Goal: Task Accomplishment & Management: Use online tool/utility

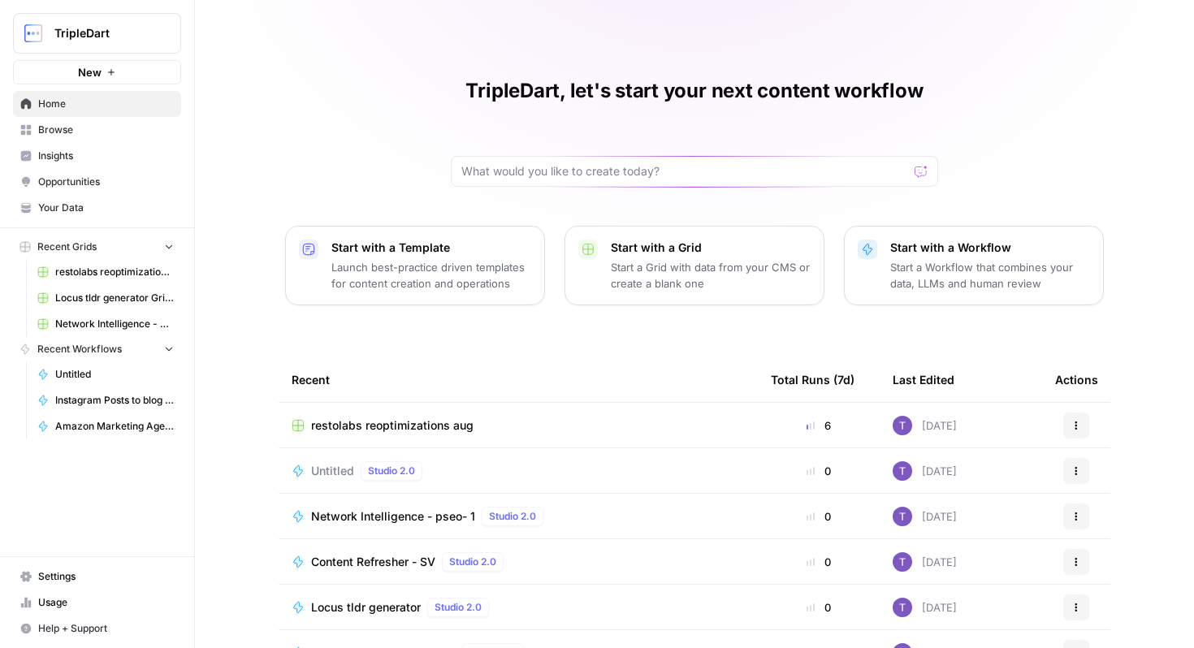
click at [136, 126] on span "Browse" at bounding box center [106, 130] width 136 height 15
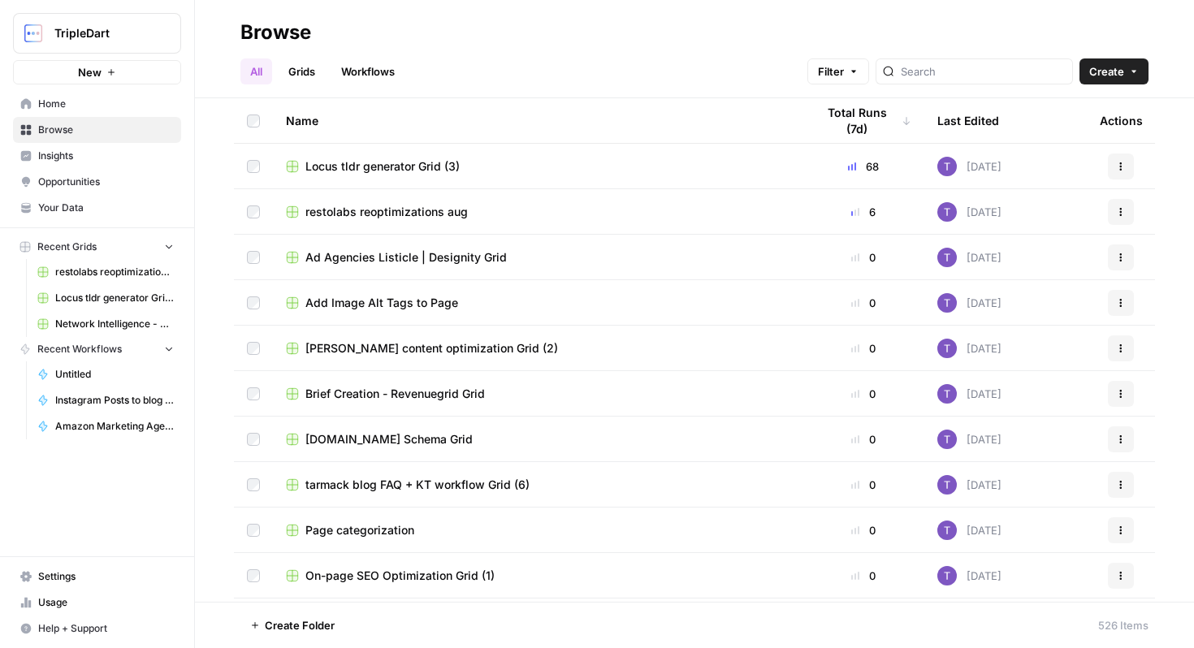
click at [378, 70] on link "Workflows" at bounding box center [367, 71] width 73 height 26
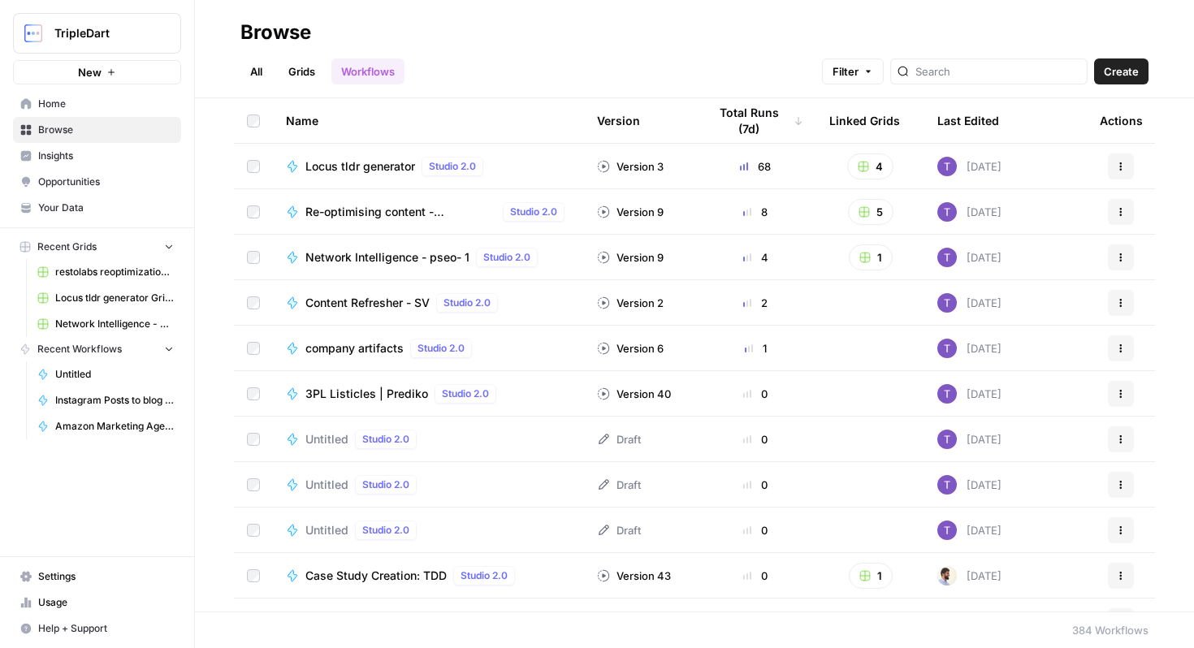
click at [998, 122] on th "Last Edited" at bounding box center [1005, 120] width 162 height 45
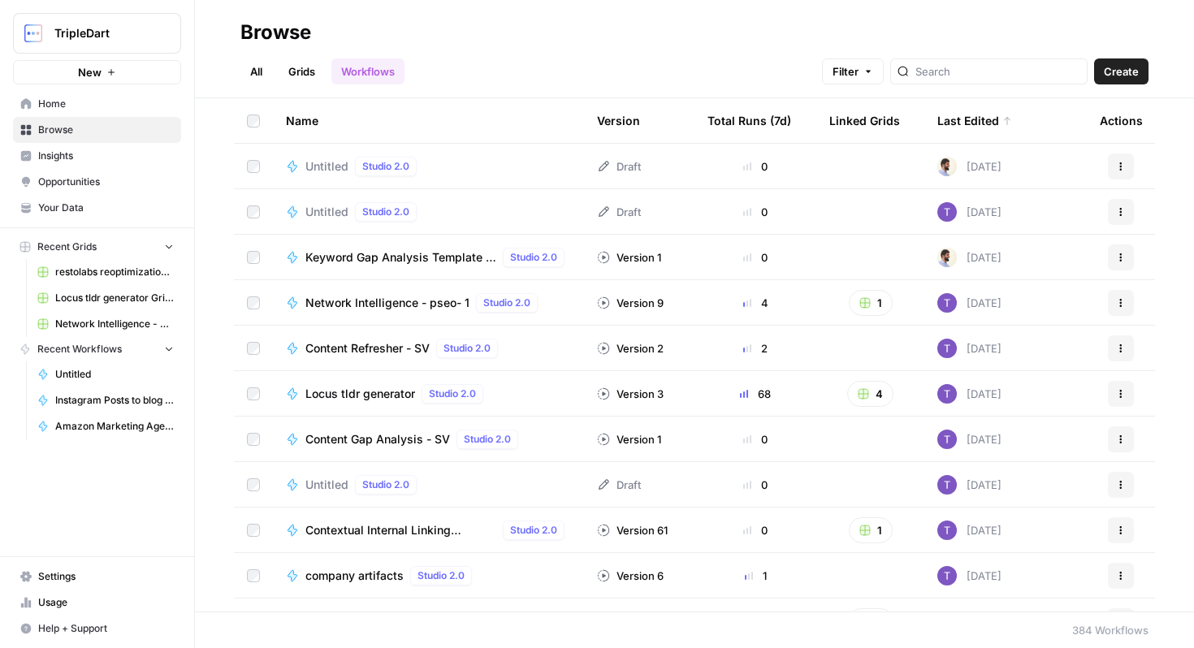
click at [439, 200] on td "Untitled Studio 2.0" at bounding box center [428, 211] width 311 height 45
click at [334, 210] on span "Untitled" at bounding box center [326, 212] width 43 height 16
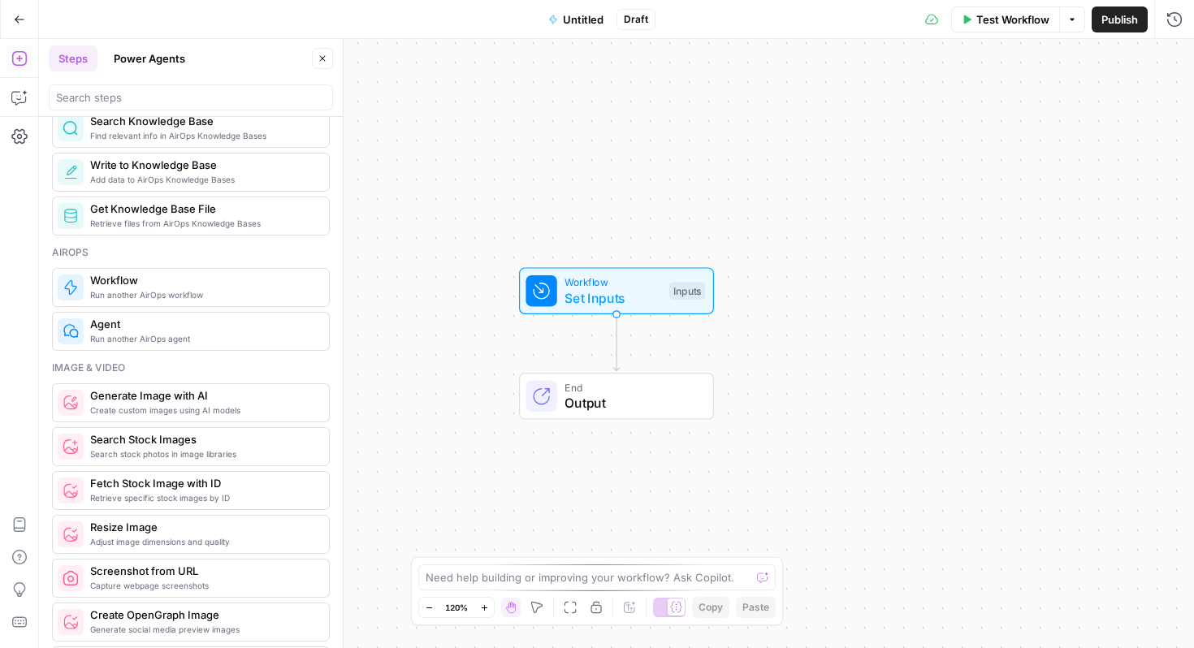
scroll to position [793, 0]
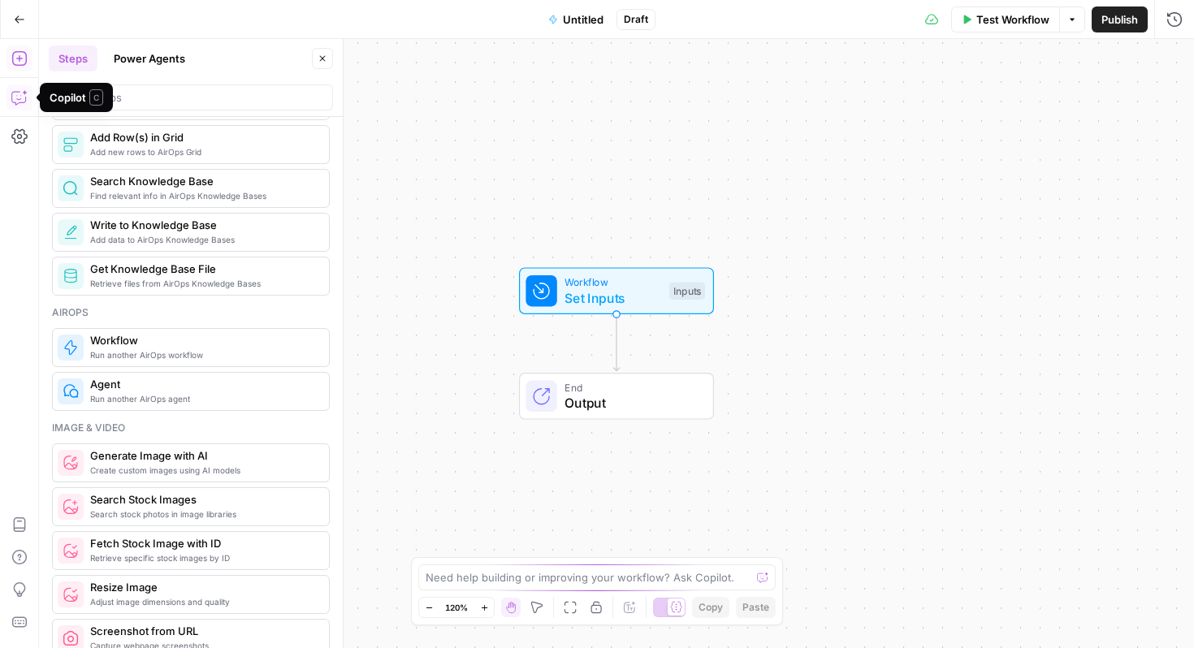
click at [13, 106] on button "Copilot" at bounding box center [19, 97] width 26 height 26
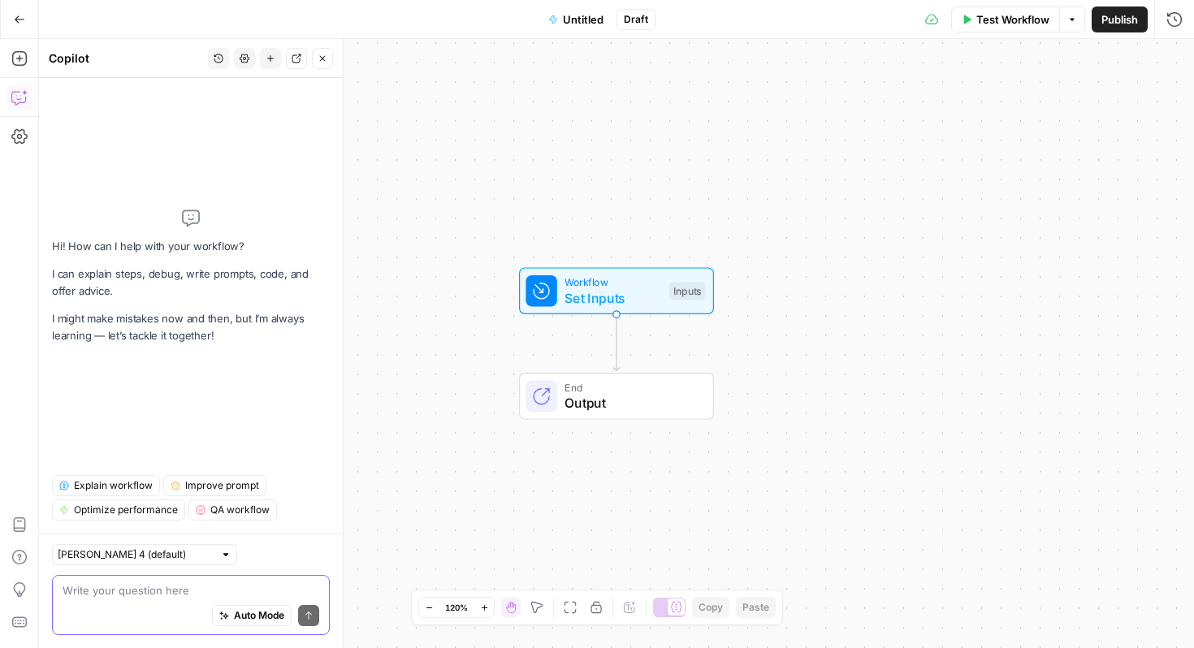
paste textarea "Webgility AI workflow project is all set up on Writer@TDD account. Here is the …"
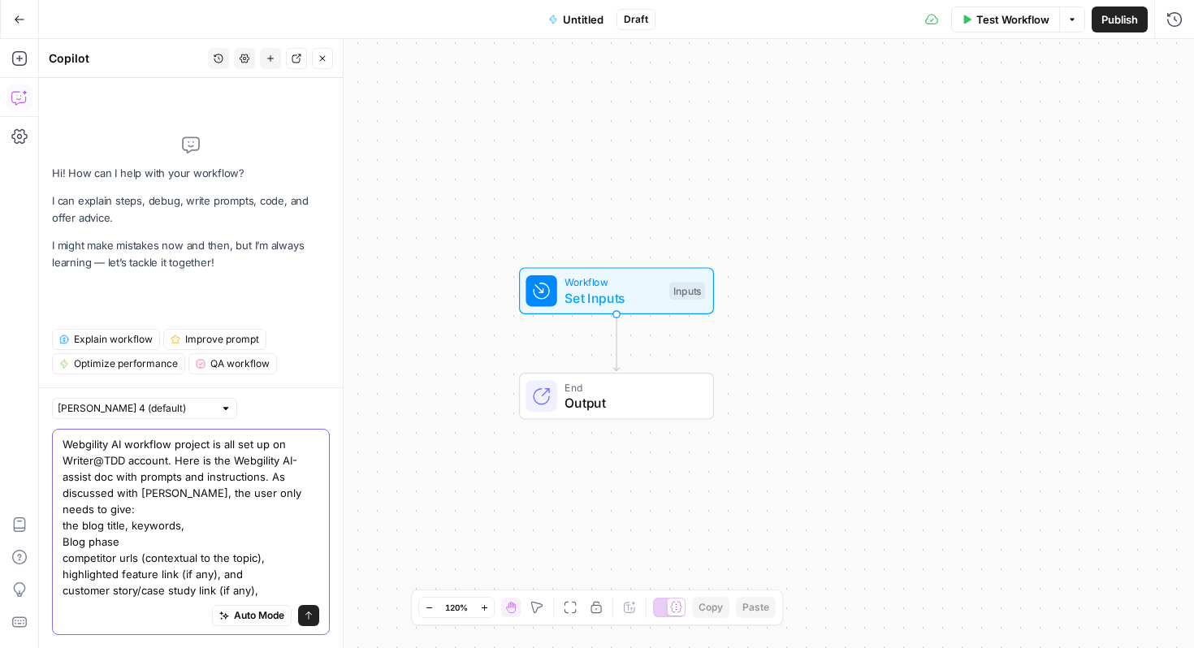
click at [236, 500] on textarea "Webgility AI workflow project is all set up on Writer@TDD account. Here is the …" at bounding box center [191, 517] width 257 height 162
drag, startPoint x: 263, startPoint y: 495, endPoint x: 175, endPoint y: 475, distance: 90.7
click at [175, 475] on textarea "Webgility AI workflow project is all set up on Writer@TDD account. Here is the …" at bounding box center [191, 517] width 257 height 162
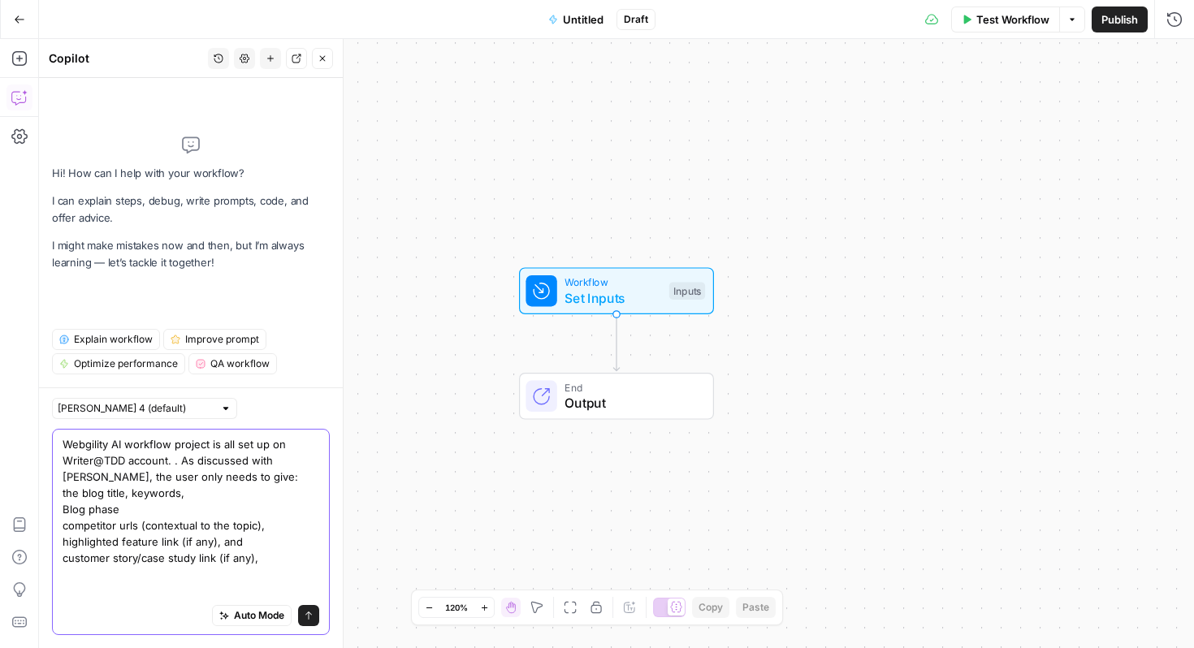
scroll to position [0, 0]
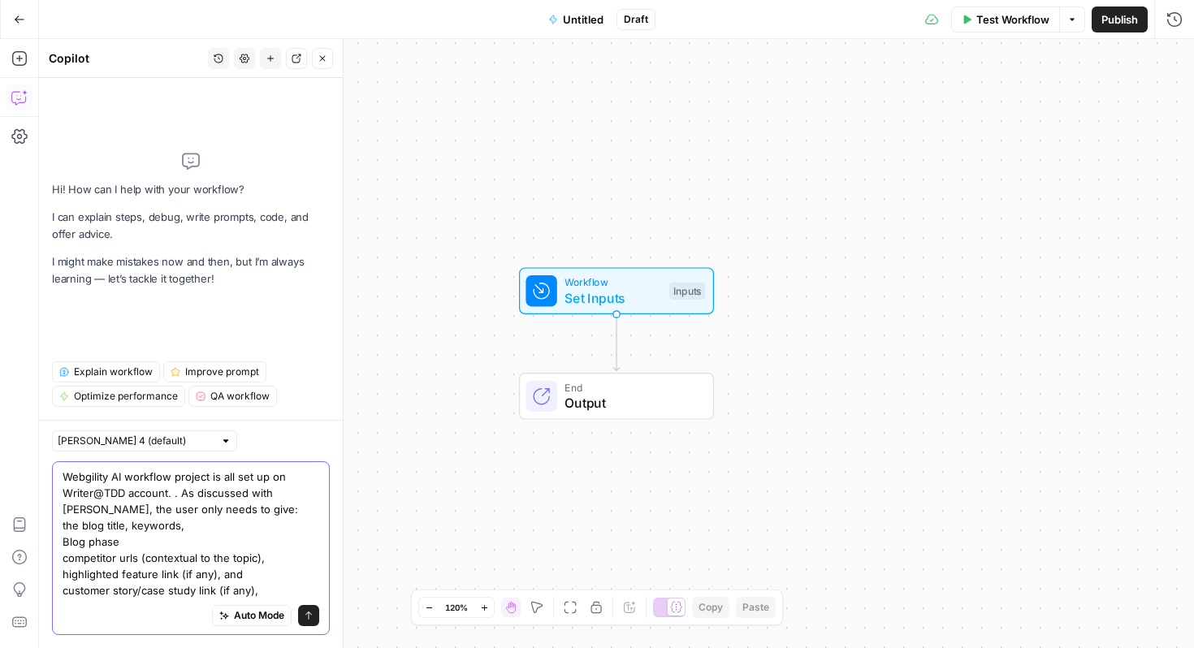
drag, startPoint x: 307, startPoint y: 496, endPoint x: 182, endPoint y: 489, distance: 125.3
click at [182, 489] on textarea "Webgility AI workflow project is all set up on Writer@TDD account. . As discuss…" at bounding box center [191, 534] width 257 height 130
drag, startPoint x: 167, startPoint y: 495, endPoint x: 208, endPoint y: 478, distance: 43.7
click at [208, 478] on textarea "Webgility AI workflow project is all set up on Writer@TDD account. . the user o…" at bounding box center [191, 534] width 257 height 130
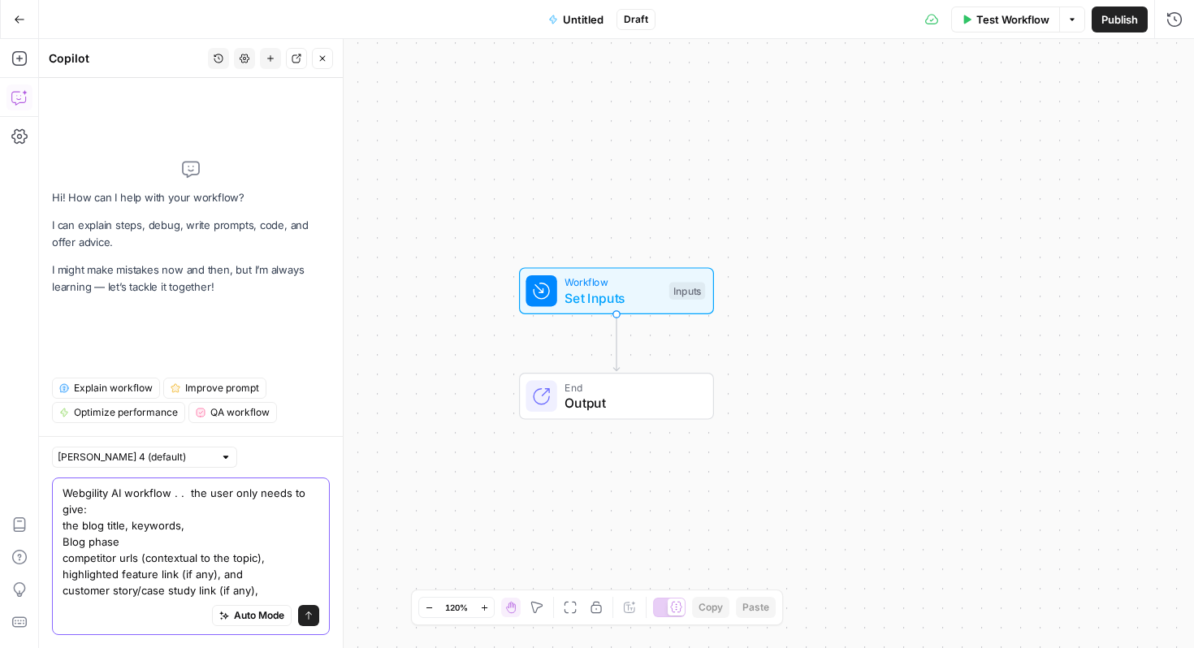
type textarea "Webgility AI workflow . . the user only needs to give: the blog title, keywords…"
click at [314, 617] on button "Send" at bounding box center [308, 615] width 21 height 21
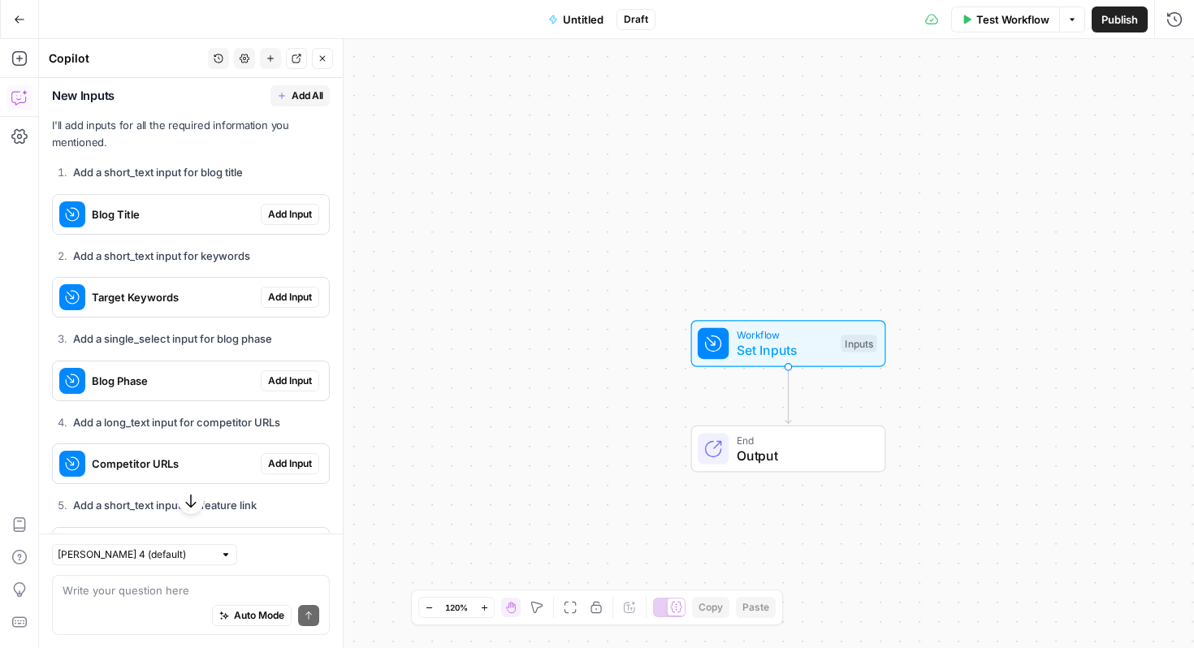
scroll to position [519, 0]
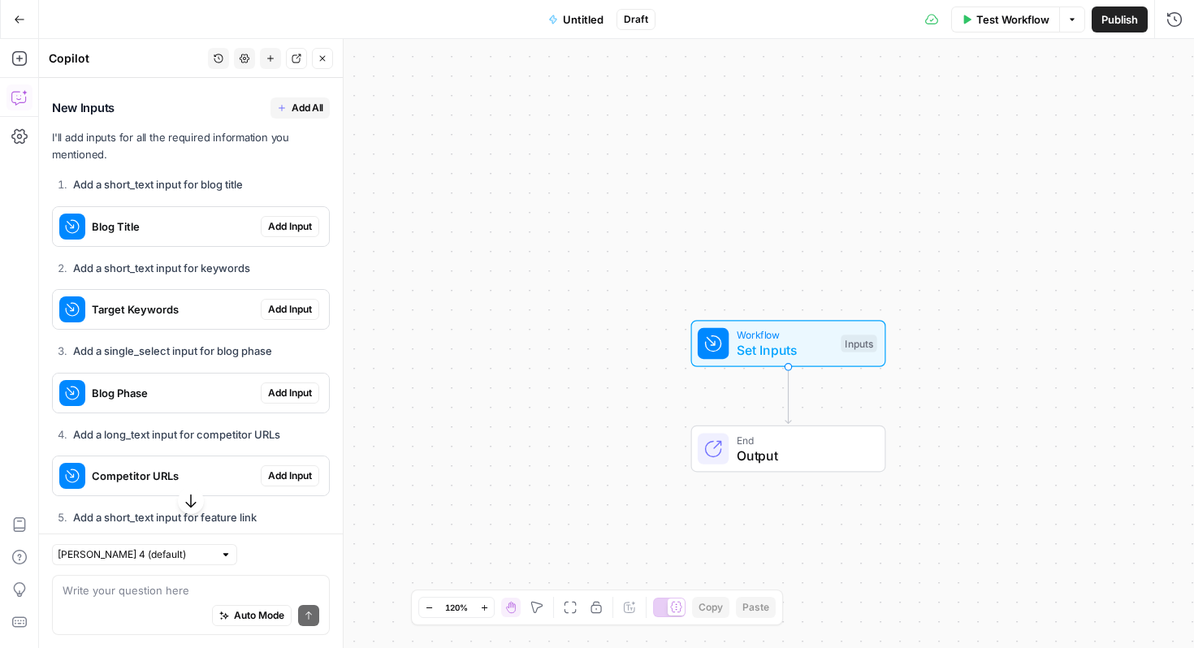
click at [300, 114] on span "Add All" at bounding box center [308, 108] width 32 height 15
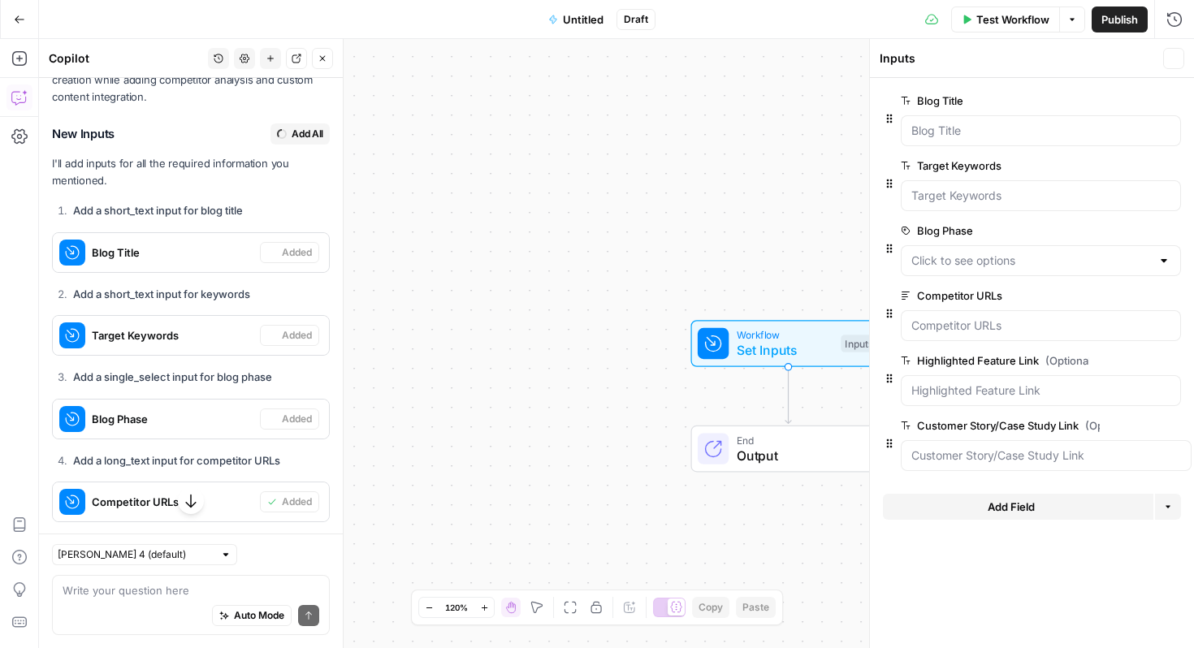
scroll to position [545, 0]
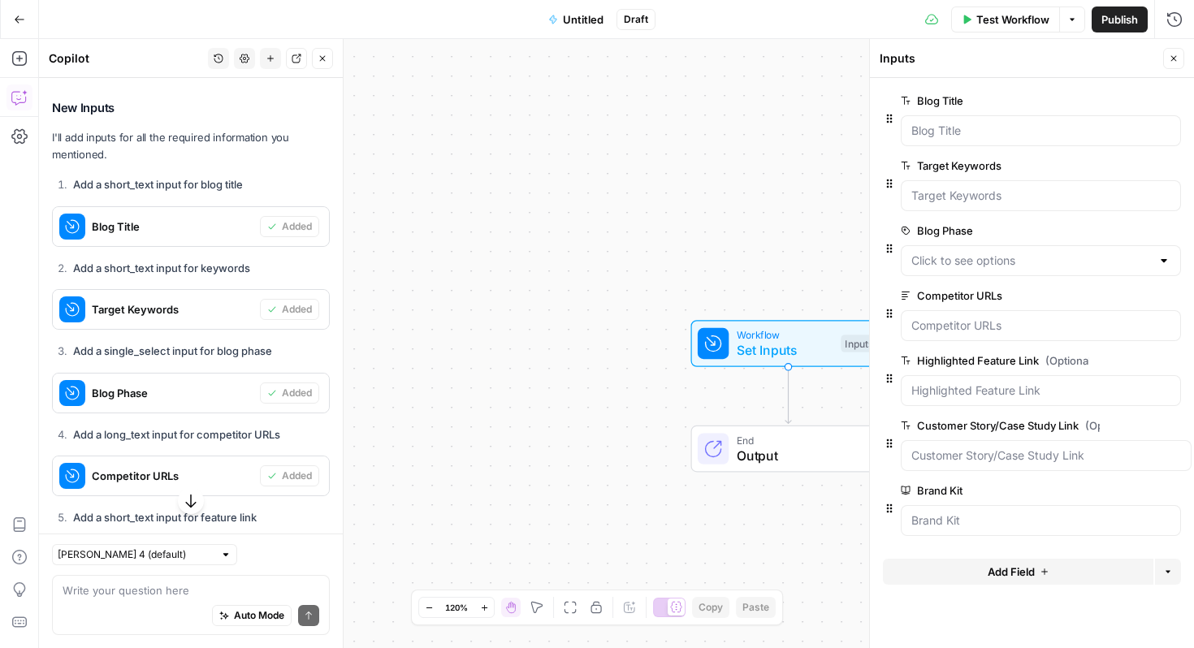
click at [1166, 262] on div at bounding box center [1164, 261] width 13 height 16
click at [701, 227] on div "Workflow Set Inputs Inputs End Output" at bounding box center [616, 343] width 1155 height 609
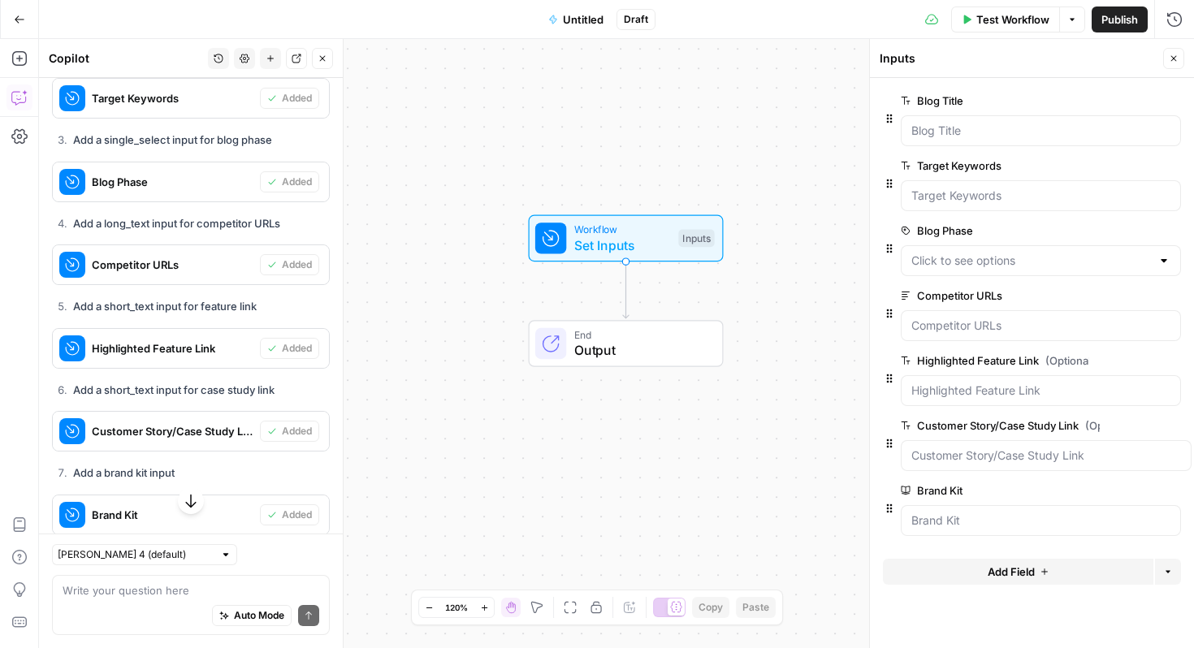
scroll to position [1052, 0]
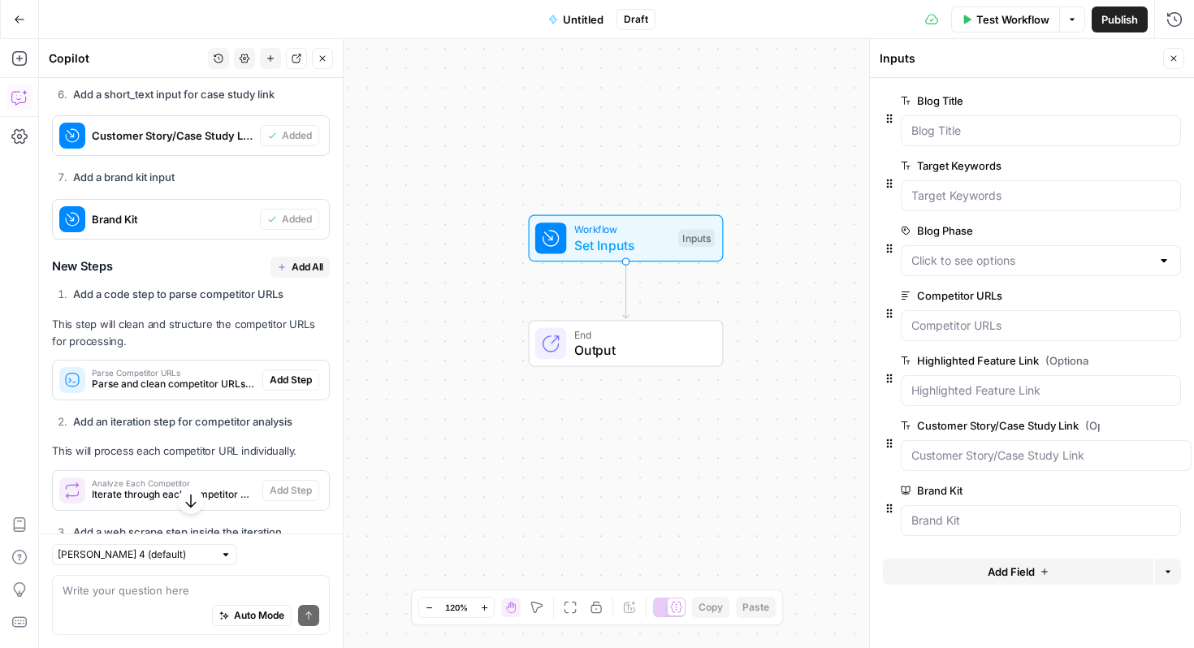
click at [302, 264] on span "Add All" at bounding box center [308, 267] width 32 height 15
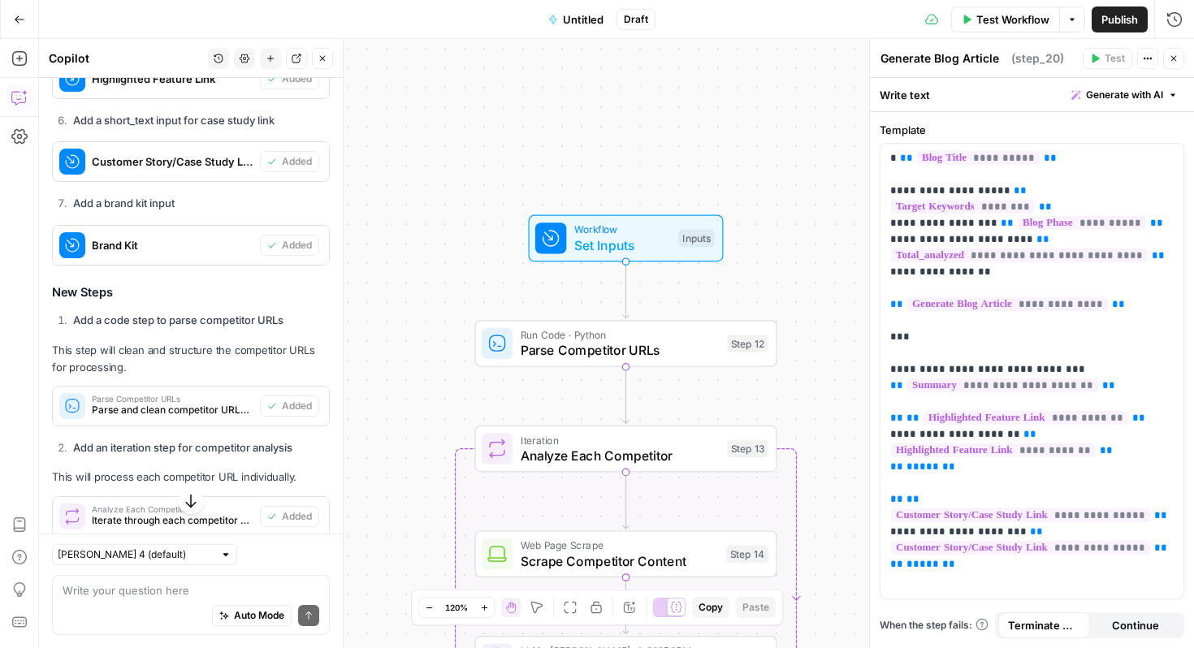
type textarea "Format Final Blog Post"
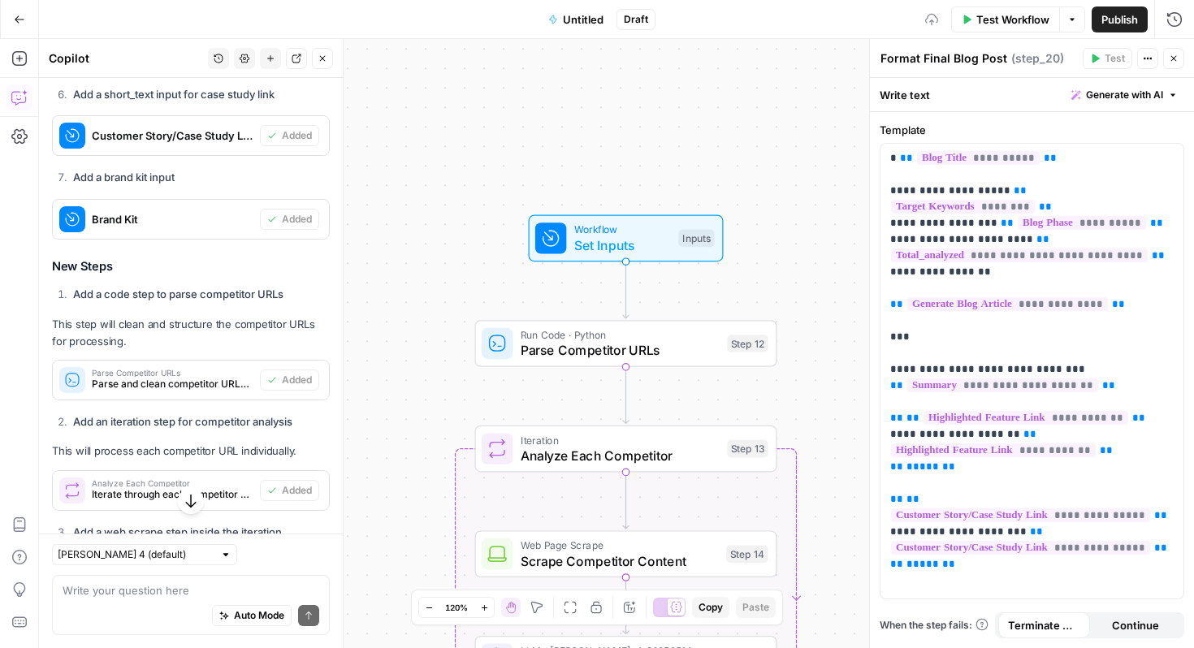
scroll to position [1746, 0]
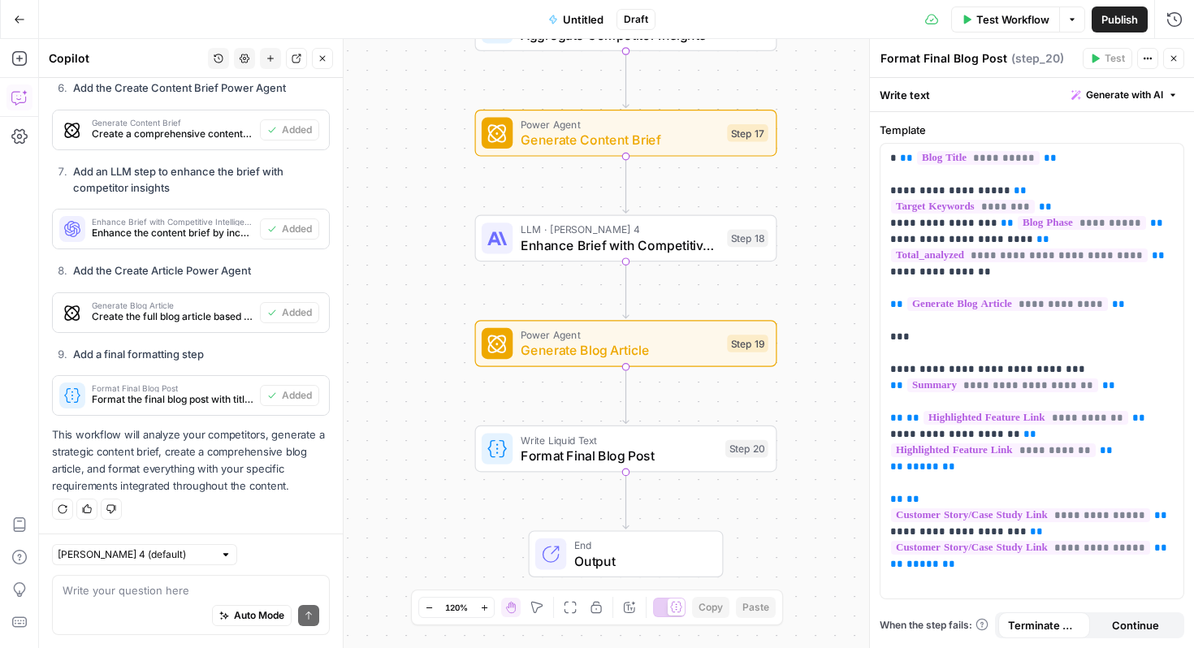
click at [581, 11] on span "Untitled" at bounding box center [583, 19] width 41 height 16
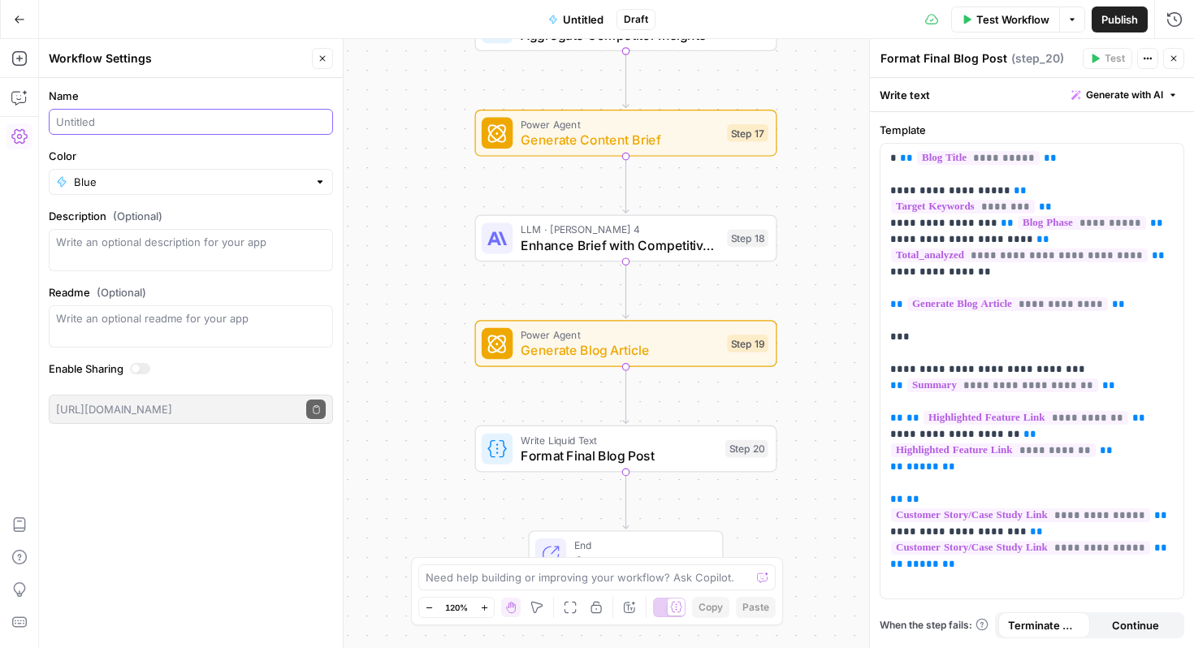
click at [197, 125] on input "Name" at bounding box center [191, 122] width 270 height 16
type input "Webgility Content Workflow"
click at [219, 491] on div "Name Webgility Content Workflow Color Blue Description (Optional) Readme (Optio…" at bounding box center [191, 363] width 304 height 570
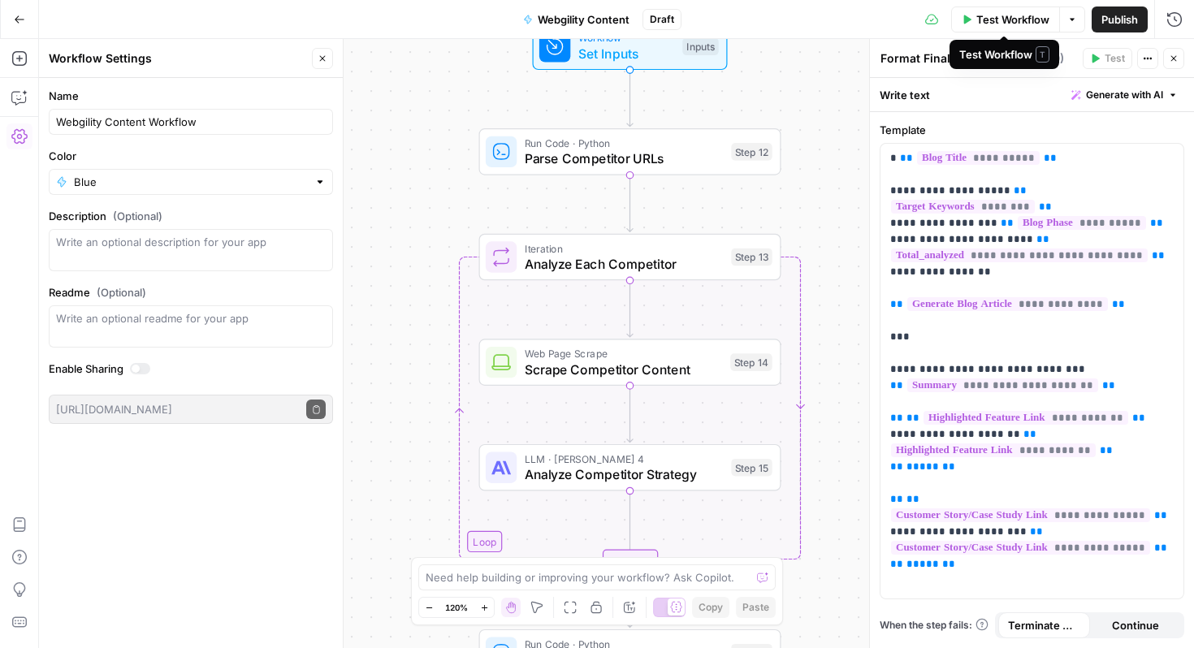
click at [1022, 24] on span "Test Workflow" at bounding box center [1012, 19] width 73 height 16
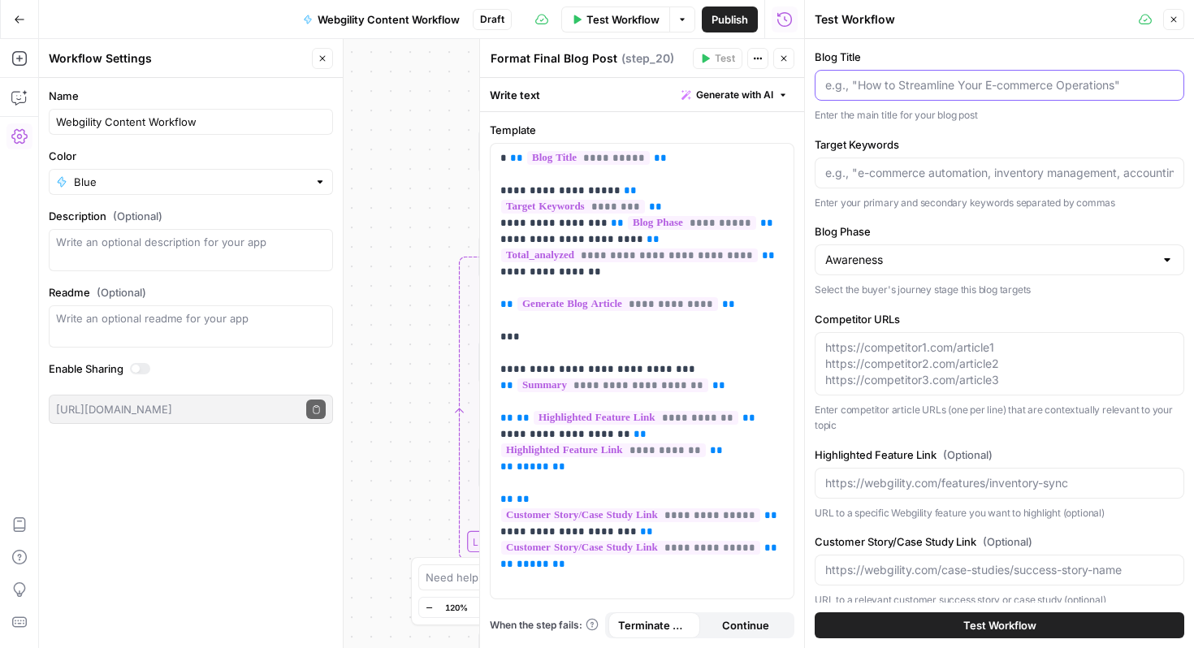
click at [967, 82] on input "Blog Title" at bounding box center [999, 85] width 349 height 16
paste input "QuickBooks Expense Tracking Automation in 2025"
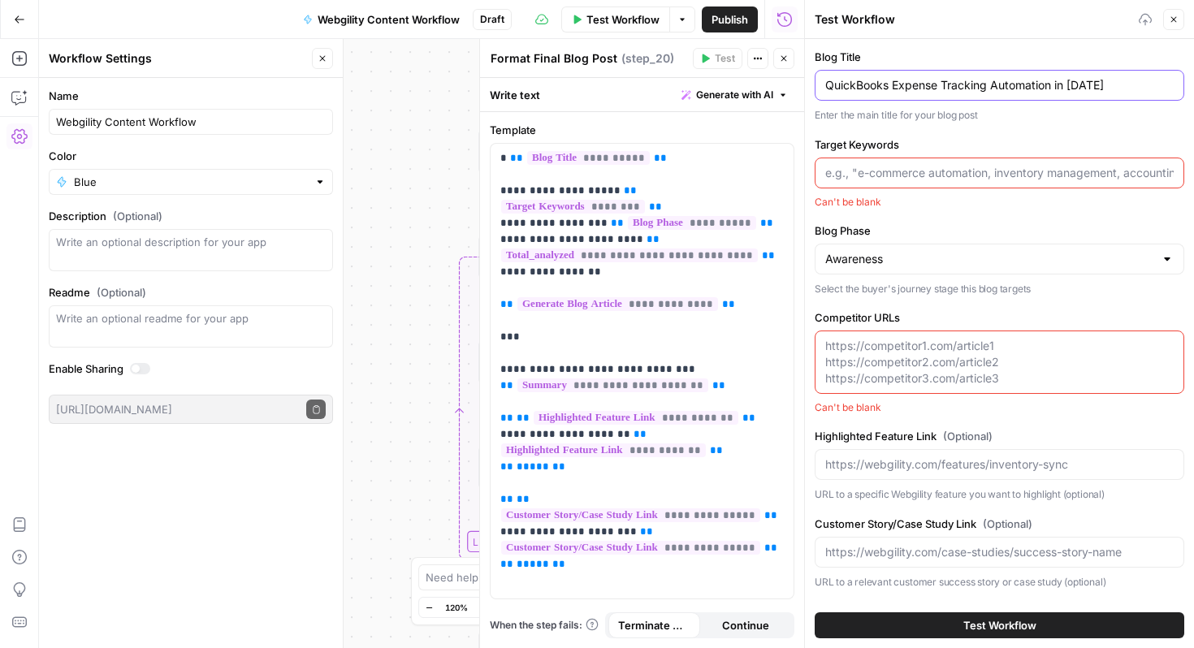
type input "QuickBooks Expense Tracking Automation in 2025"
click at [931, 165] on input "Target Keywords" at bounding box center [999, 173] width 349 height 16
paste input "quickbooks expense tracking"
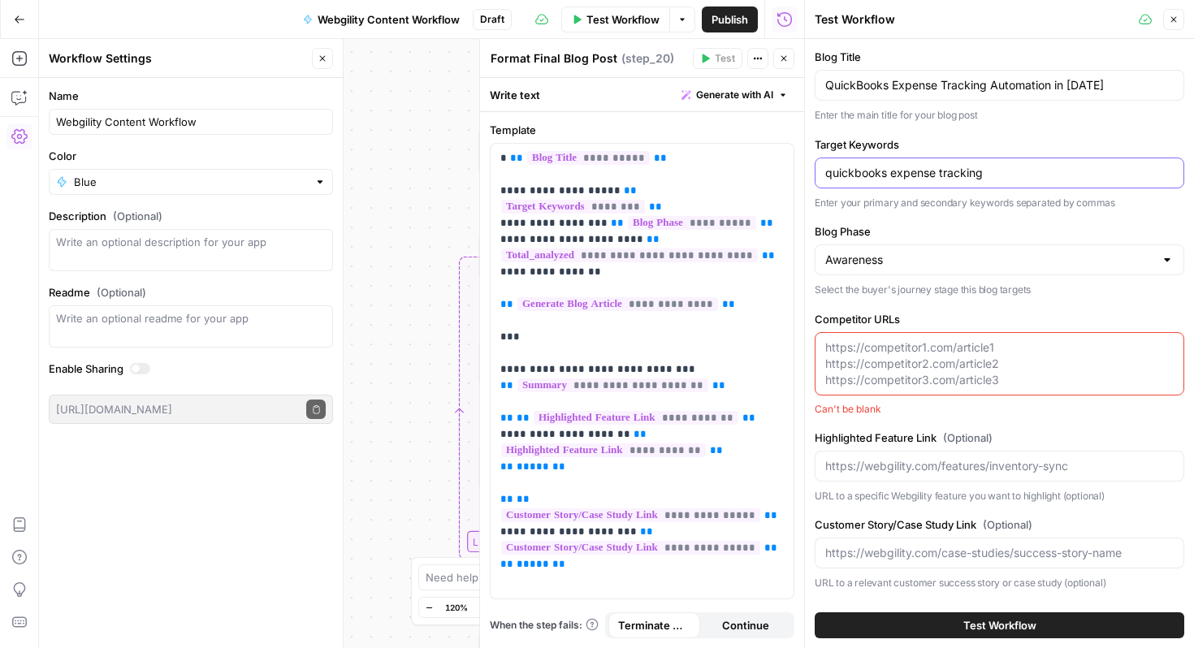
type input "quickbooks expense tracking"
click at [935, 338] on div "https://competitor1.com/article1 https://competitor2.com/article2 https://compe…" at bounding box center [1000, 363] width 370 height 63
paste textarea ""https://www.workyard.com/quickbooks-construction/quickbooks-expense-tracking h…"
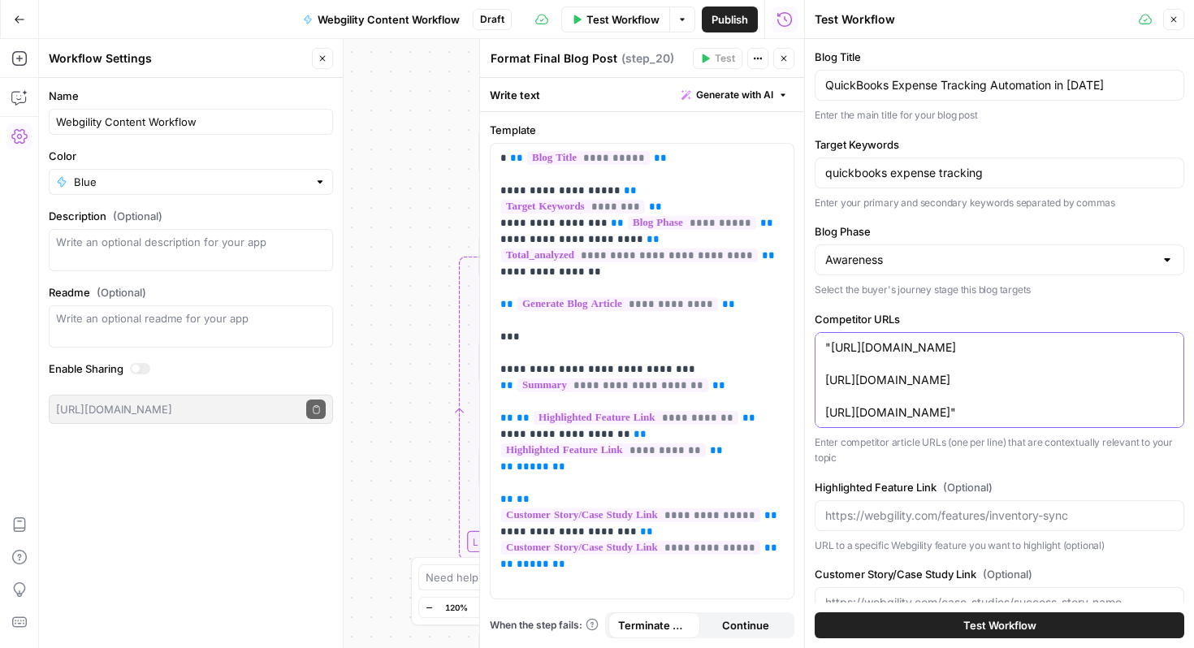
click at [830, 349] on textarea ""https://www.workyard.com/quickbooks-construction/quickbooks-expense-tracking h…" at bounding box center [999, 380] width 349 height 81
click at [1171, 421] on textarea "https://www.workyard.com/quickbooks-construction/quickbooks-expense-tracking ht…" at bounding box center [999, 380] width 349 height 81
type textarea "https://www.workyard.com/quickbooks-construction/quickbooks-expense-tracking ht…"
click at [1028, 256] on input "Awareness" at bounding box center [989, 260] width 329 height 16
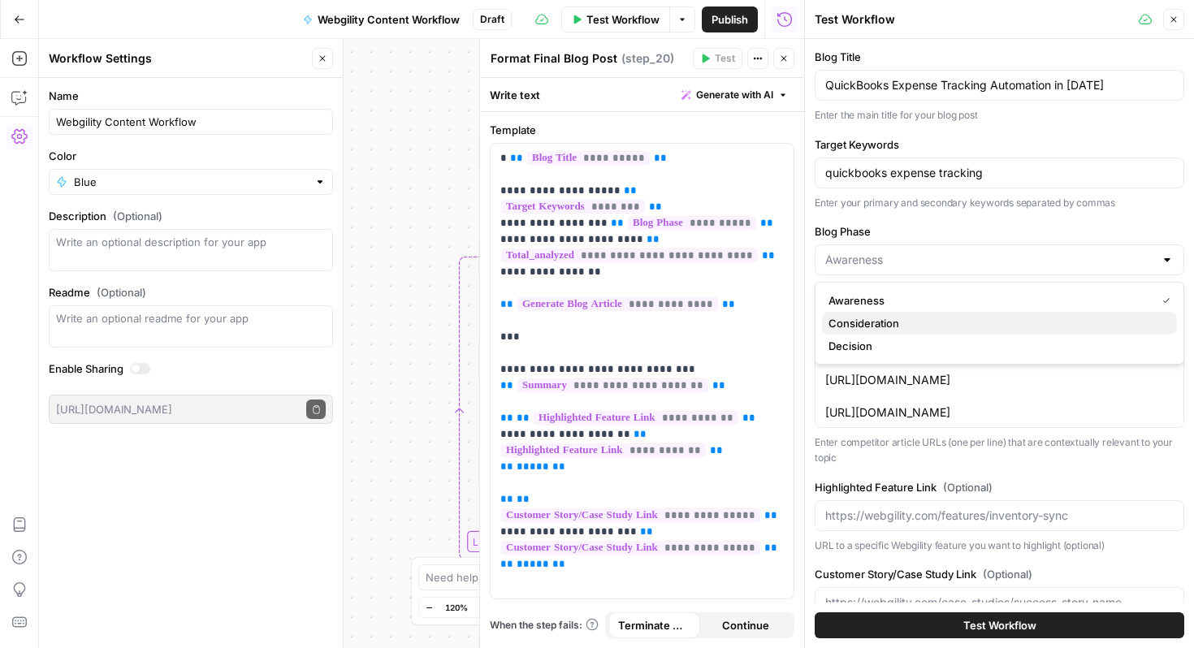
click at [1024, 314] on button "Consideration" at bounding box center [999, 323] width 355 height 23
type input "Consideration"
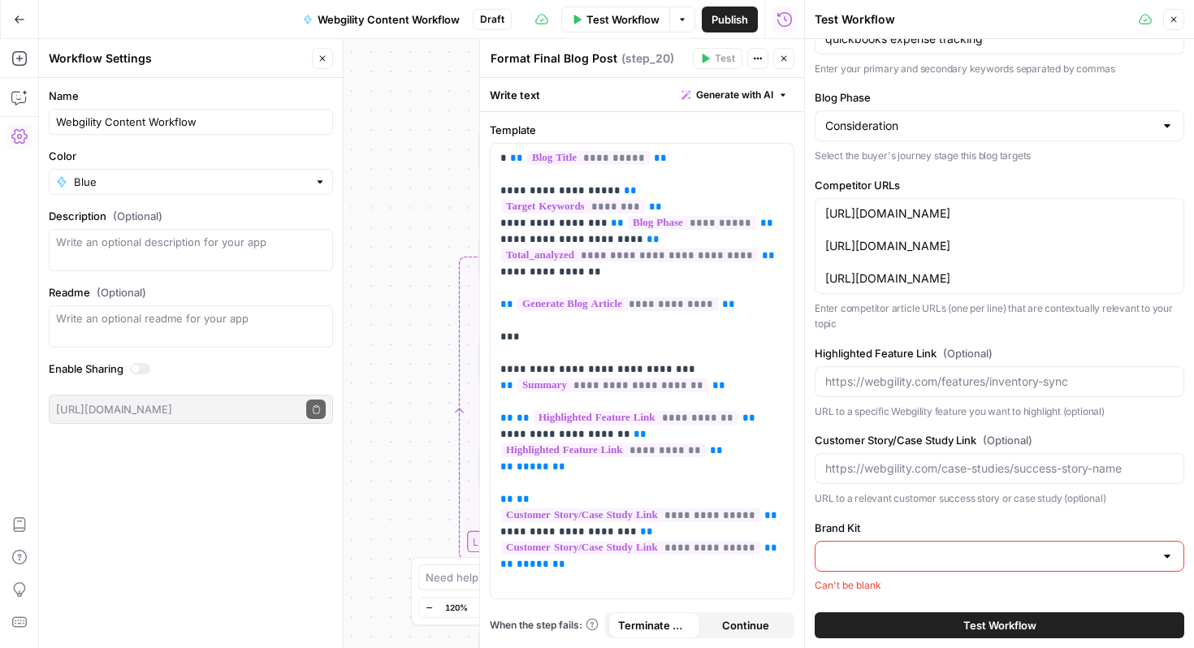
scroll to position [166, 0]
click at [1007, 382] on input "Highlighted Feature Link (Optional)" at bounding box center [999, 382] width 349 height 16
click at [1005, 559] on input "Brand Kit" at bounding box center [989, 556] width 329 height 16
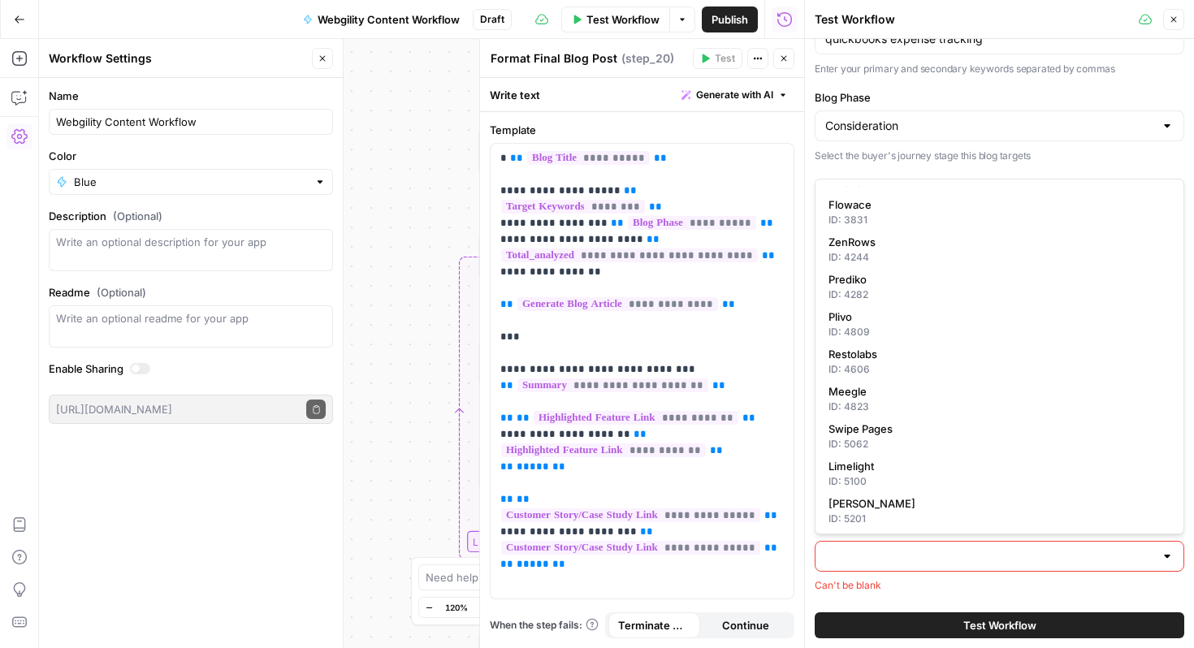
scroll to position [0, 0]
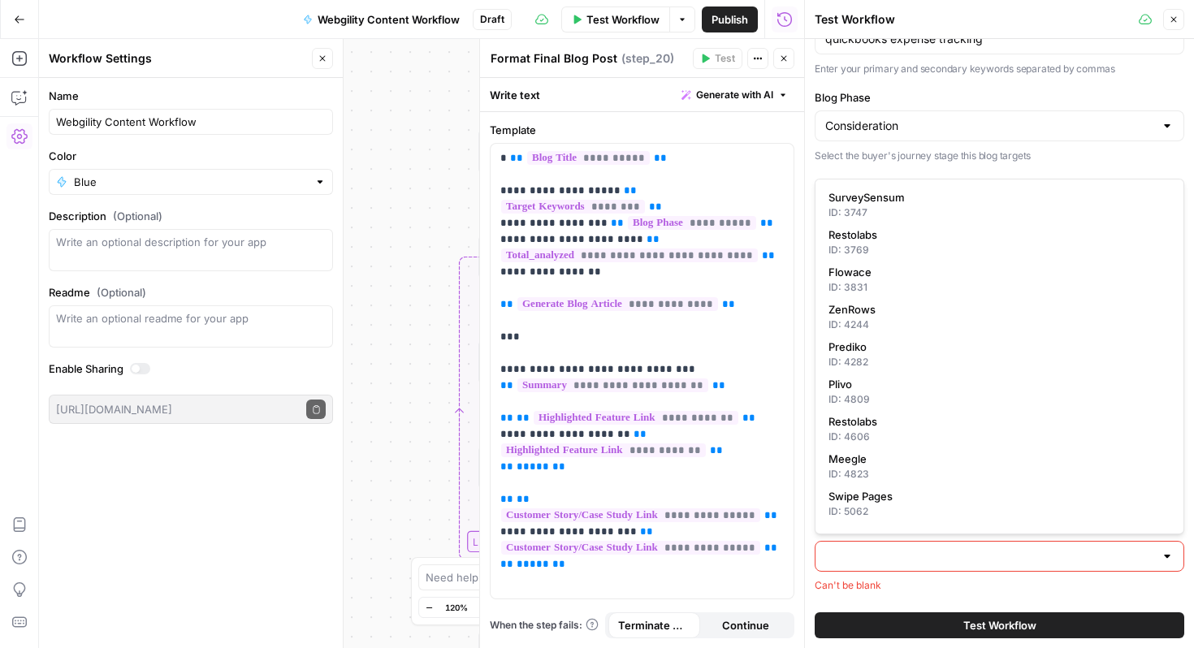
click at [914, 573] on div "Brand Kit Can't be blank" at bounding box center [1000, 556] width 370 height 73
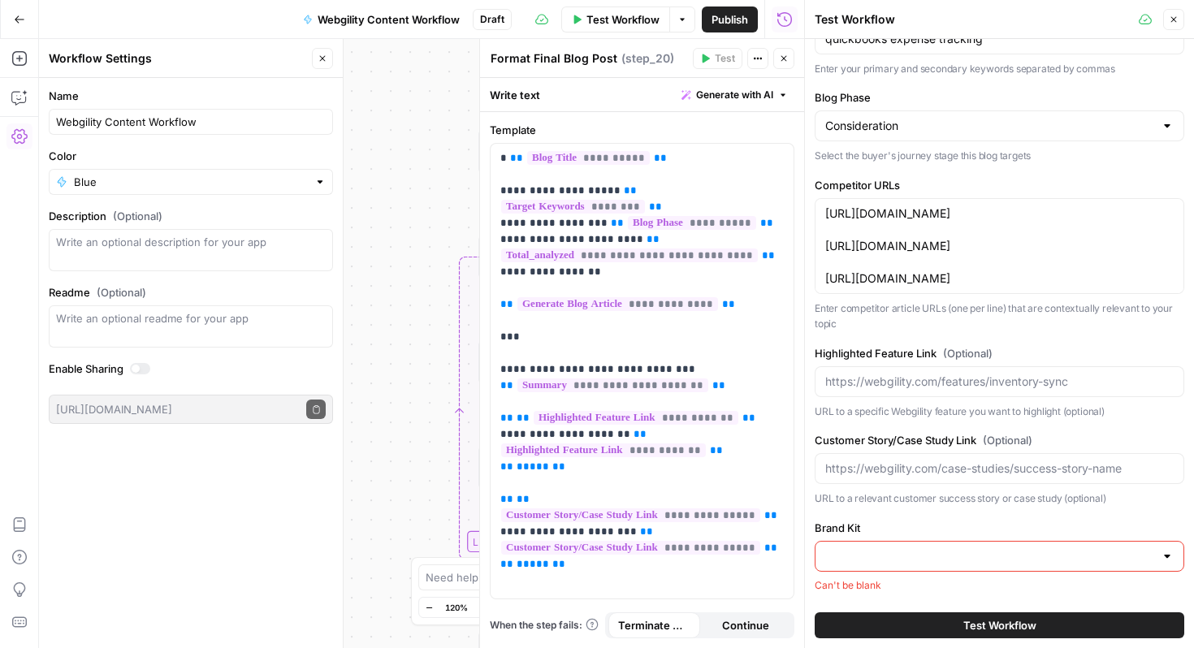
click at [726, 21] on span "Publish" at bounding box center [730, 19] width 37 height 16
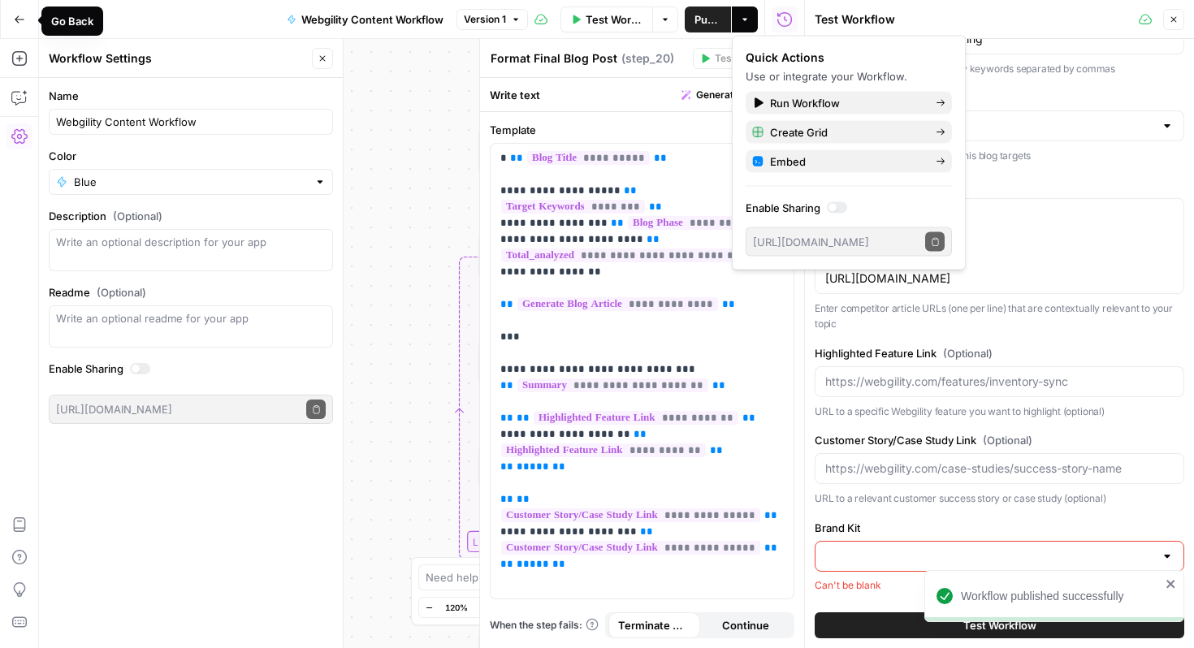
click at [11, 16] on button "Go Back" at bounding box center [19, 19] width 29 height 29
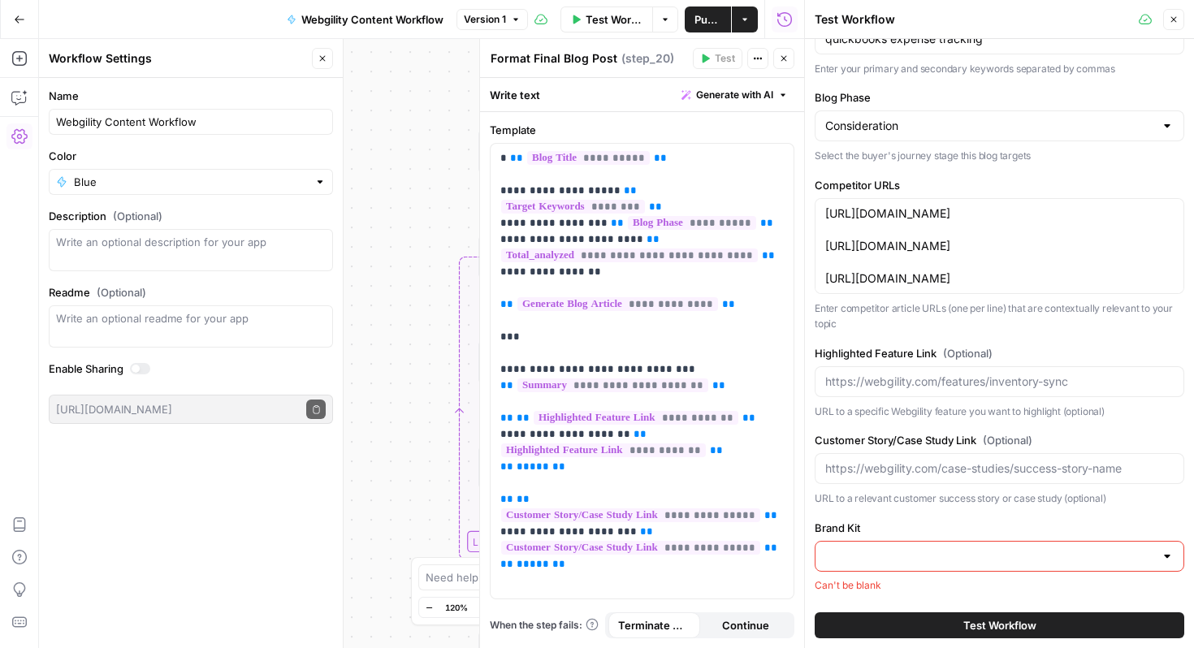
click at [11, 16] on button "Go Back" at bounding box center [19, 19] width 29 height 29
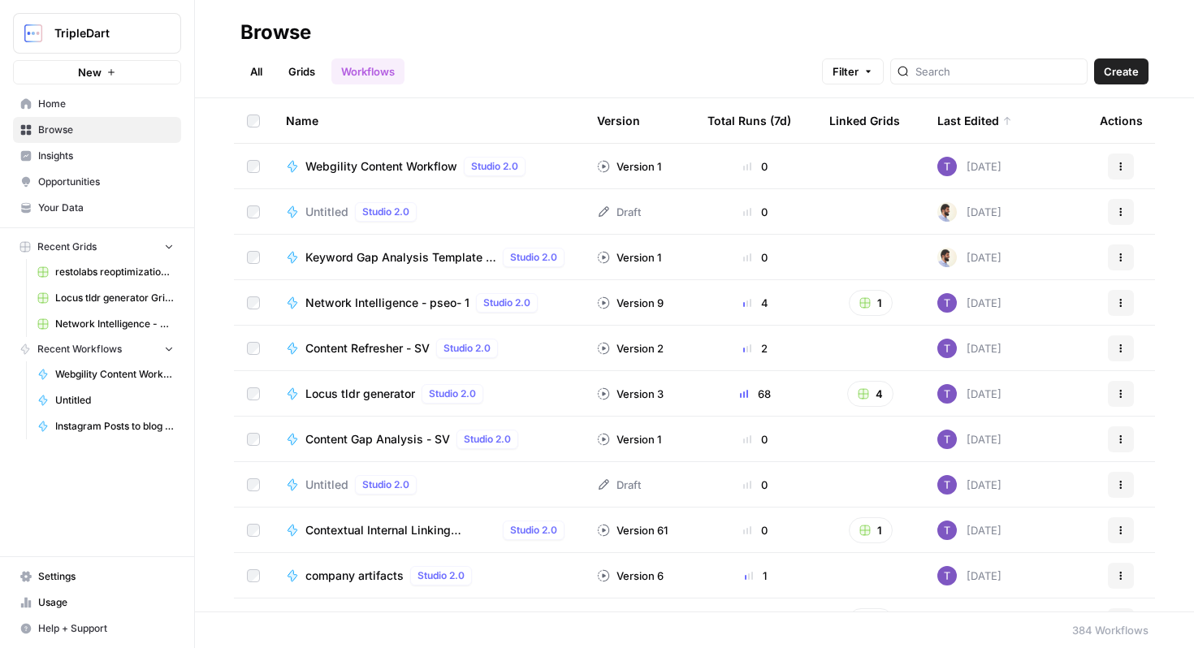
click at [81, 570] on span "Settings" at bounding box center [106, 576] width 136 height 15
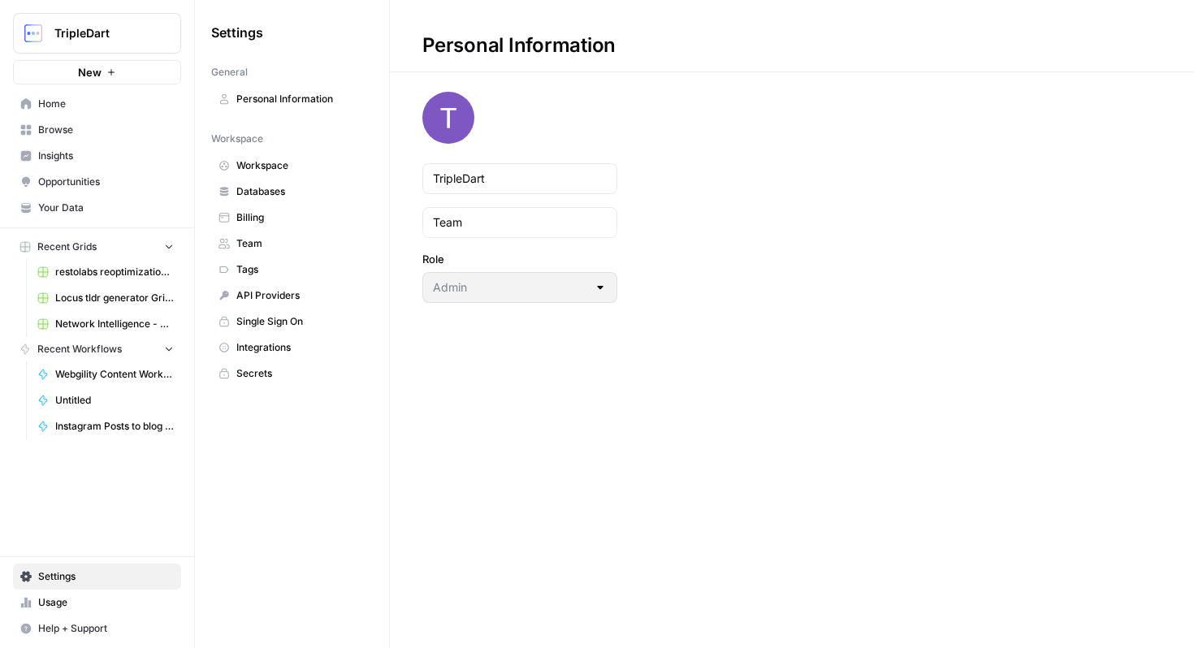
click at [115, 189] on link "Opportunities" at bounding box center [97, 182] width 168 height 26
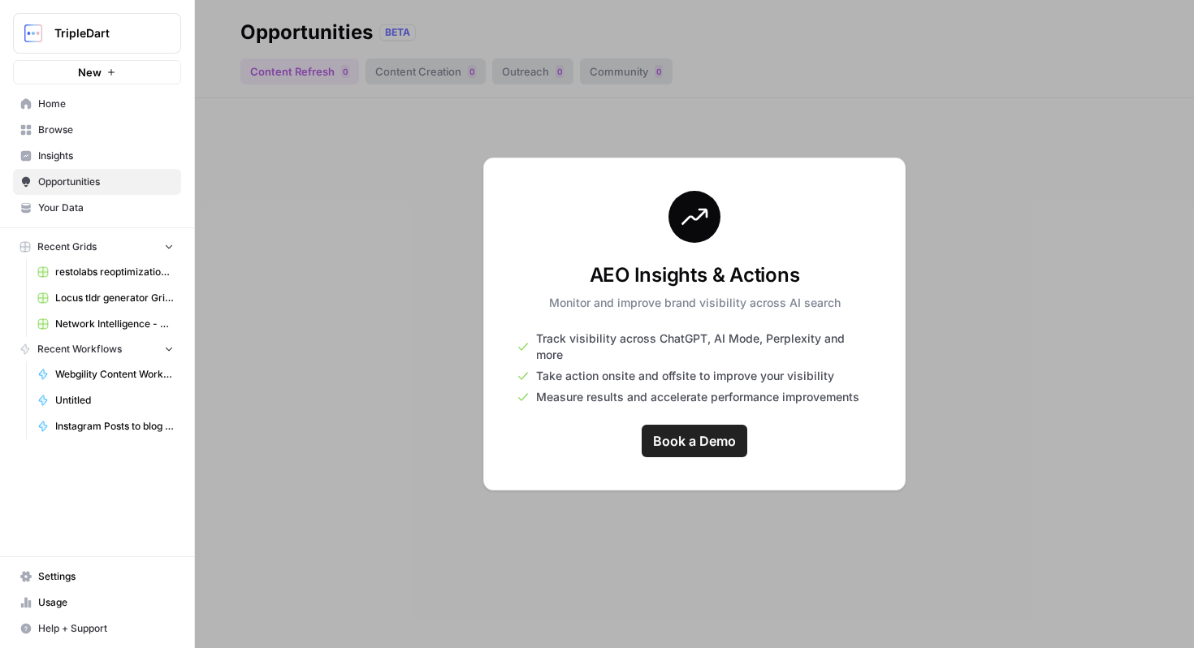
click at [103, 144] on link "Insights" at bounding box center [97, 156] width 168 height 26
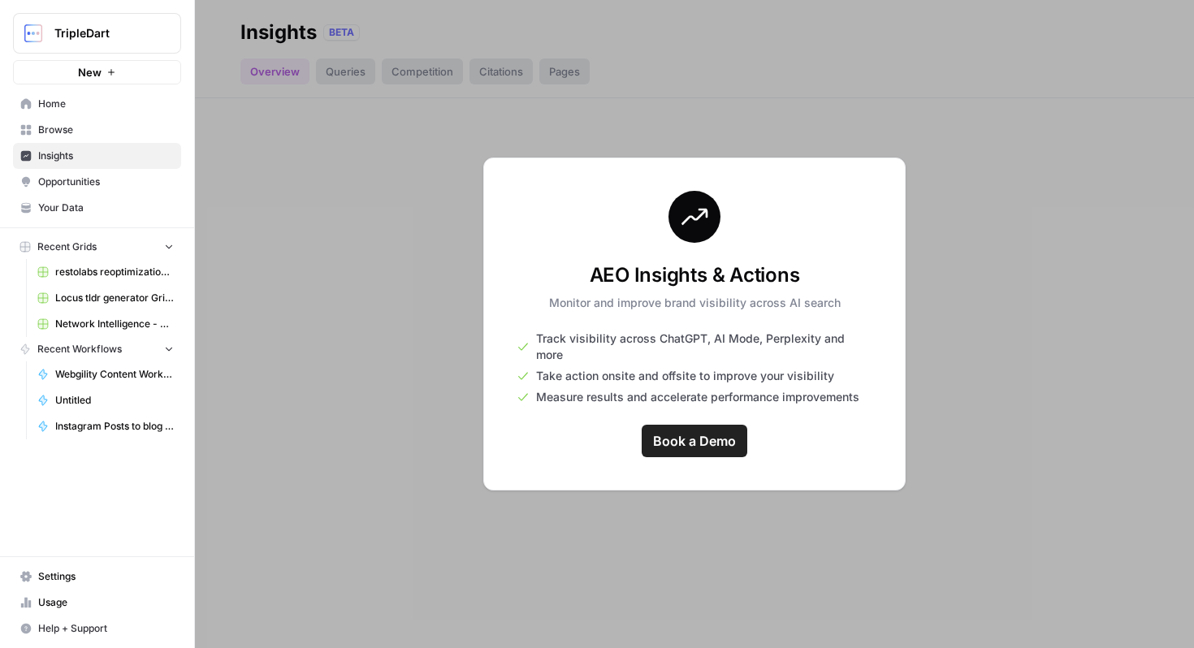
click at [109, 140] on link "Browse" at bounding box center [97, 130] width 168 height 26
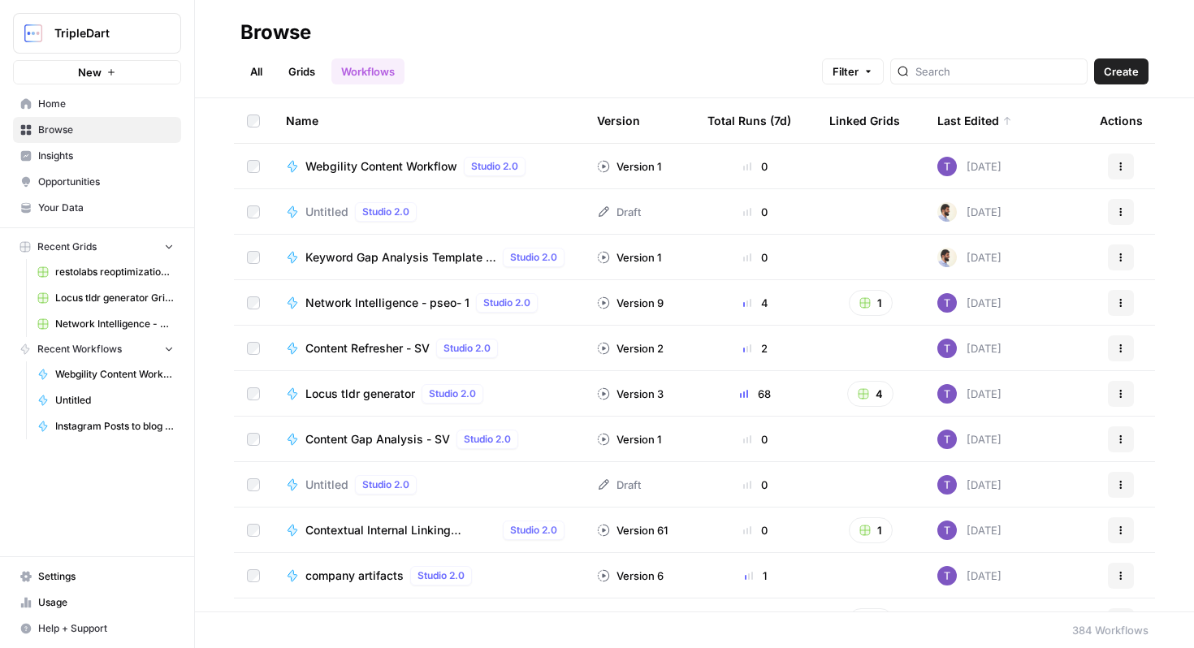
click at [139, 78] on button "New" at bounding box center [97, 72] width 168 height 24
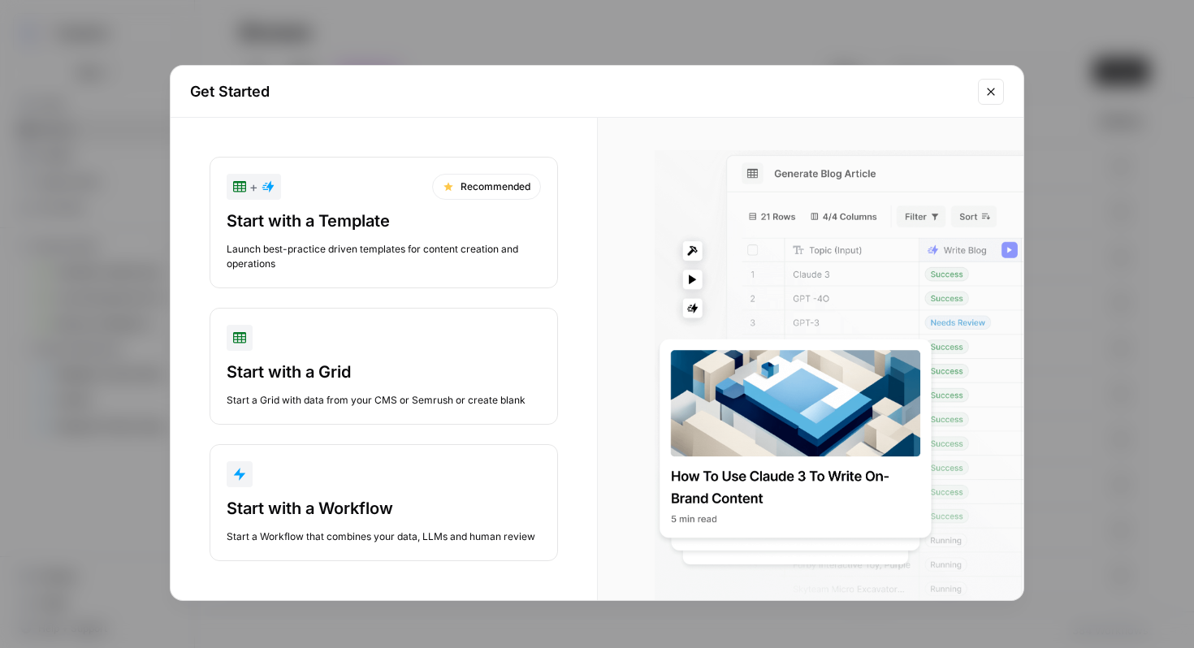
click at [996, 88] on icon "Close modal" at bounding box center [991, 91] width 13 height 13
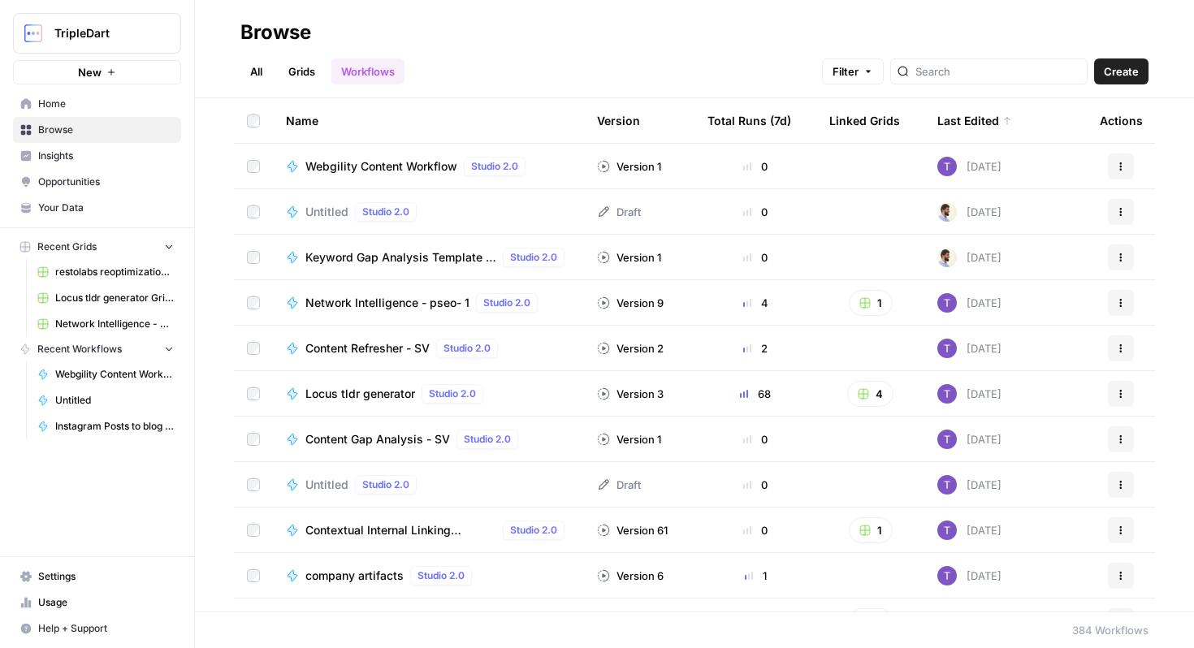
click at [104, 576] on span "Settings" at bounding box center [106, 576] width 136 height 15
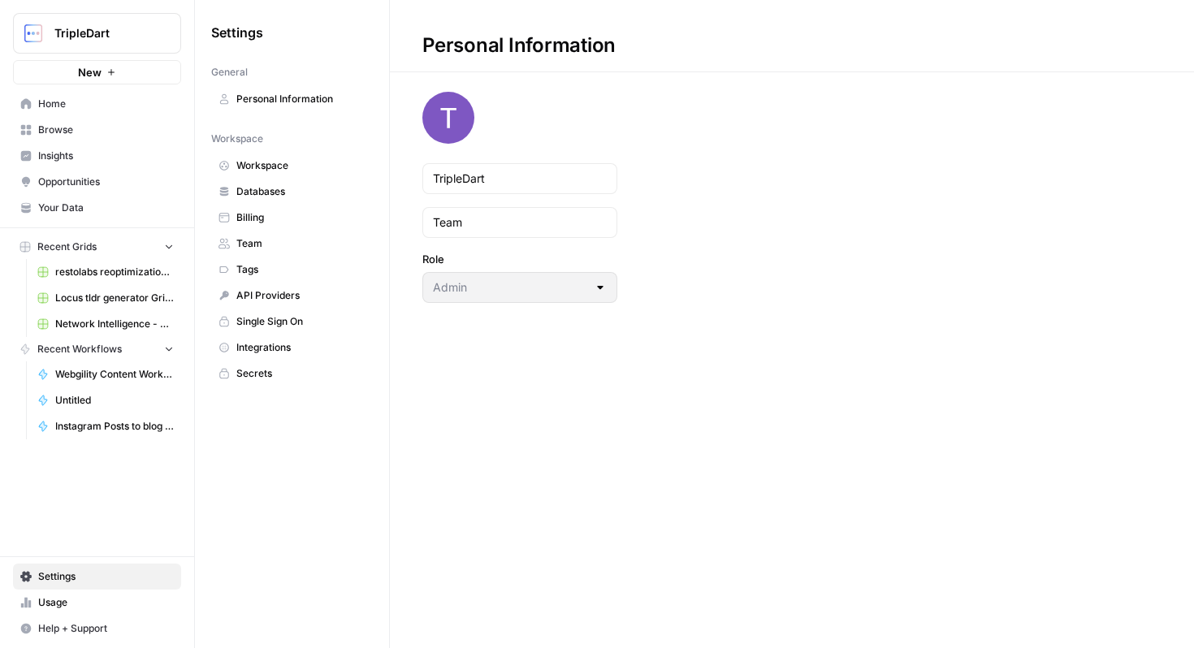
click at [64, 198] on link "Your Data" at bounding box center [97, 208] width 168 height 26
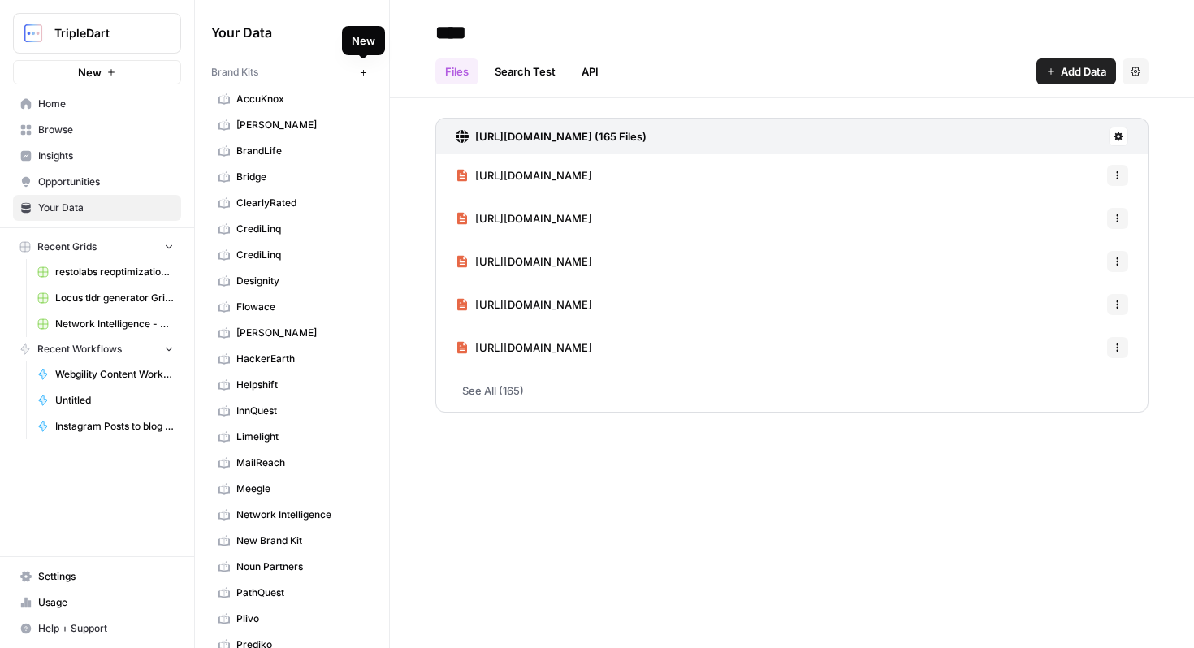
click at [359, 75] on icon "button" at bounding box center [363, 72] width 9 height 9
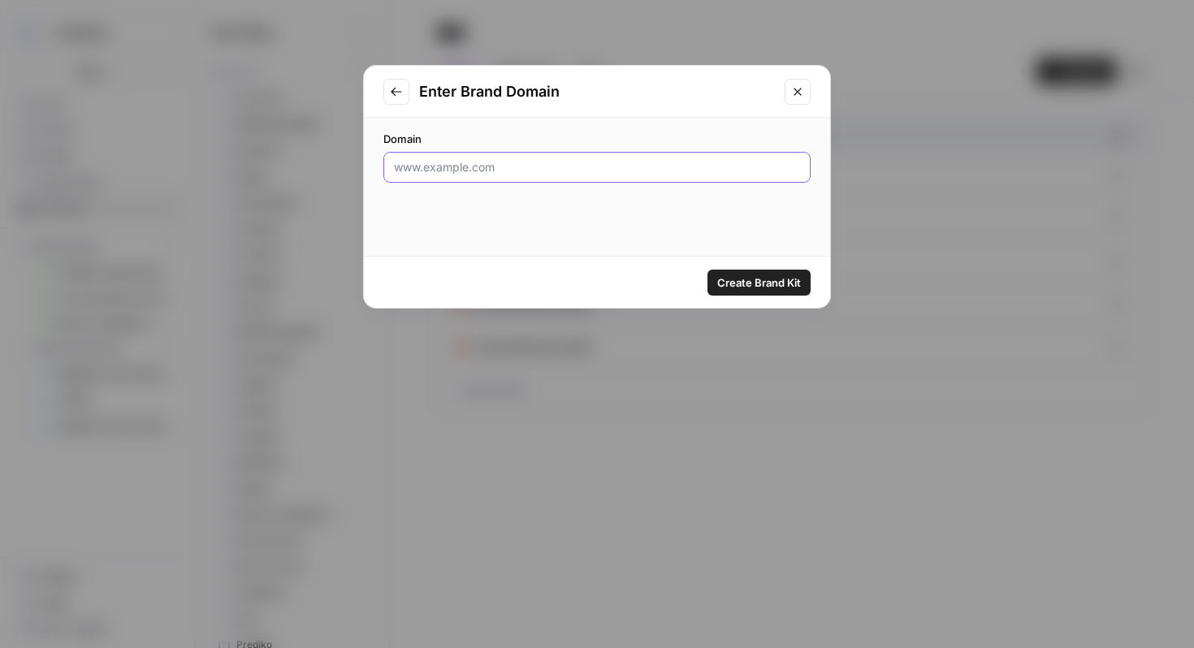
click at [509, 164] on input "Domain" at bounding box center [597, 167] width 406 height 16
type input "webgility.com"
click at [776, 275] on span "Create Brand Kit" at bounding box center [759, 283] width 84 height 16
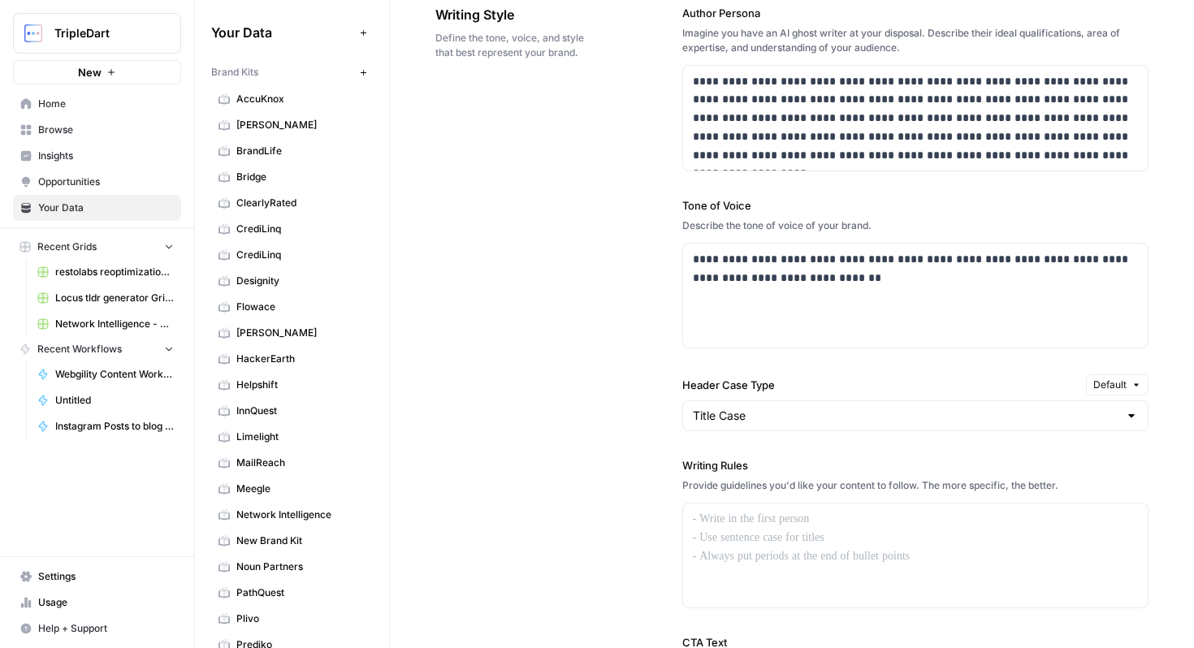
scroll to position [1089, 0]
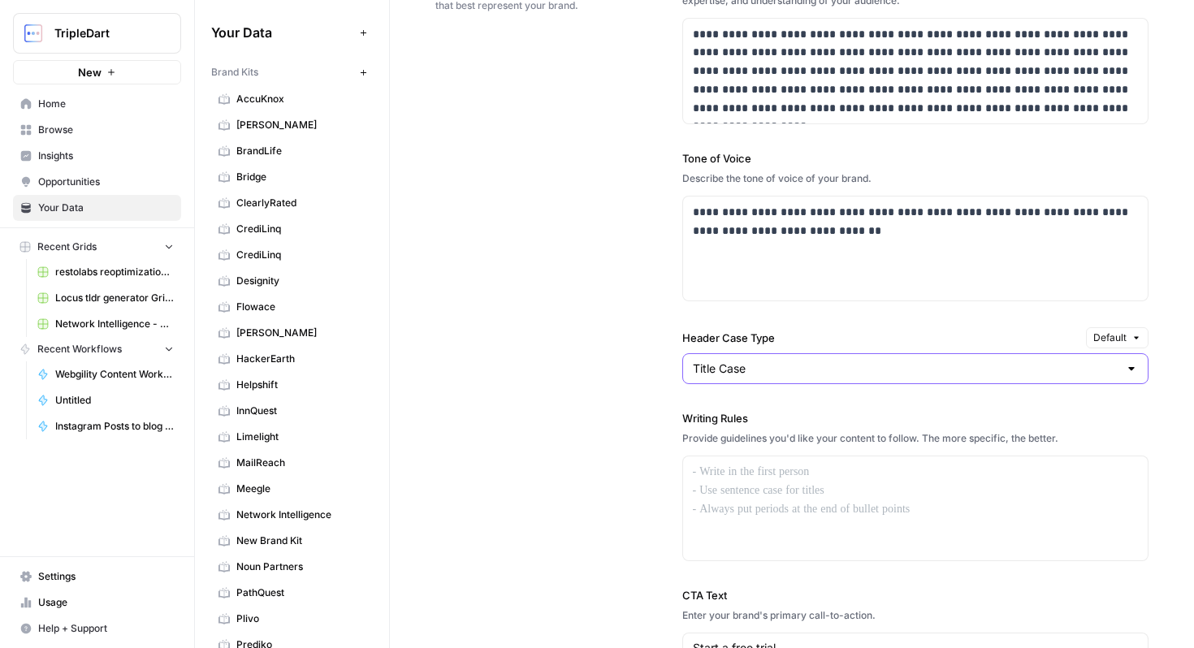
click at [793, 374] on input "Title Case" at bounding box center [906, 369] width 426 height 16
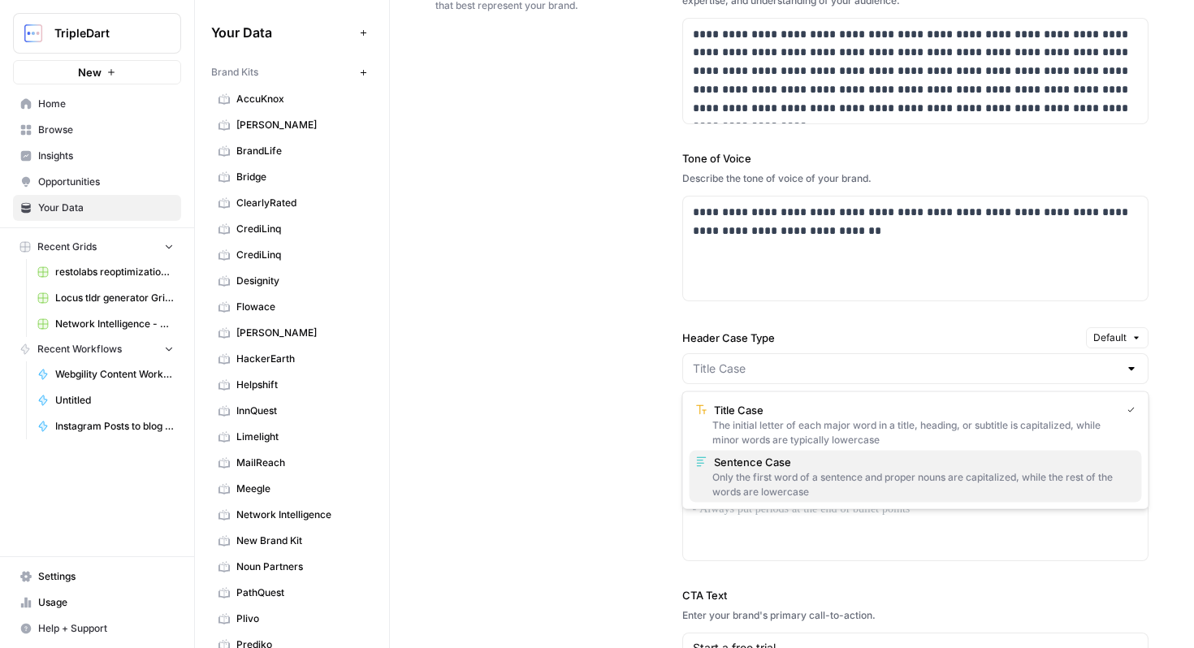
click at [783, 458] on span "Sentence Case" at bounding box center [921, 462] width 415 height 16
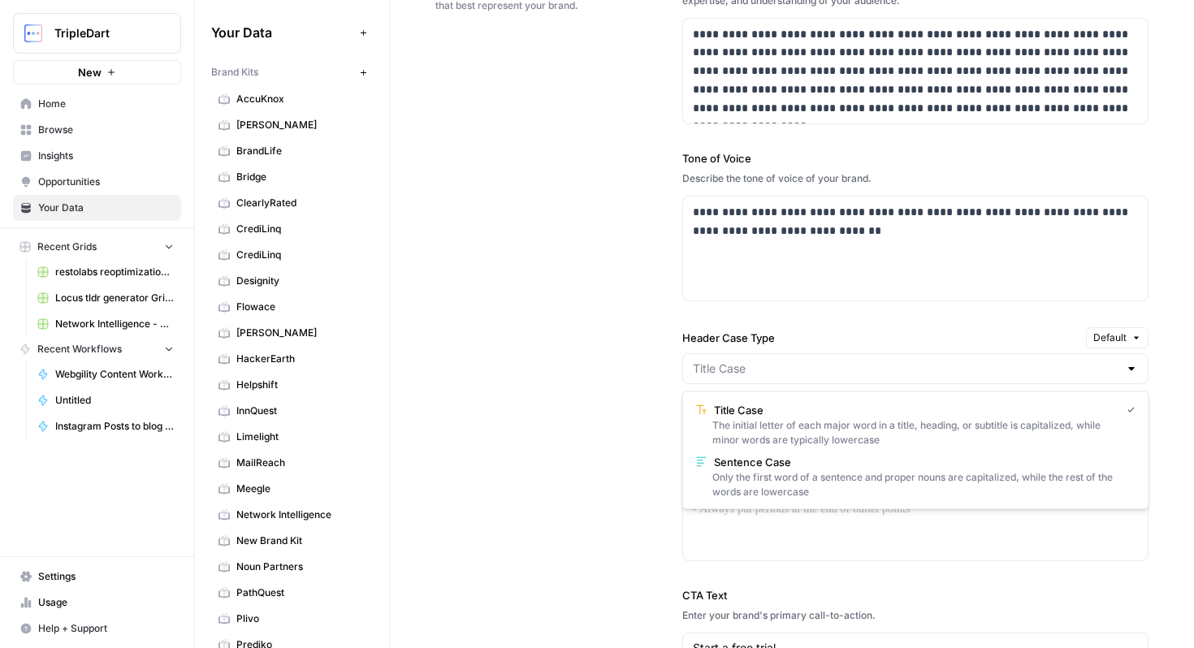
type input "Sentence Case"
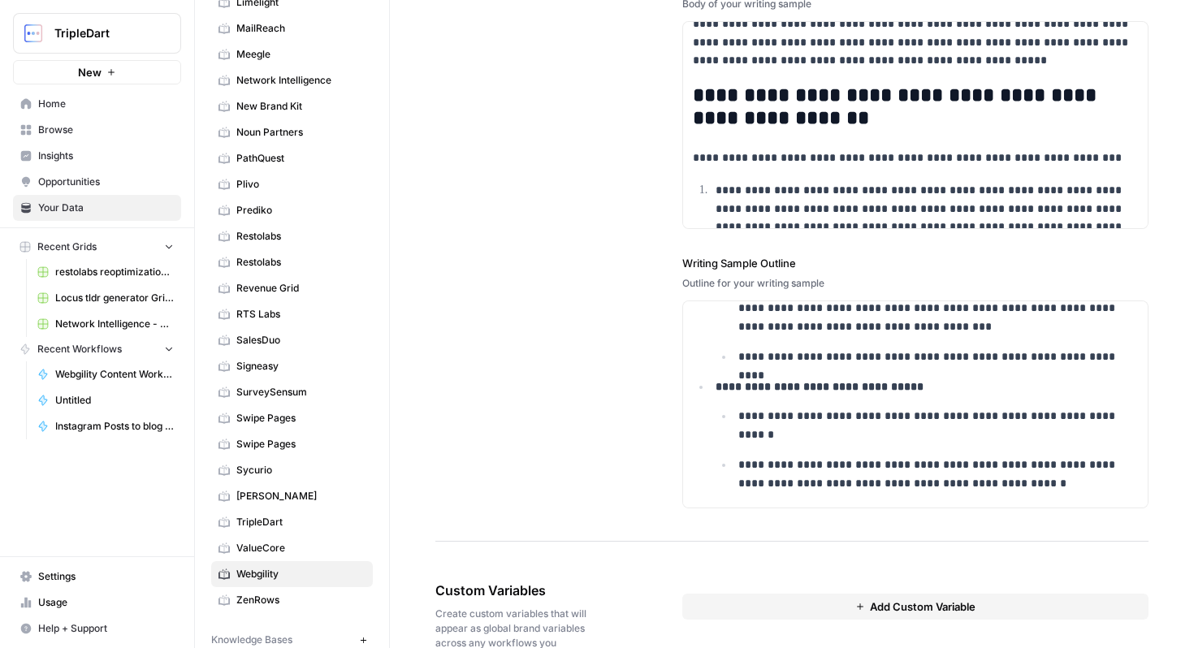
scroll to position [2206, 0]
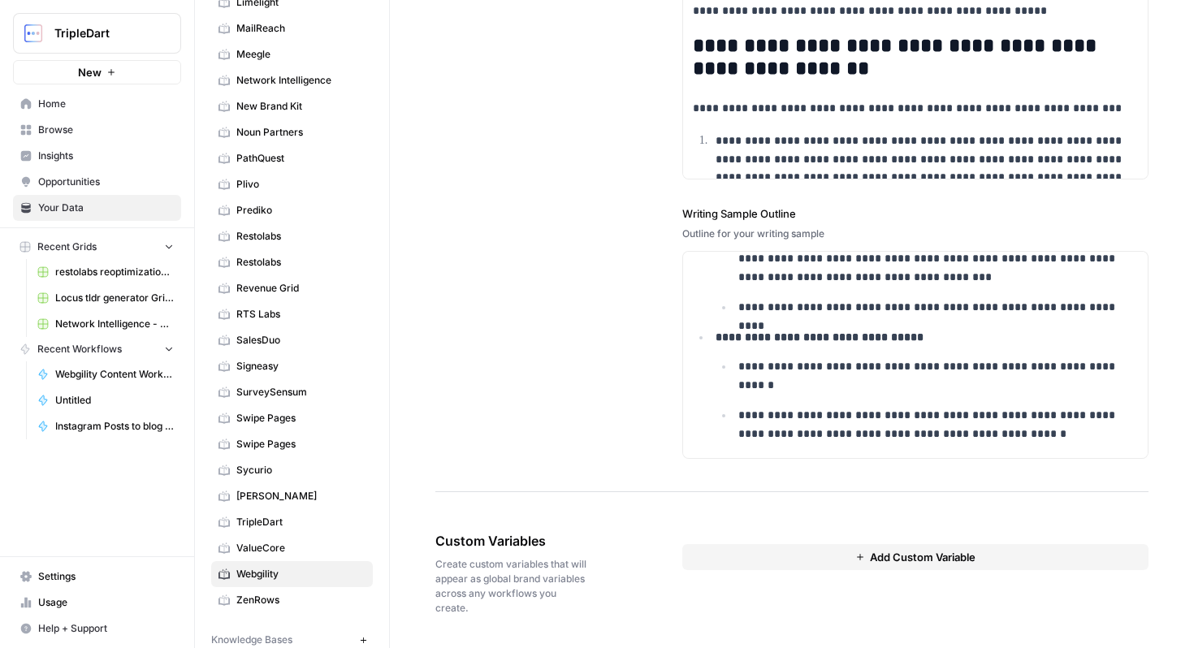
click at [106, 136] on span "Browse" at bounding box center [106, 130] width 136 height 15
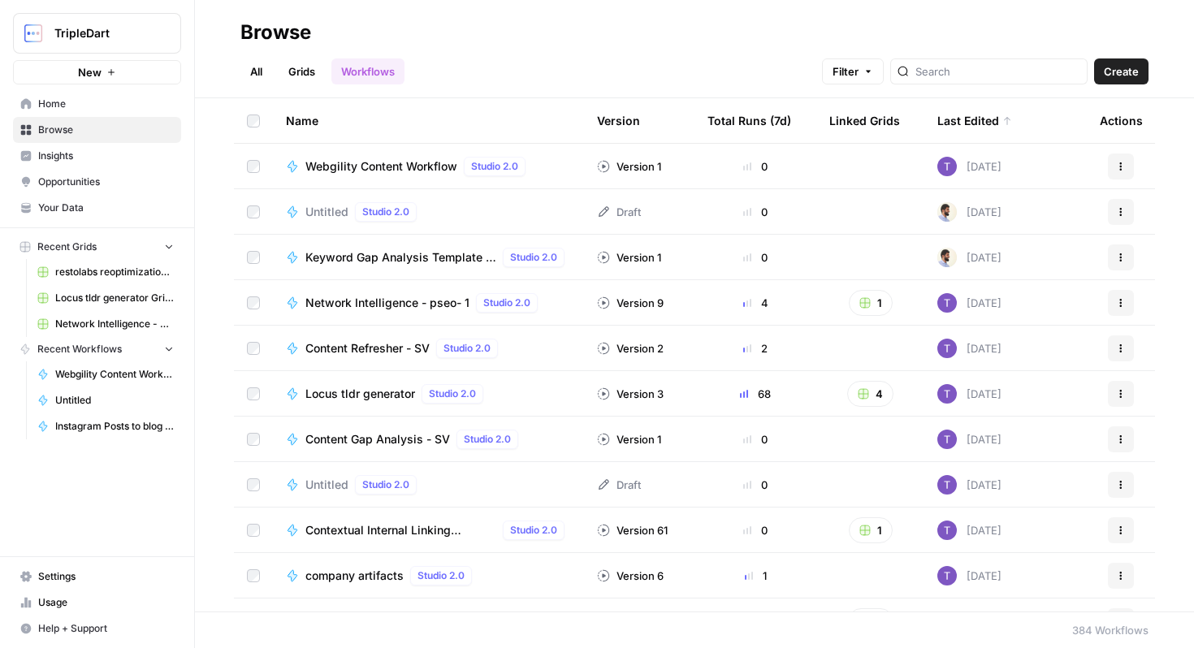
click at [370, 165] on span "Webgility Content Workflow" at bounding box center [381, 166] width 152 height 16
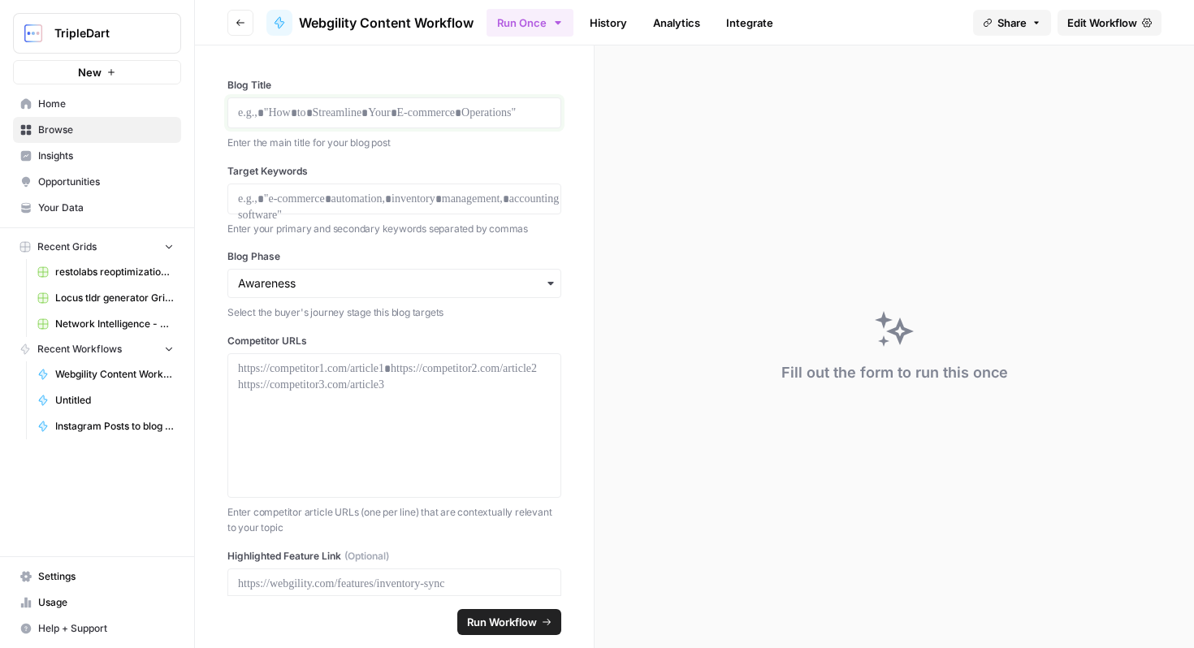
click at [370, 113] on p at bounding box center [394, 113] width 313 height 16
click at [396, 119] on p at bounding box center [394, 113] width 313 height 16
click at [431, 191] on p at bounding box center [394, 199] width 313 height 16
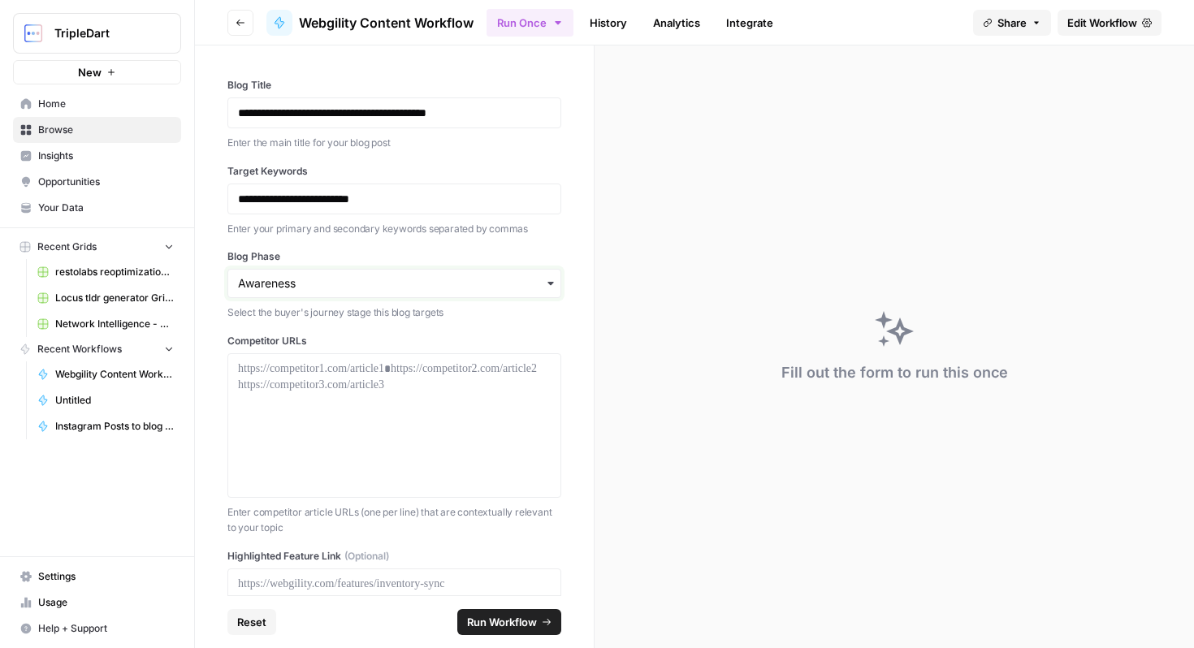
click at [438, 287] on input "Blog Phase" at bounding box center [394, 283] width 313 height 16
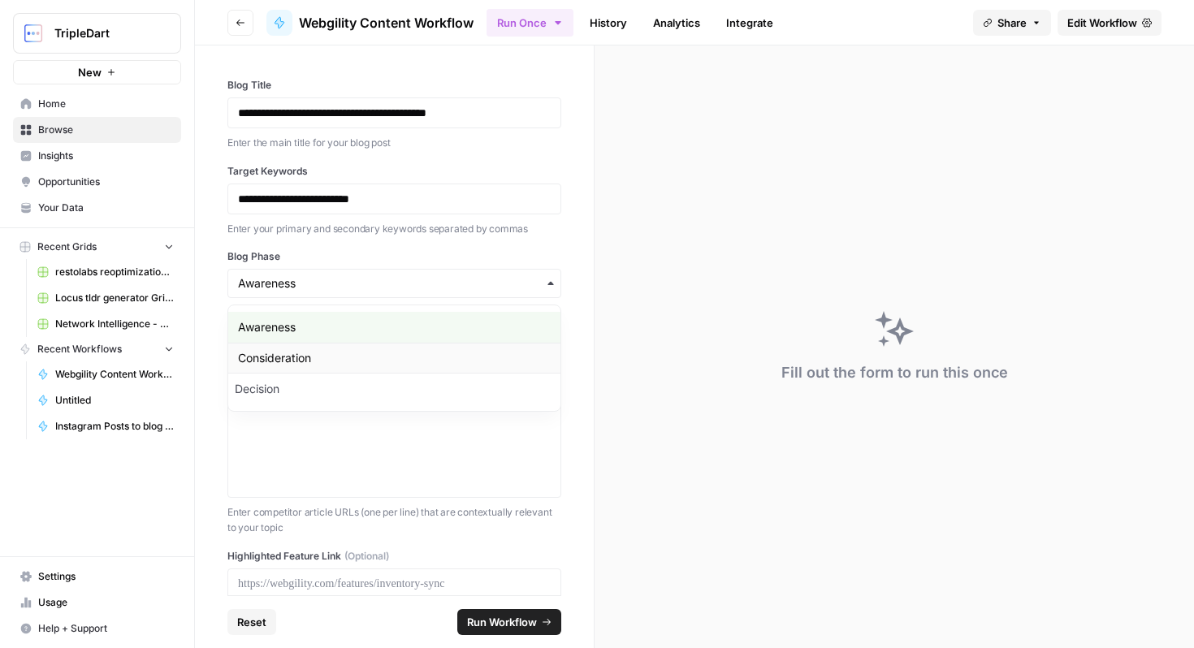
click at [442, 362] on div "Consideration" at bounding box center [394, 358] width 332 height 31
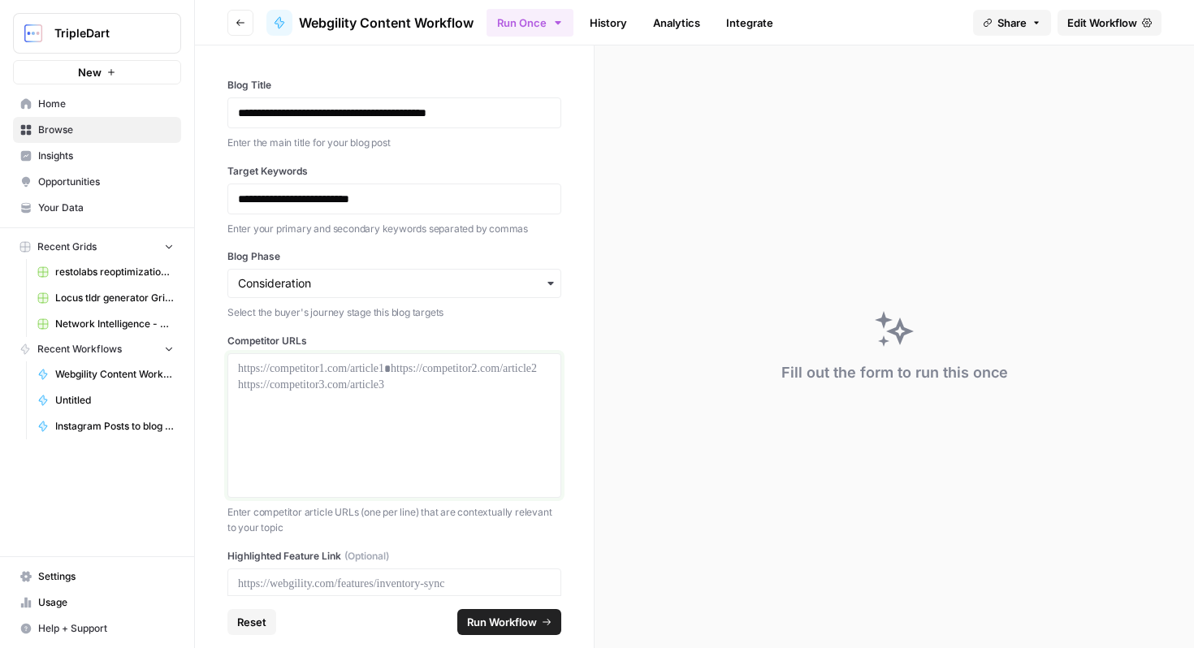
click at [367, 366] on p at bounding box center [394, 369] width 313 height 16
paste div "To enrich screen reader interactions, please activate Accessibility in Grammarl…"
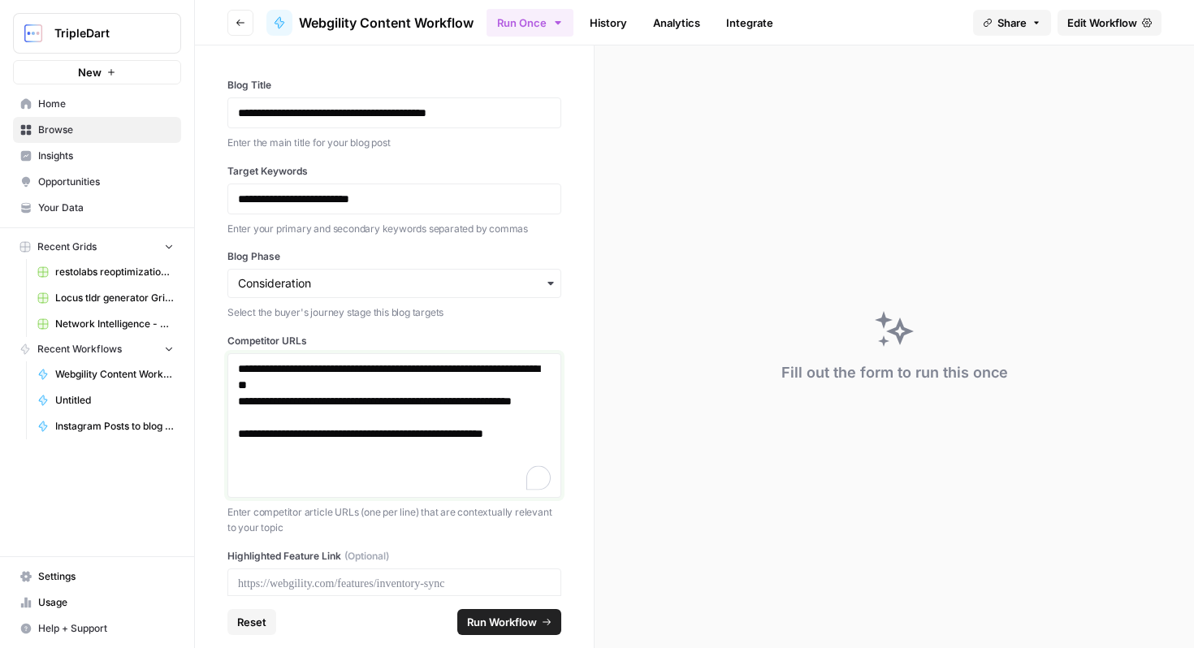
click at [244, 366] on p "**********" at bounding box center [394, 377] width 313 height 32
click at [321, 452] on p "**********" at bounding box center [394, 442] width 313 height 32
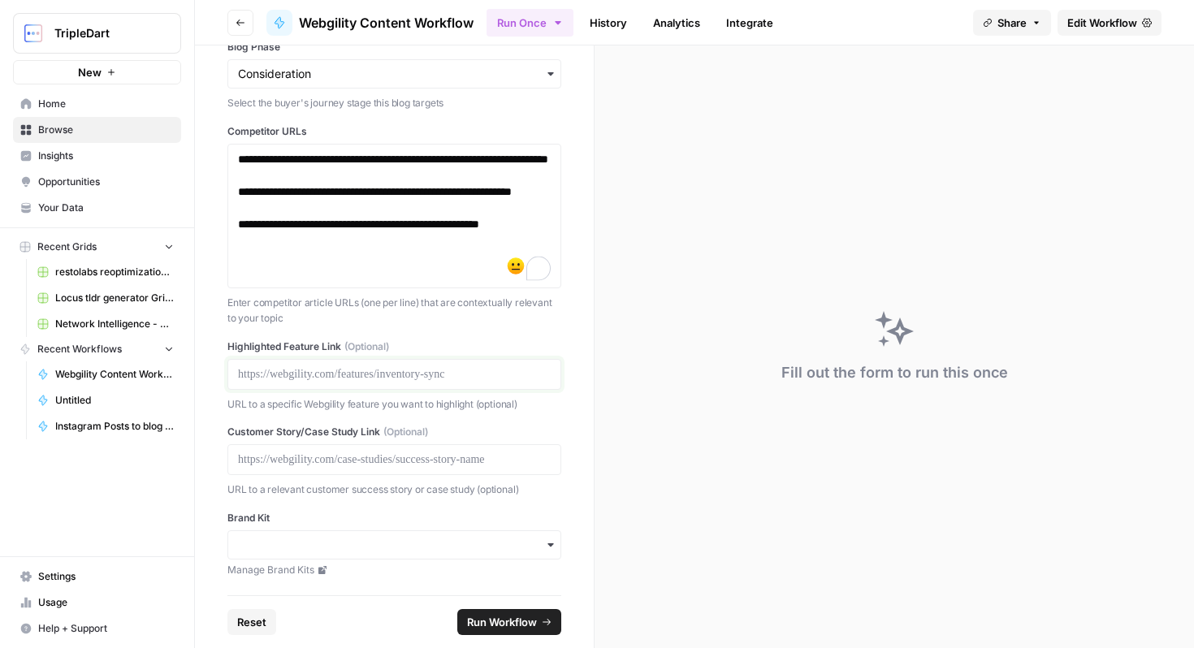
click at [400, 372] on p at bounding box center [394, 374] width 313 height 16
click at [379, 538] on input "Brand Kit" at bounding box center [394, 544] width 313 height 16
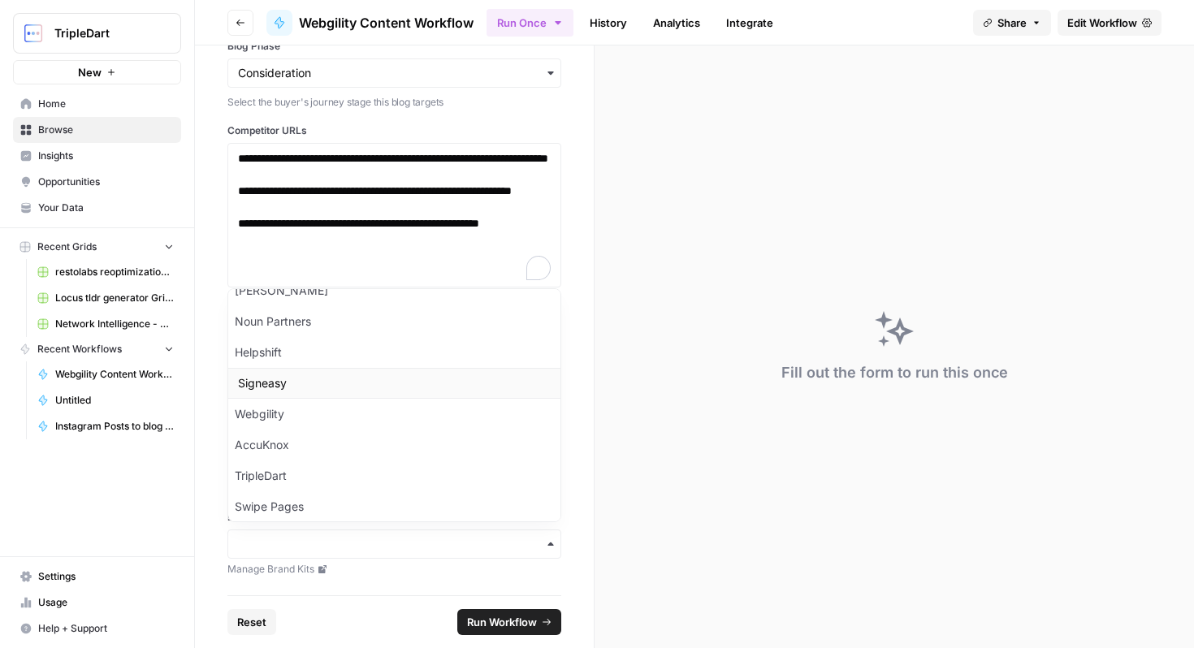
scroll to position [838, 0]
click at [381, 427] on div "Webgility" at bounding box center [394, 429] width 332 height 31
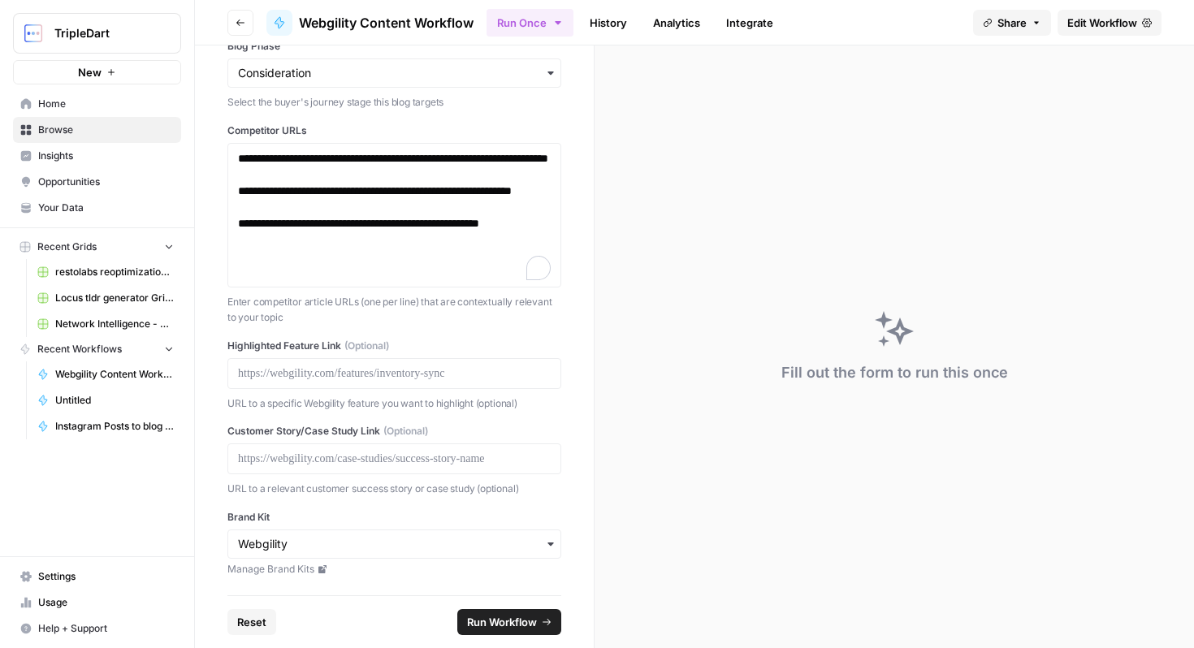
click at [513, 625] on span "Run Workflow" at bounding box center [502, 622] width 70 height 16
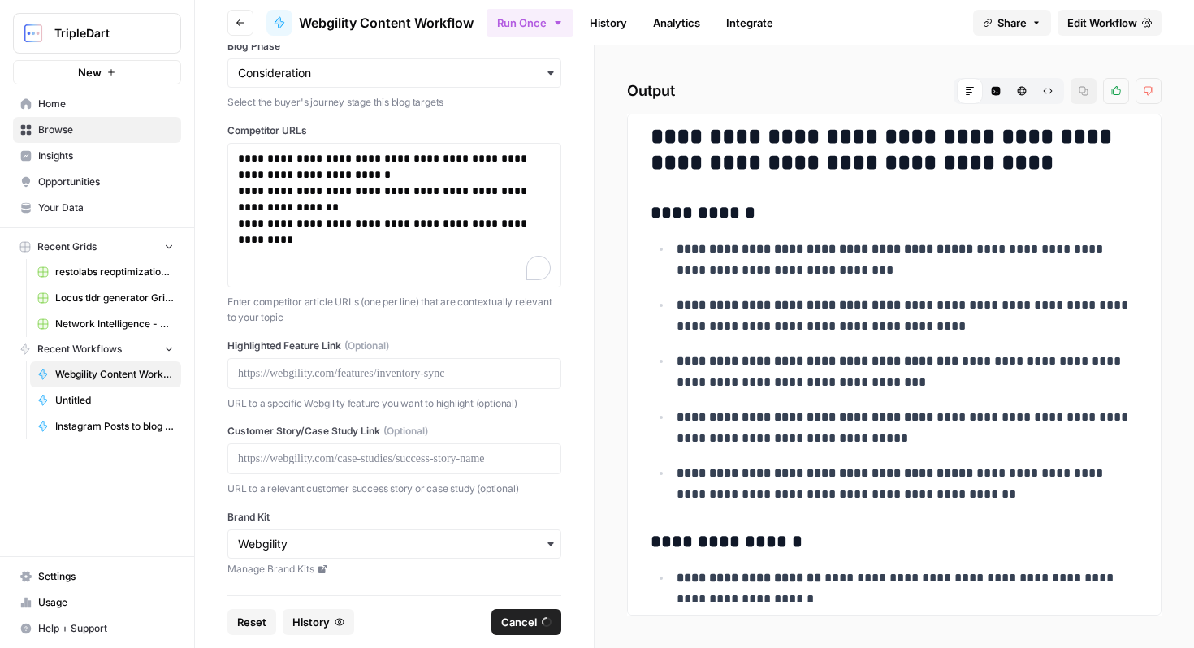
scroll to position [3201, 0]
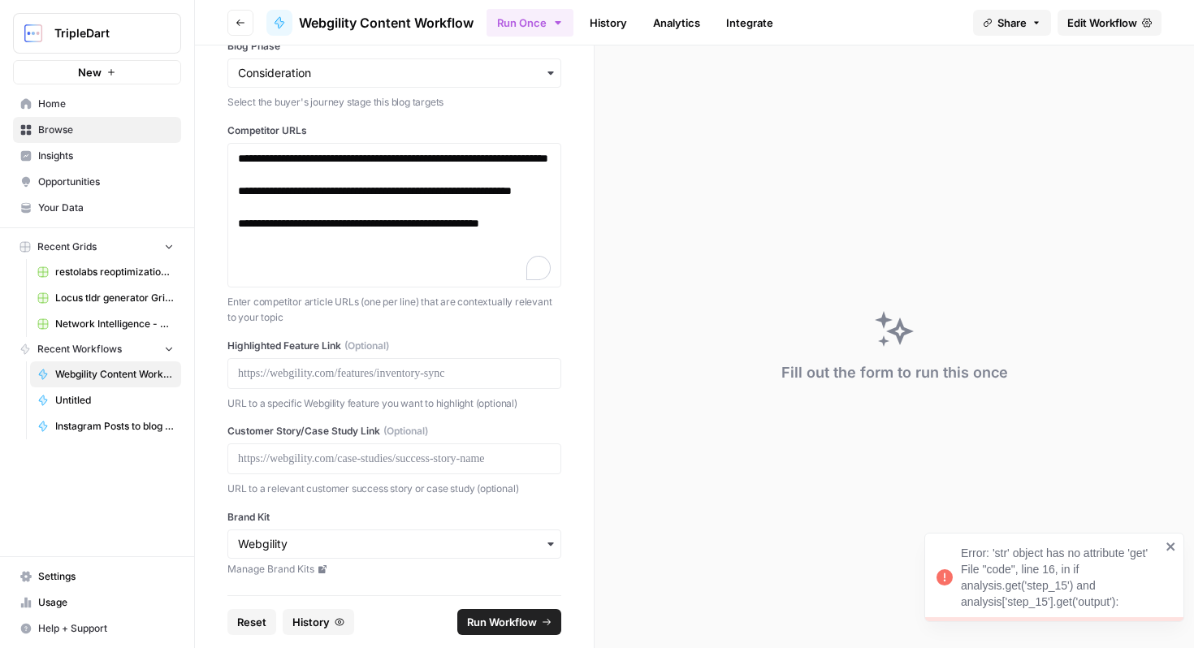
click at [1083, 19] on span "Edit Workflow" at bounding box center [1102, 23] width 70 height 16
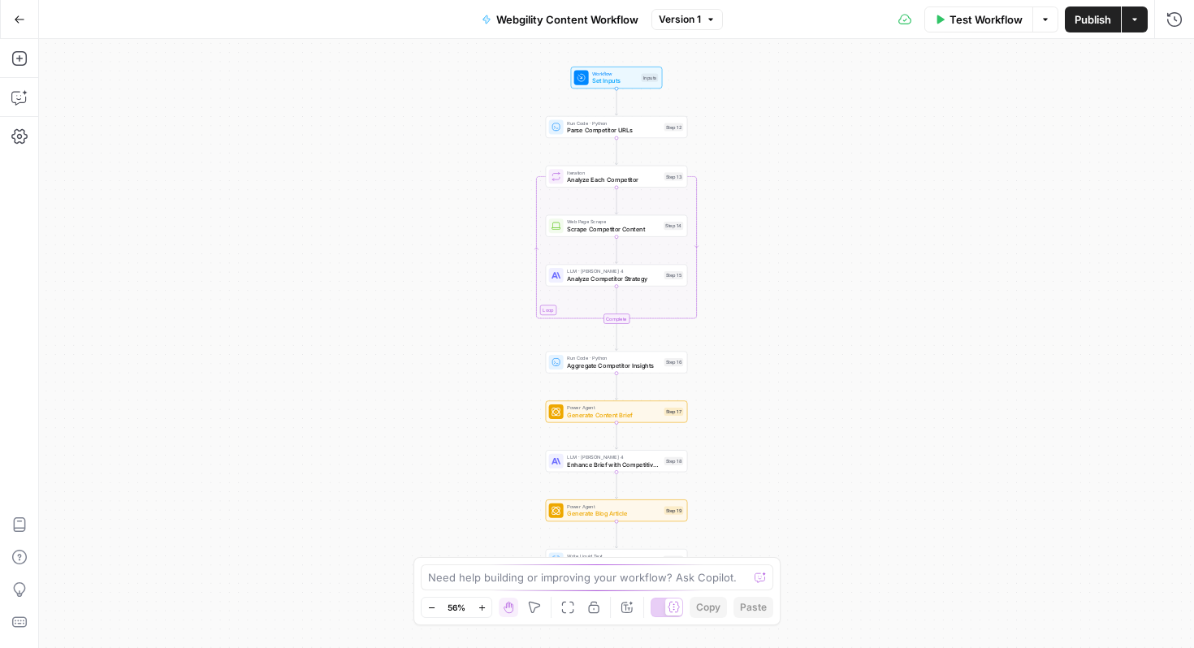
click at [968, 22] on span "Test Workflow" at bounding box center [986, 19] width 73 height 16
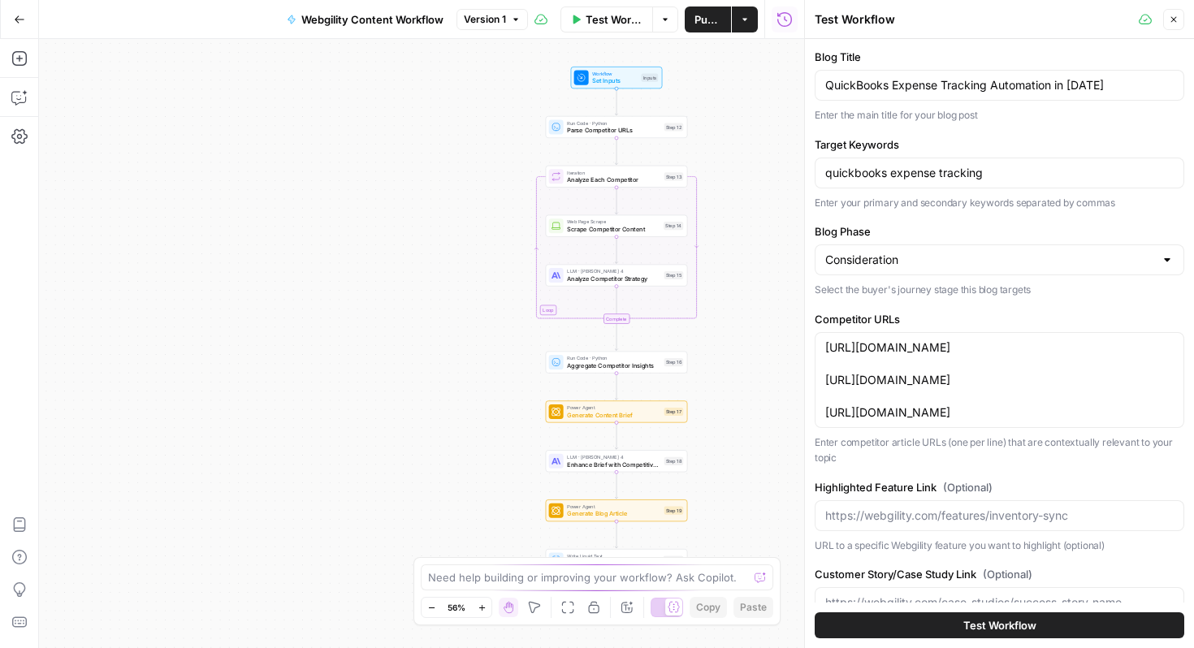
scroll to position [145, 0]
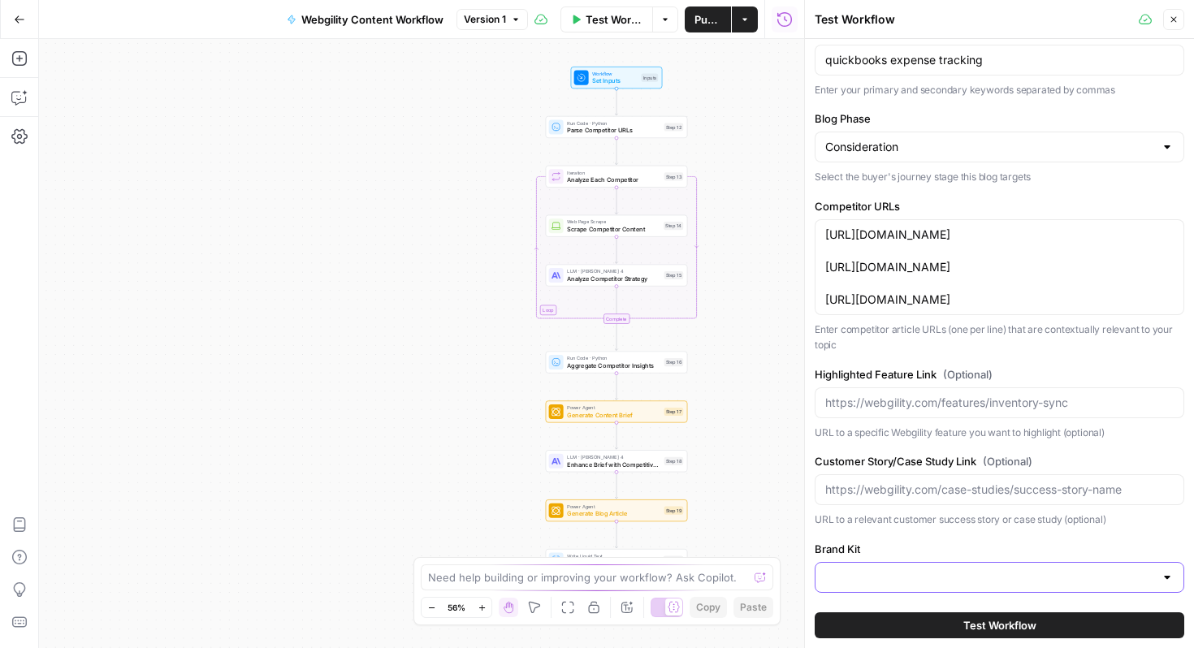
click at [991, 582] on input "Brand Kit" at bounding box center [989, 577] width 329 height 16
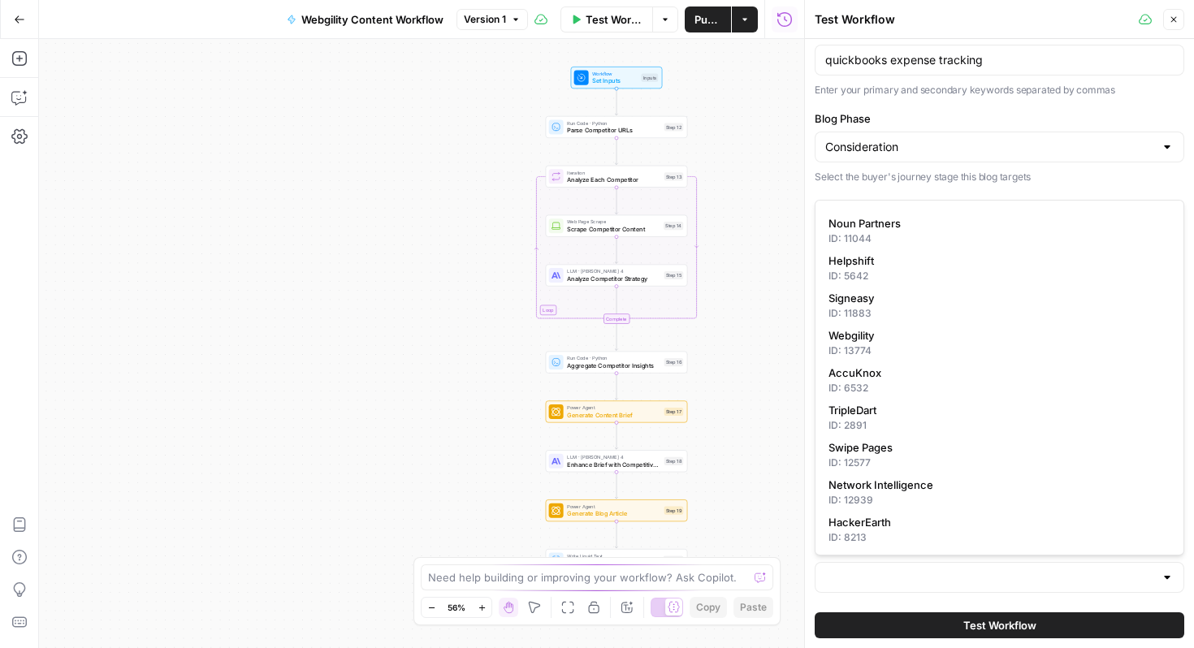
scroll to position [1010, 0]
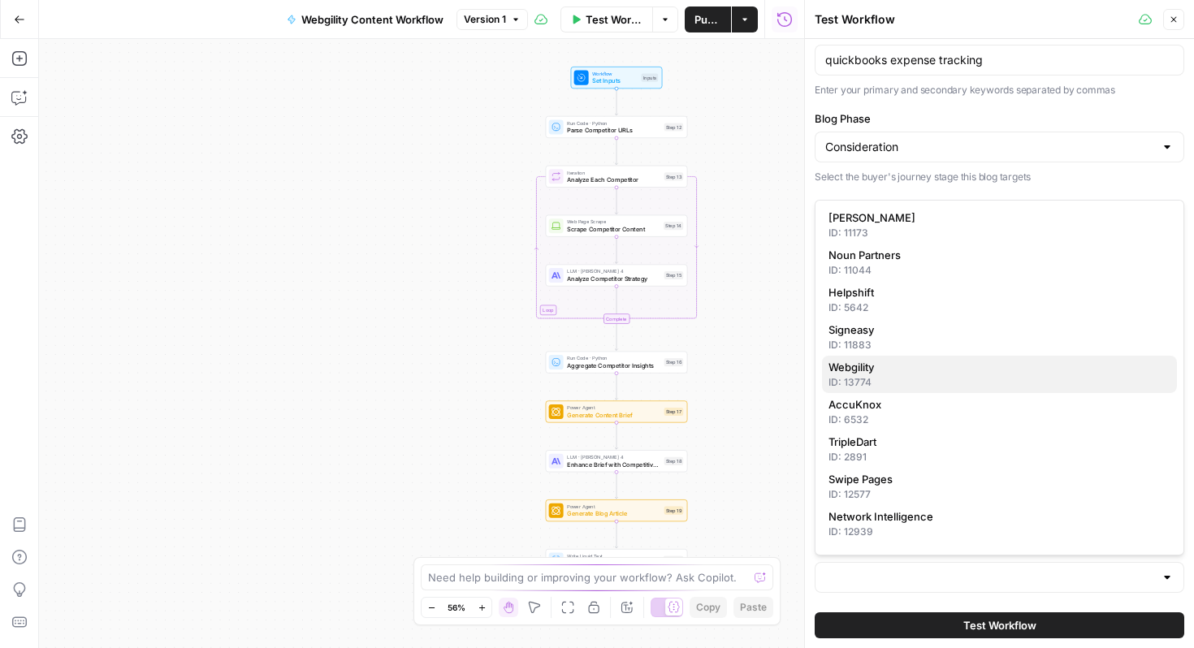
click at [968, 382] on div "ID: 13774" at bounding box center [1000, 382] width 342 height 15
type input "Webgility"
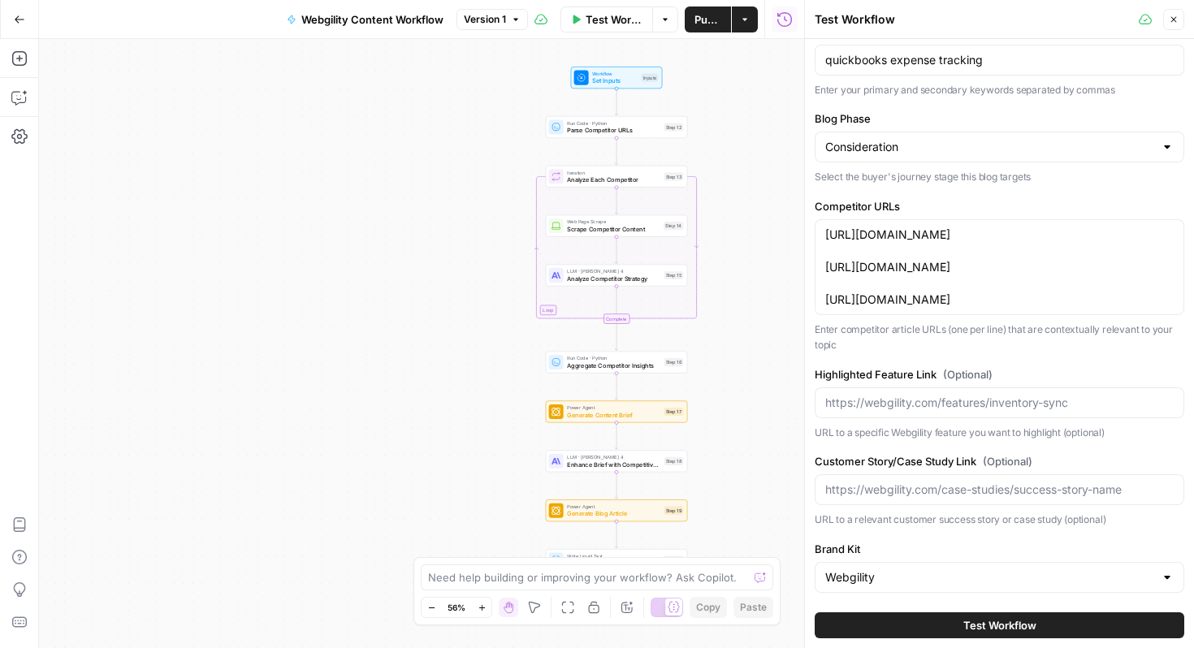
scroll to position [145, 0]
click at [999, 621] on span "Test Workflow" at bounding box center [999, 625] width 73 height 16
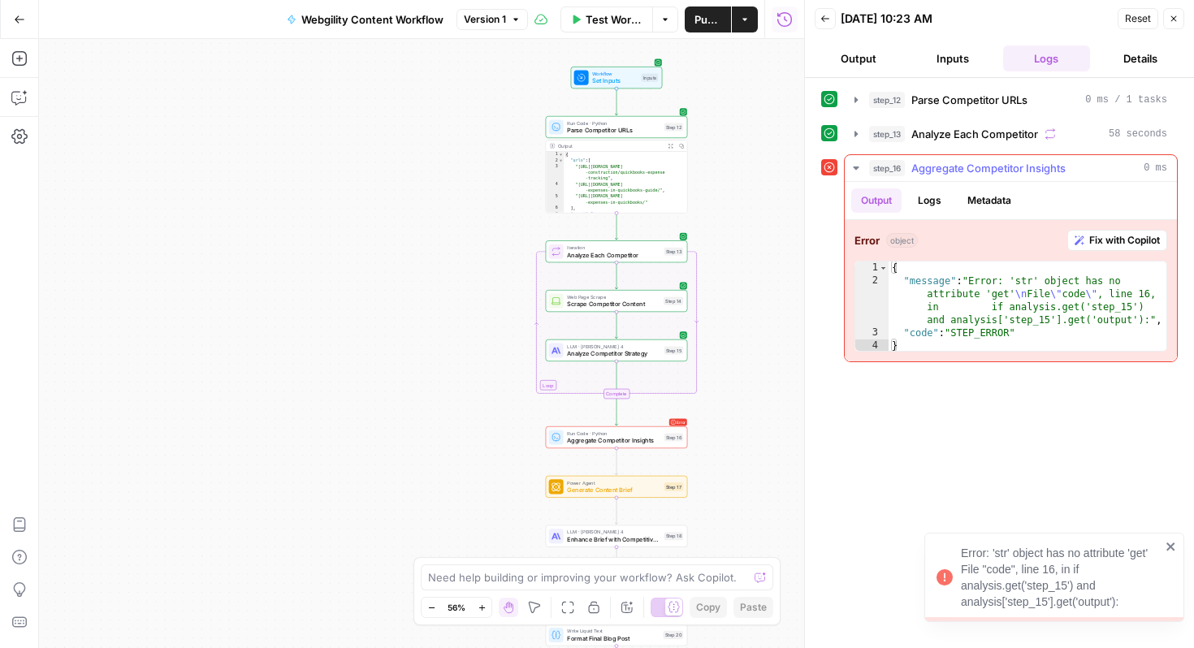
click at [1097, 238] on span "Fix with Copilot" at bounding box center [1124, 240] width 71 height 15
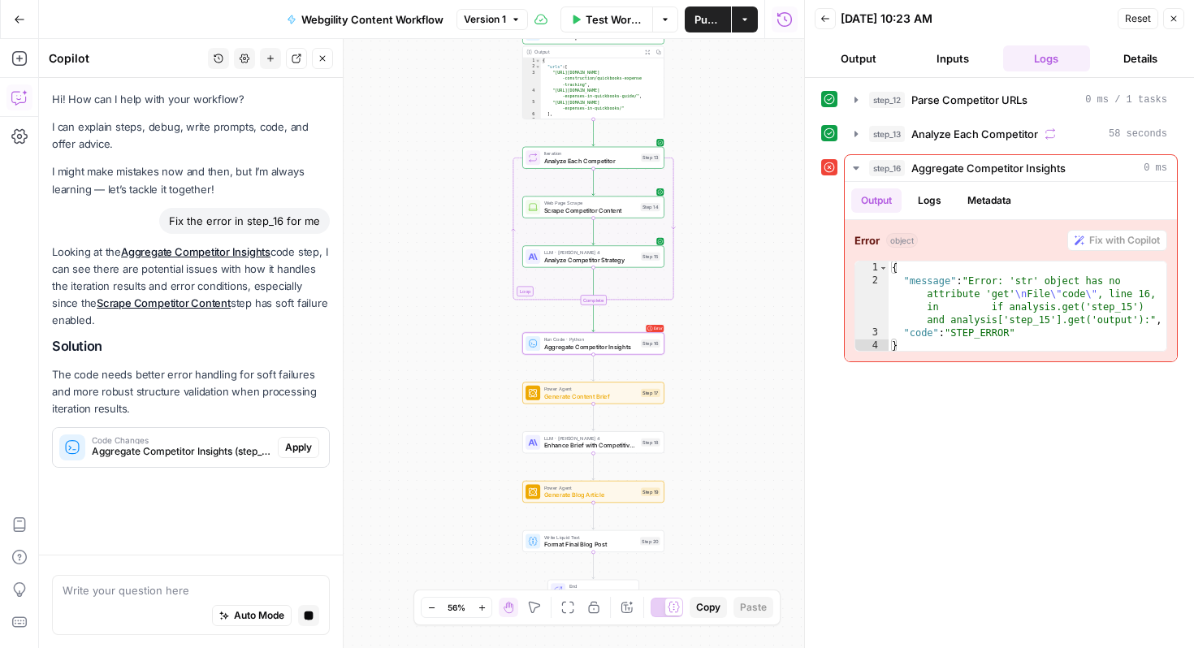
click at [306, 444] on span "Apply" at bounding box center [298, 447] width 27 height 15
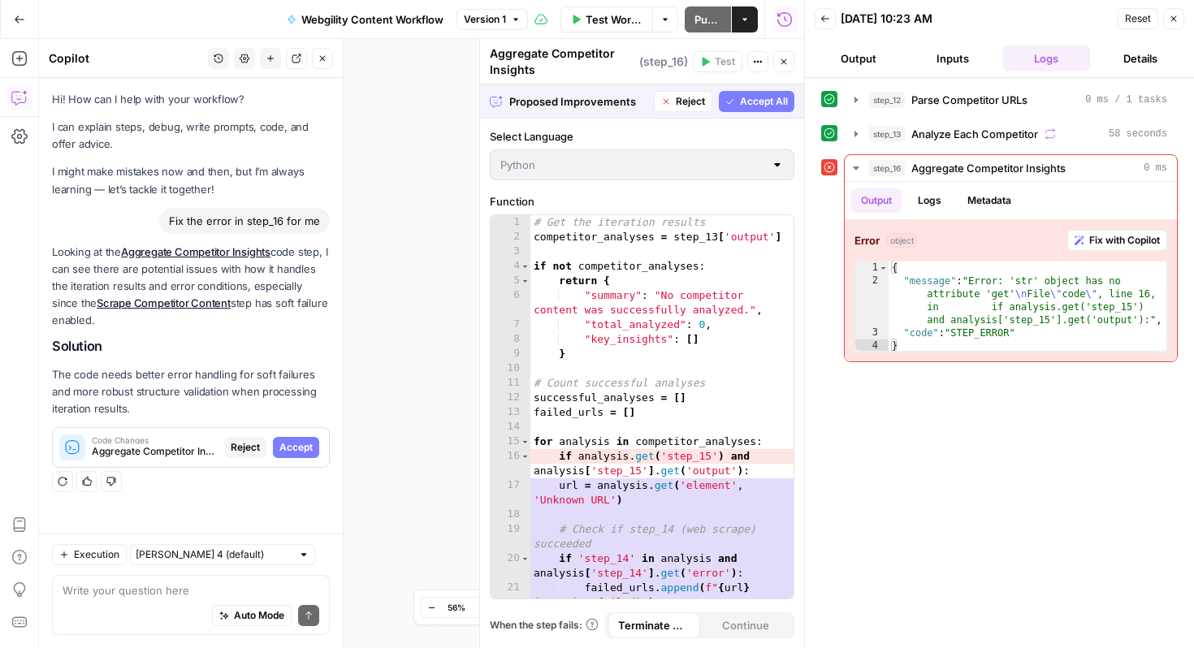
click at [306, 444] on span "Accept" at bounding box center [295, 447] width 33 height 15
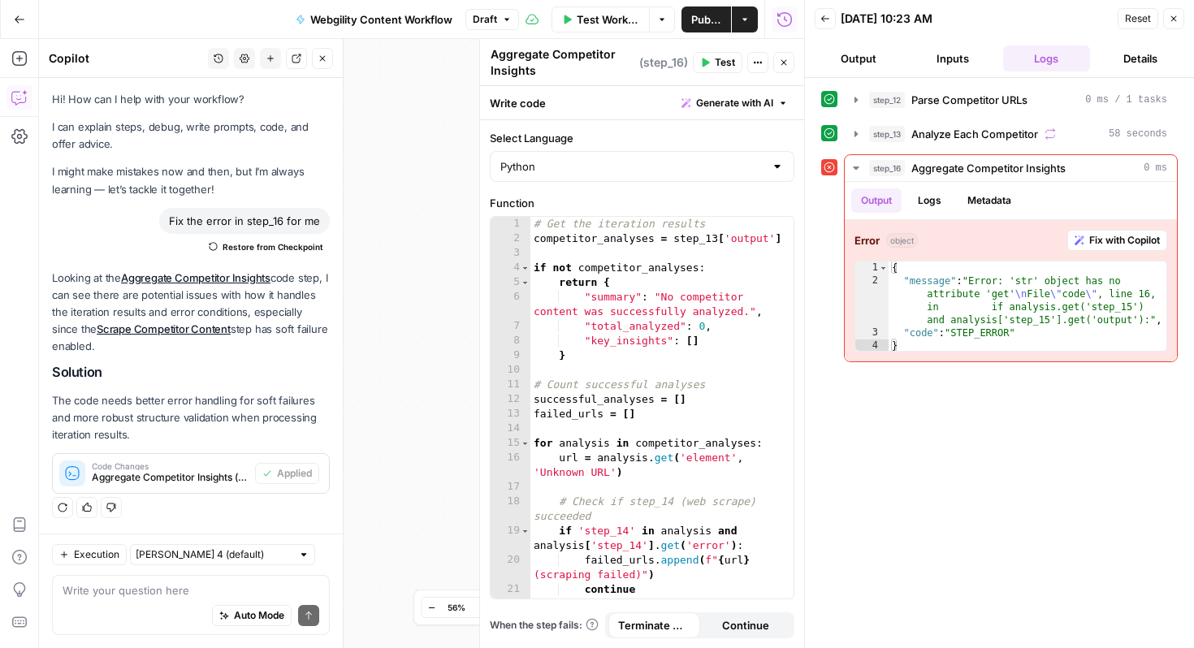
click at [718, 69] on span "Test" at bounding box center [725, 62] width 20 height 15
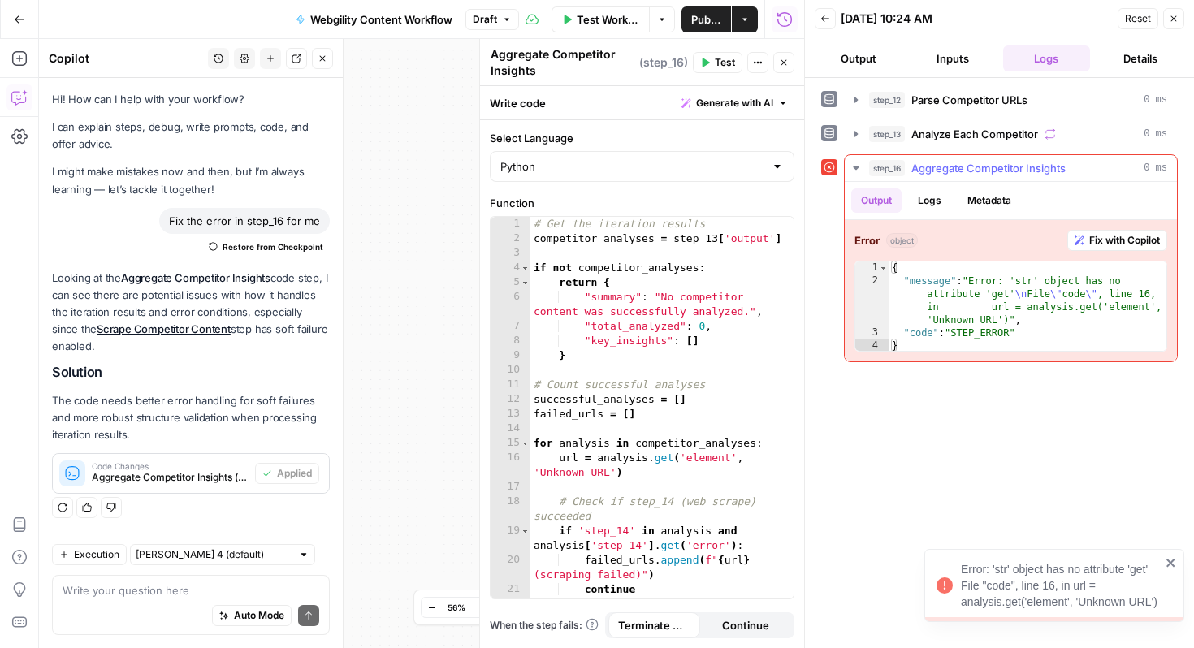
click at [1132, 240] on span "Fix with Copilot" at bounding box center [1124, 240] width 71 height 15
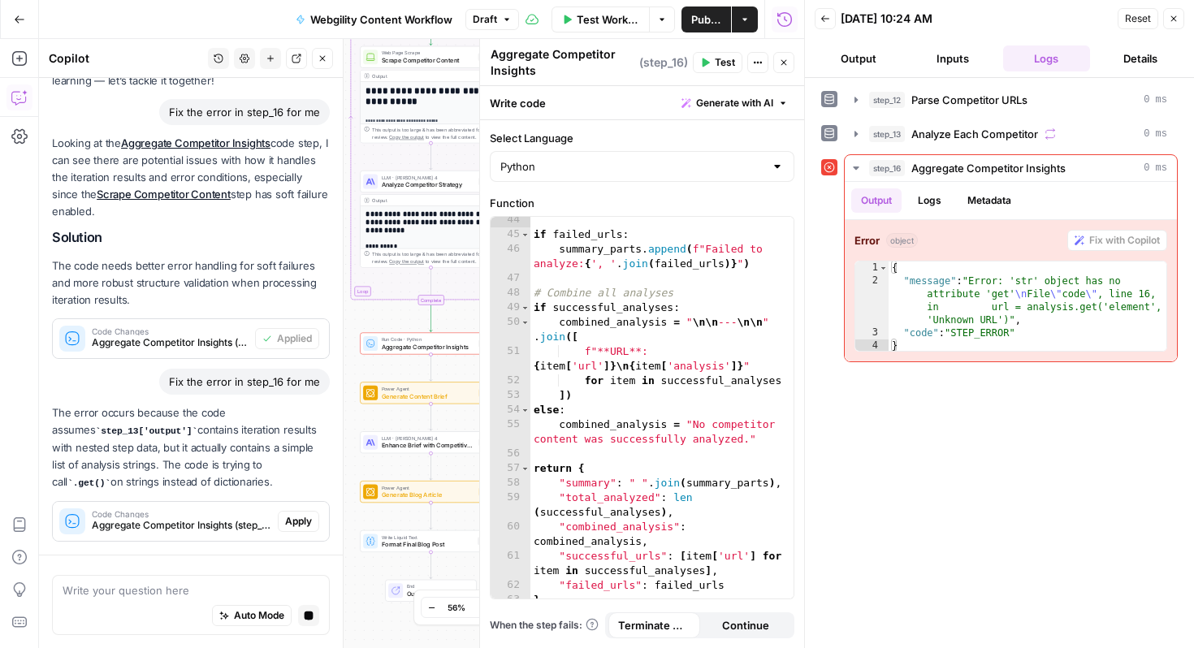
scroll to position [108, 0]
click at [310, 519] on span "Apply" at bounding box center [298, 522] width 27 height 15
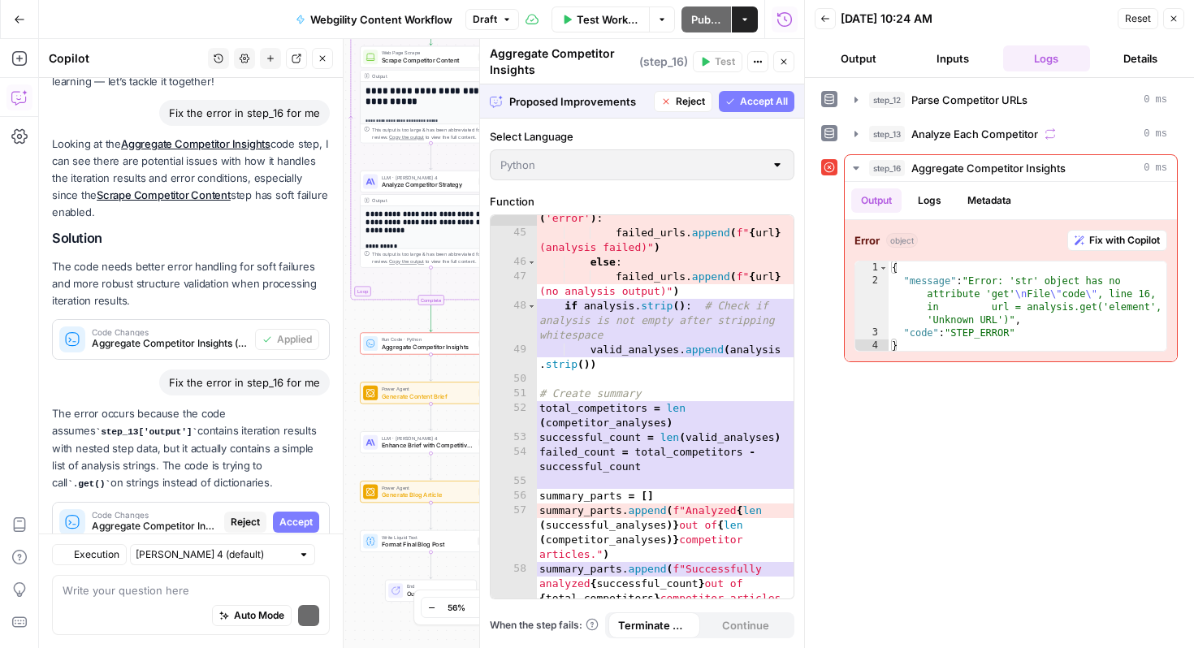
scroll to position [155, 0]
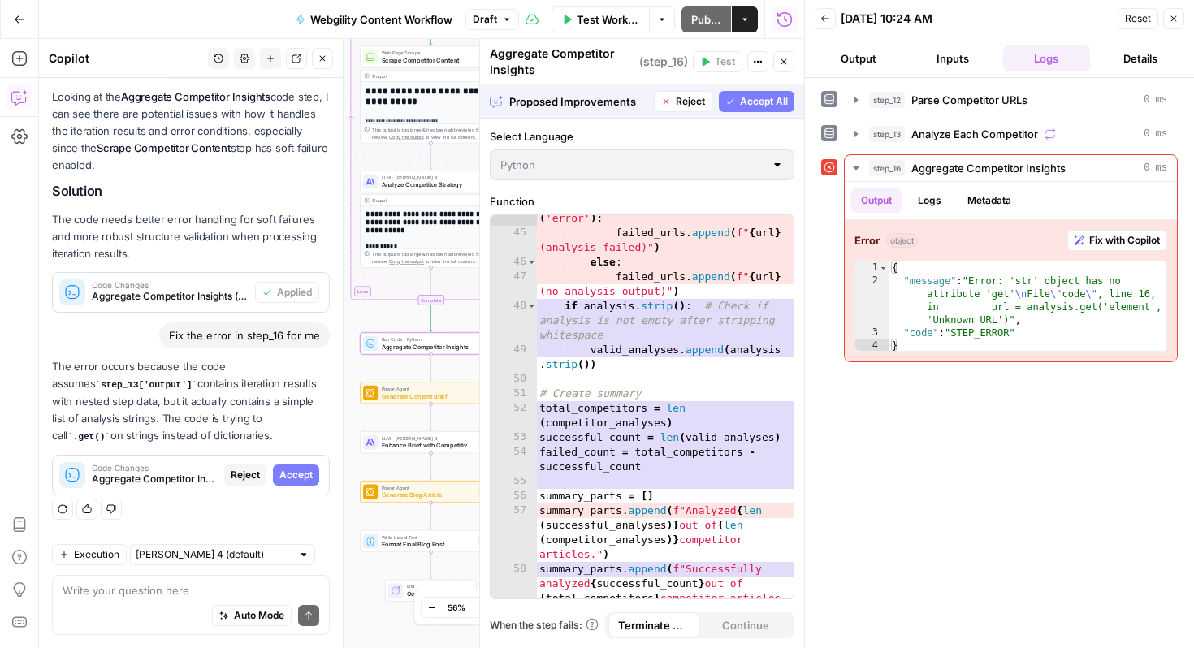
click at [304, 477] on span "Accept" at bounding box center [295, 475] width 33 height 15
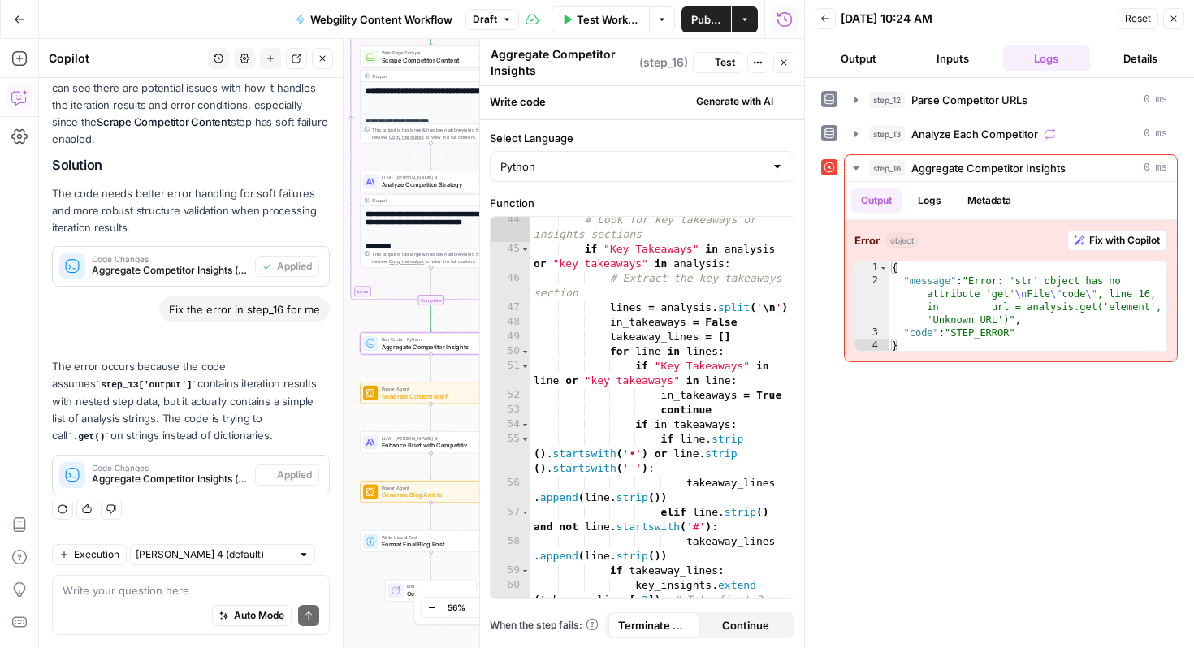
scroll to position [925, 0]
click at [723, 60] on span "Test" at bounding box center [725, 62] width 20 height 15
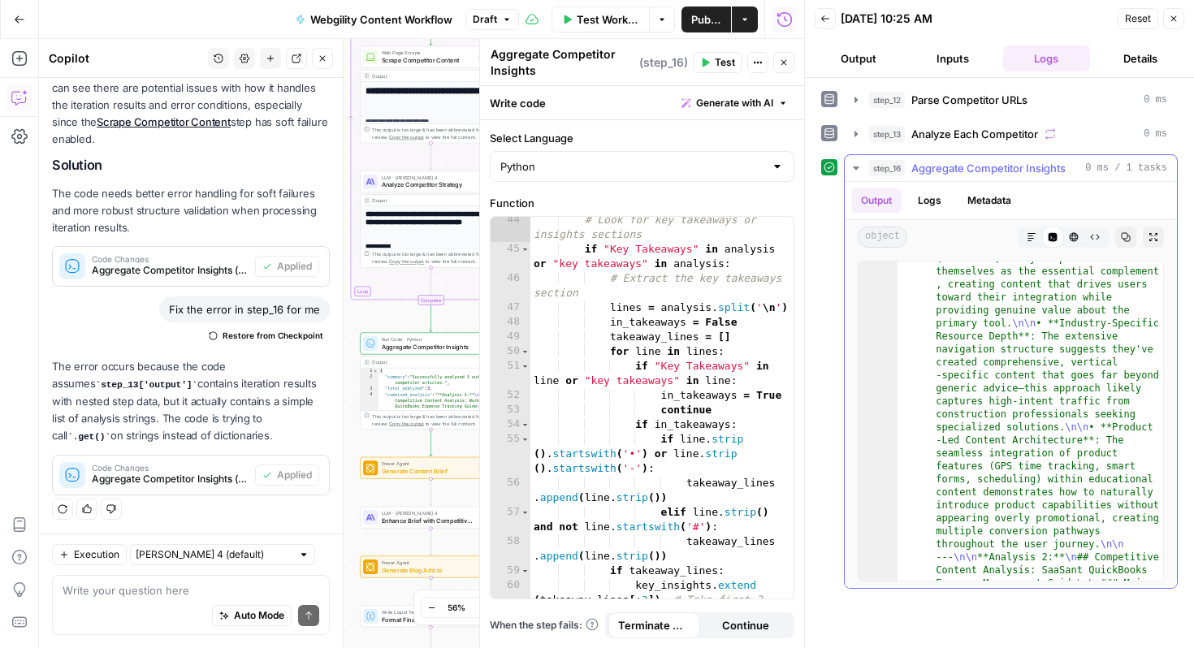
scroll to position [916, 0]
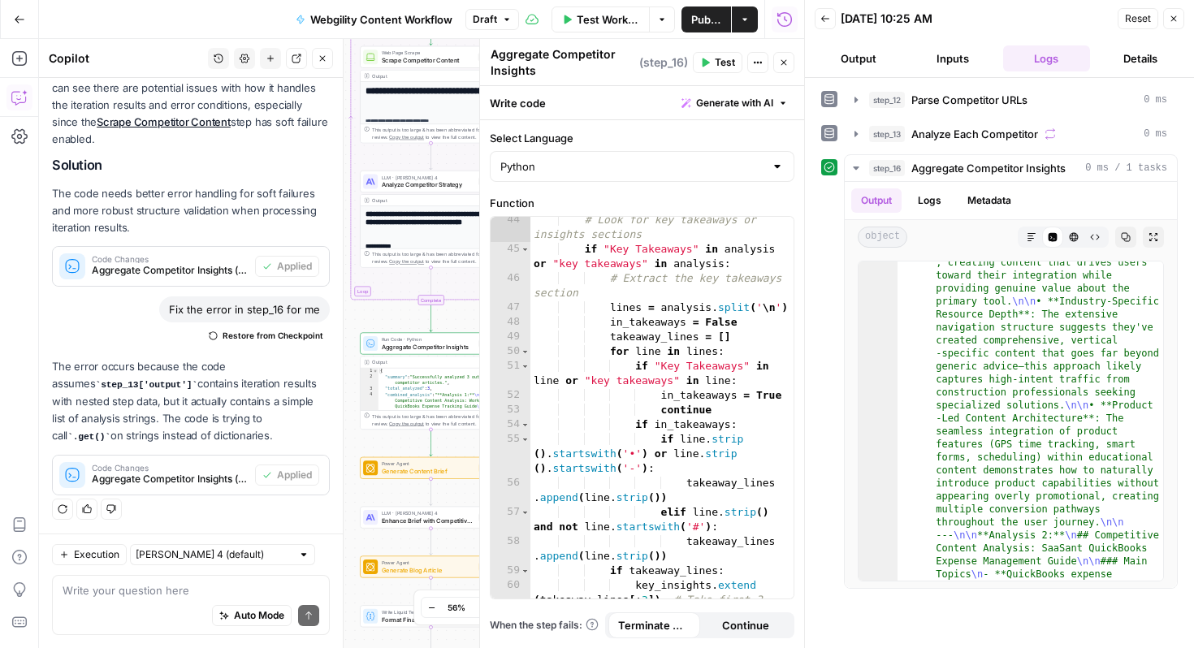
click at [606, 22] on span "Test Workflow" at bounding box center [608, 19] width 63 height 16
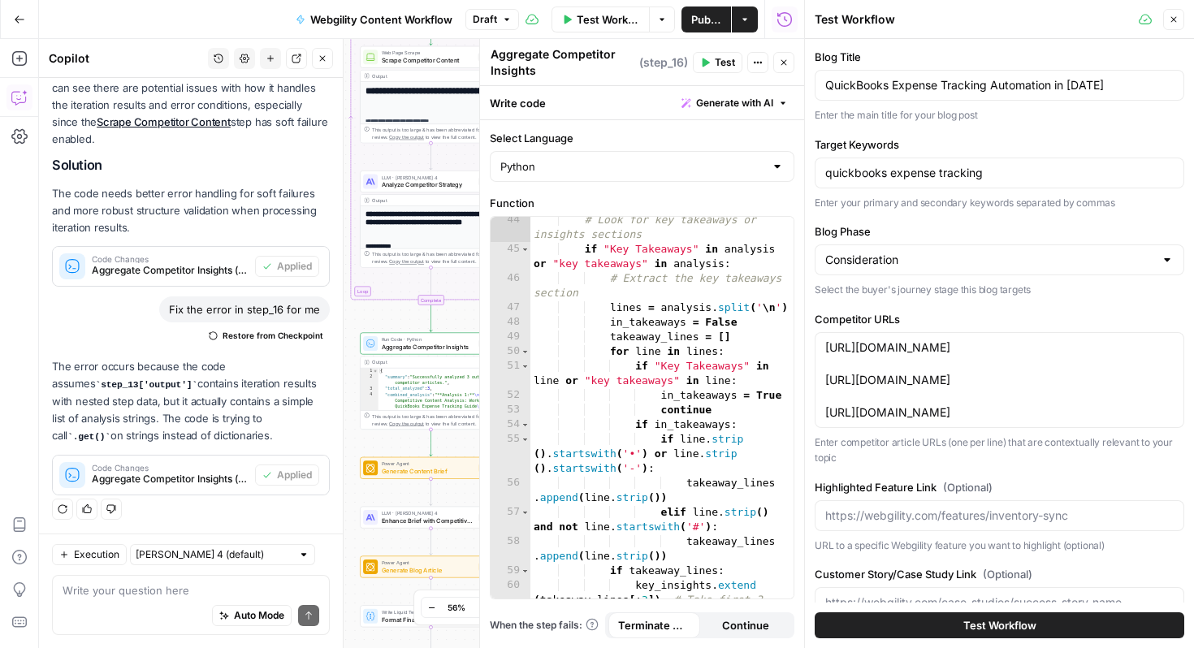
scroll to position [145, 0]
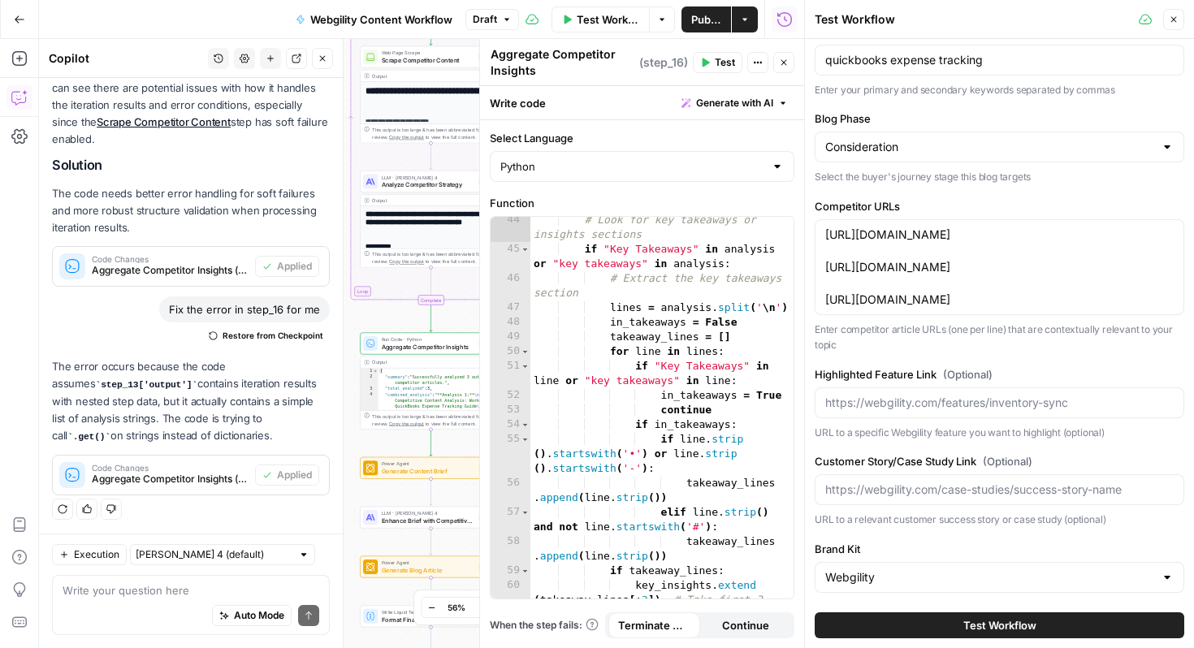
click at [1037, 621] on button "Test Workflow" at bounding box center [1000, 626] width 370 height 26
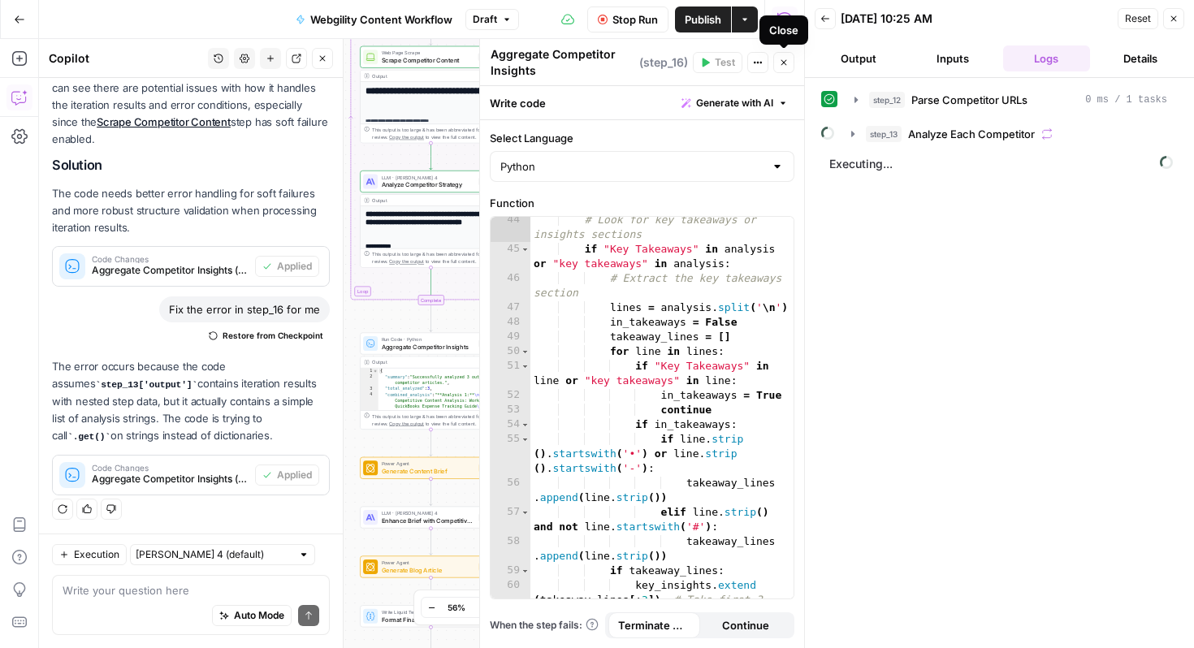
click at [786, 70] on button "Close" at bounding box center [783, 62] width 21 height 21
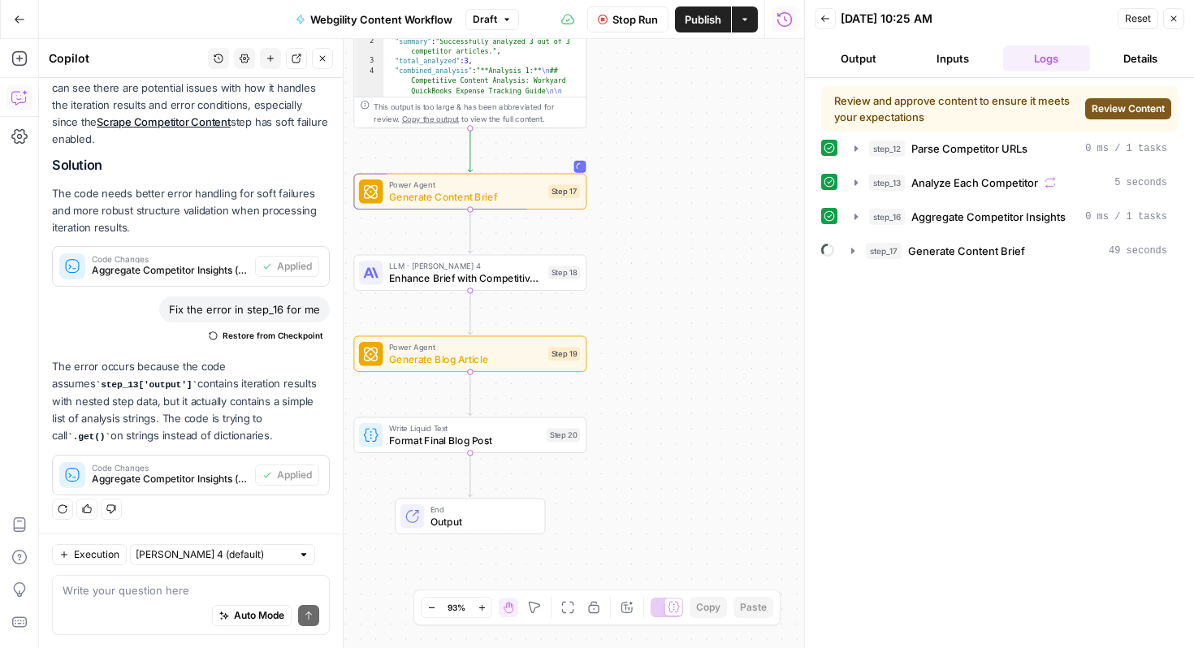
click at [1148, 110] on span "Review Content" at bounding box center [1128, 109] width 73 height 15
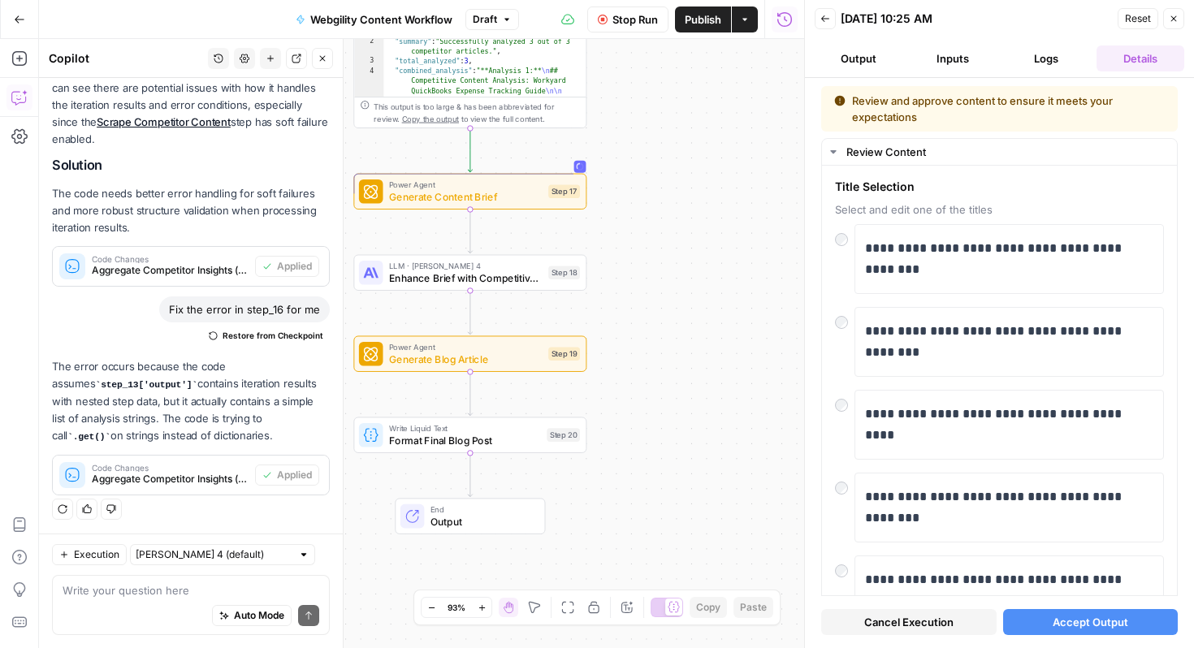
click at [1136, 610] on button "Accept Output" at bounding box center [1090, 622] width 175 height 26
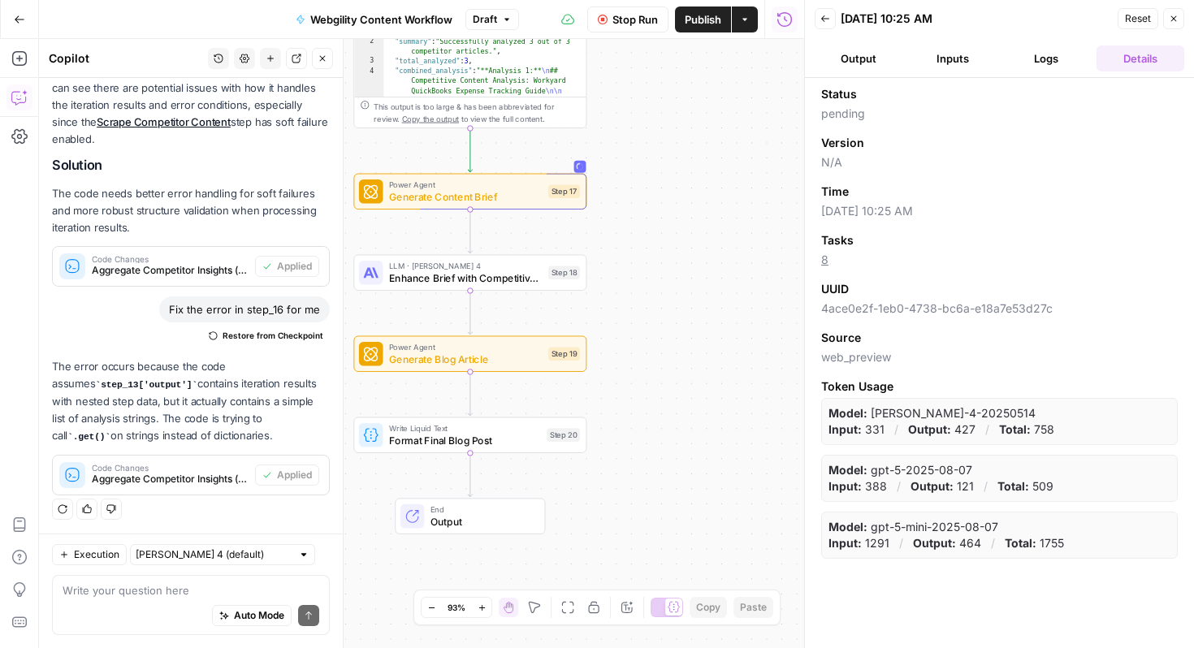
click at [849, 60] on button "Output" at bounding box center [859, 58] width 88 height 26
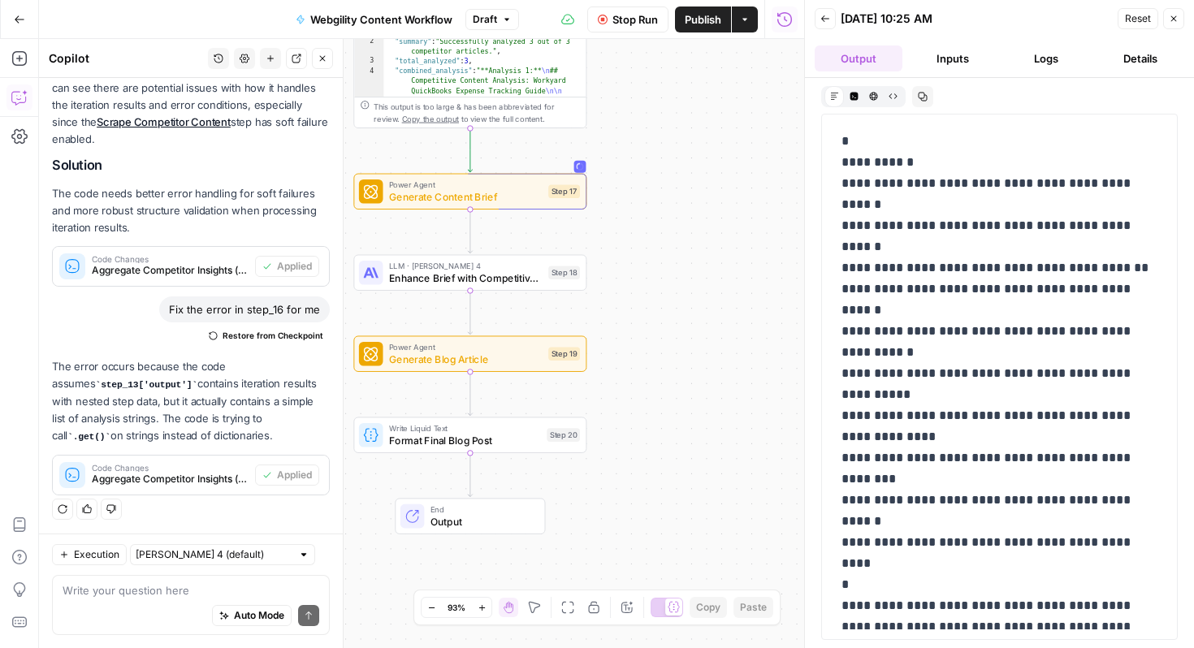
click at [1140, 53] on button "Details" at bounding box center [1141, 58] width 88 height 26
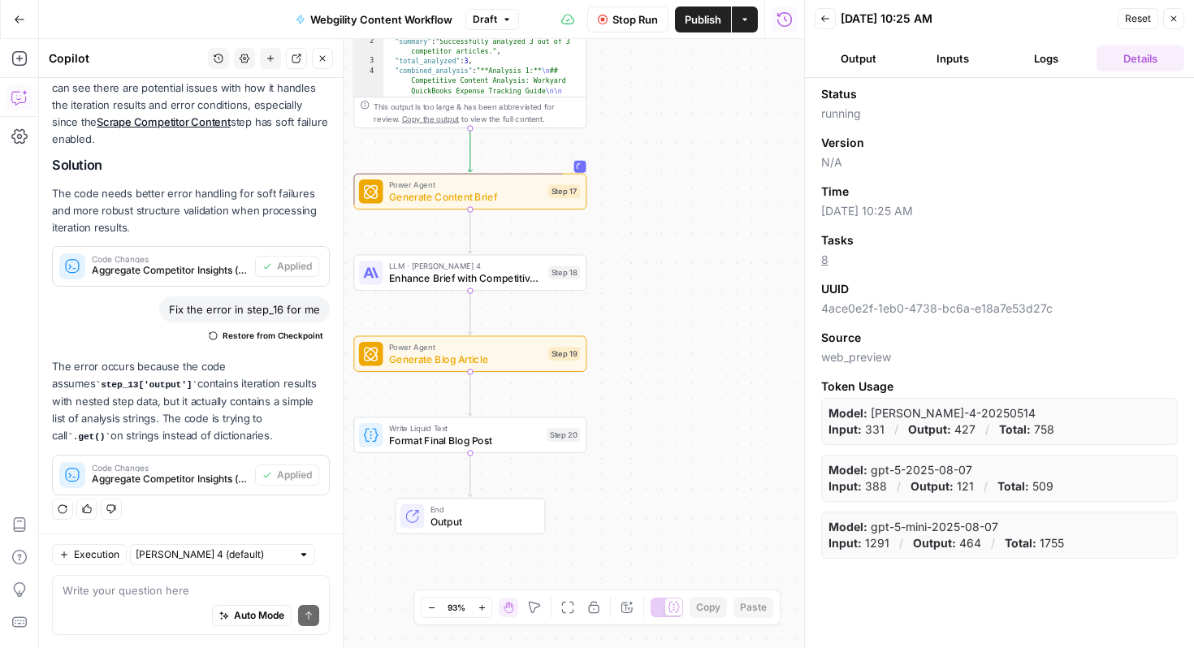
click at [963, 58] on button "Inputs" at bounding box center [953, 58] width 88 height 26
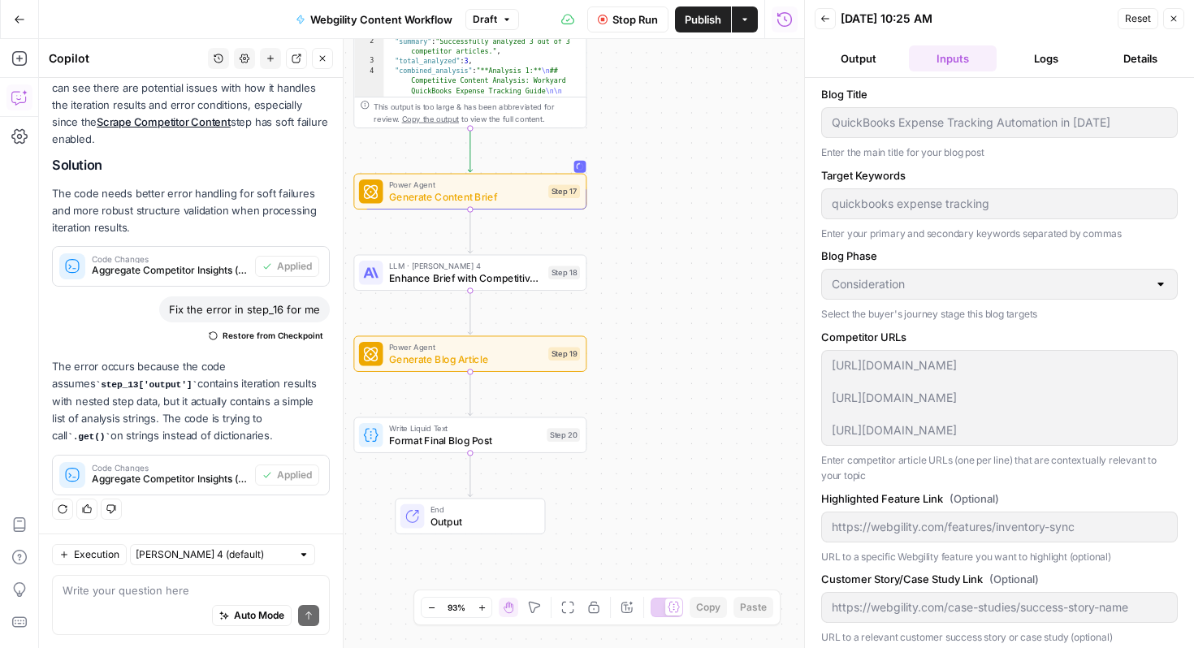
click at [1027, 60] on button "Logs" at bounding box center [1047, 58] width 88 height 26
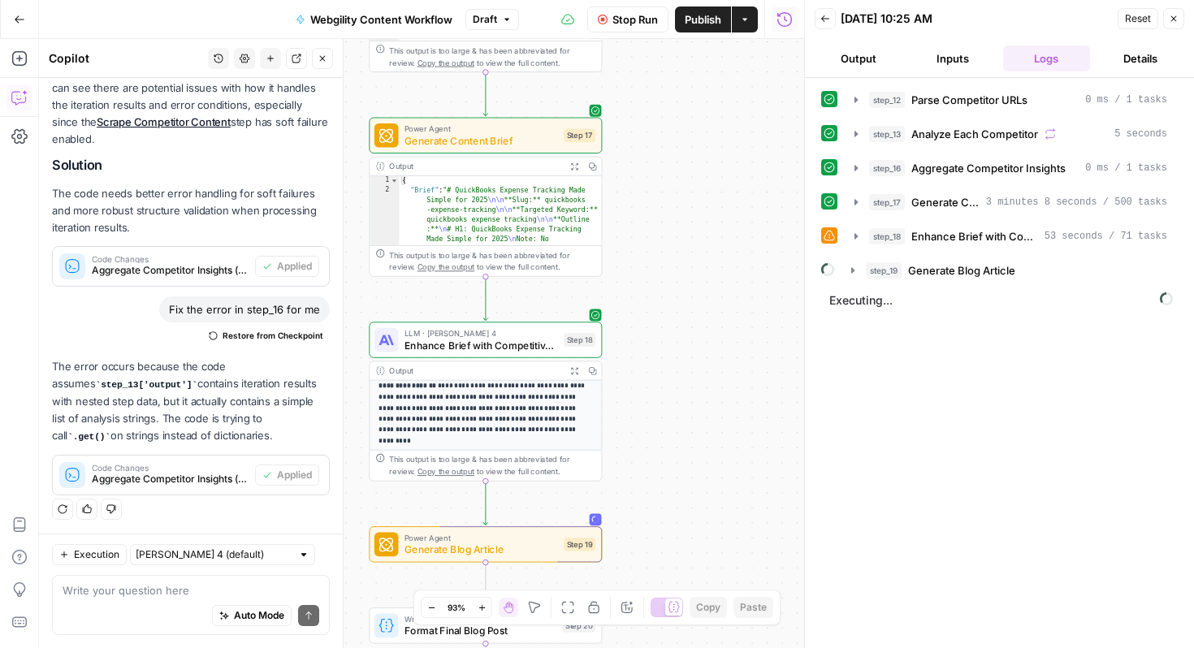
scroll to position [335, 0]
click at [853, 230] on icon "button" at bounding box center [856, 236] width 13 height 13
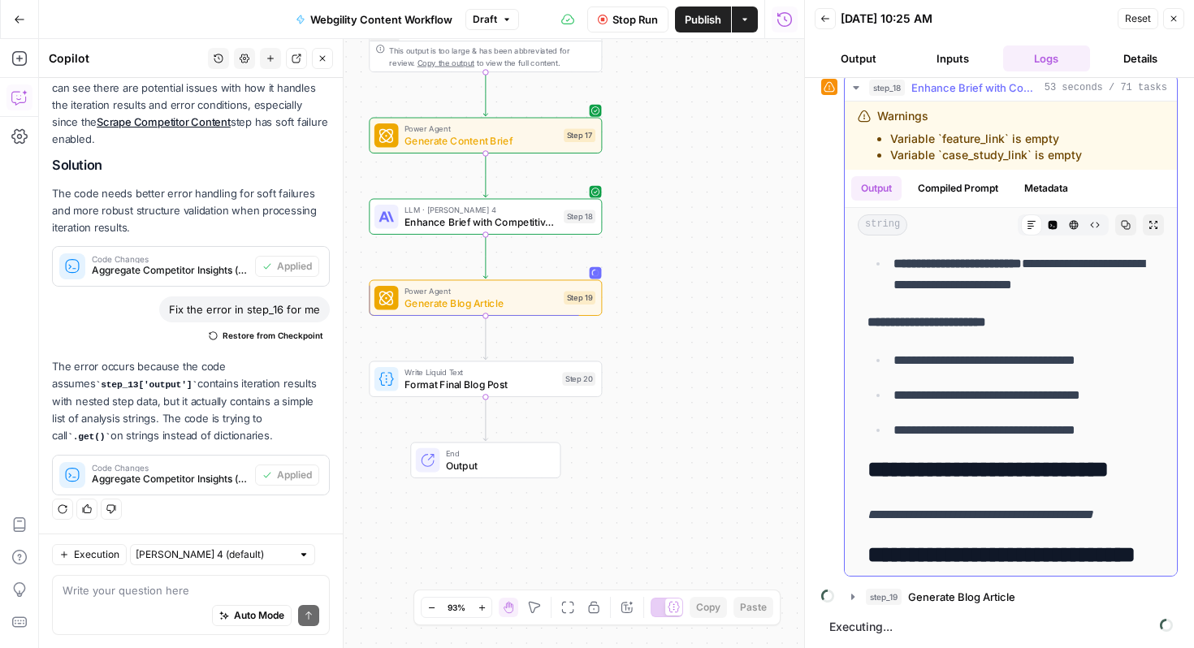
scroll to position [3439, 0]
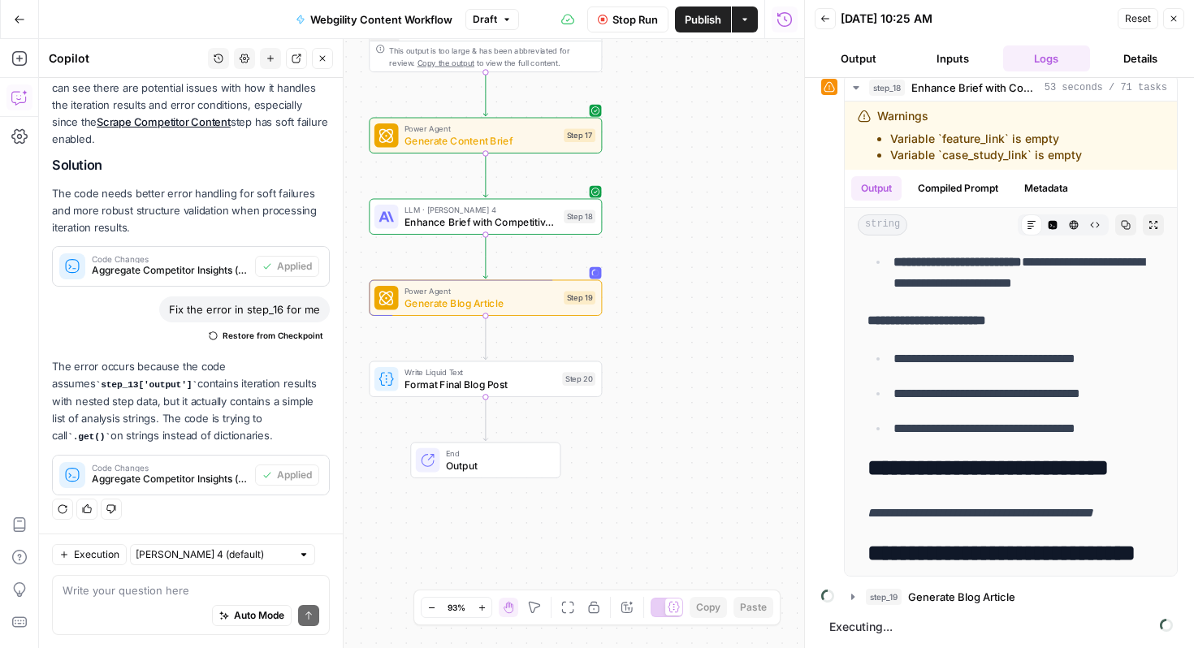
click at [940, 73] on header "Back 09/24/25 at 10:25 AM Reset Close Output Inputs Logs Details" at bounding box center [999, 39] width 389 height 78
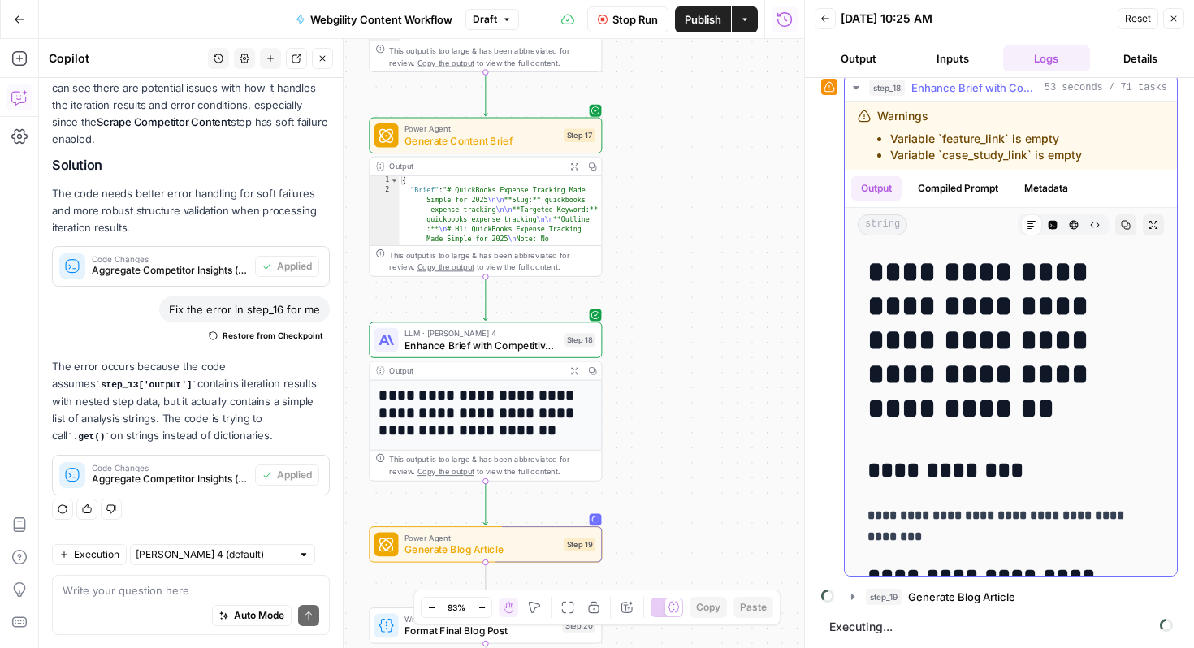
scroll to position [0, 0]
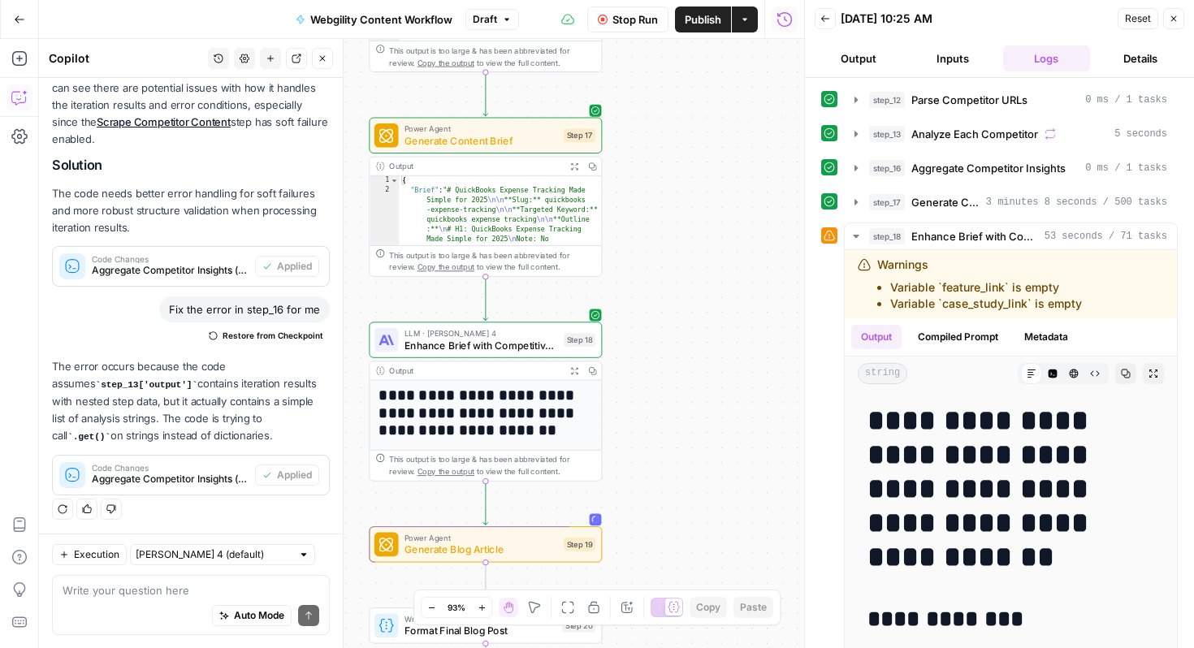
click at [960, 64] on button "Inputs" at bounding box center [953, 58] width 88 height 26
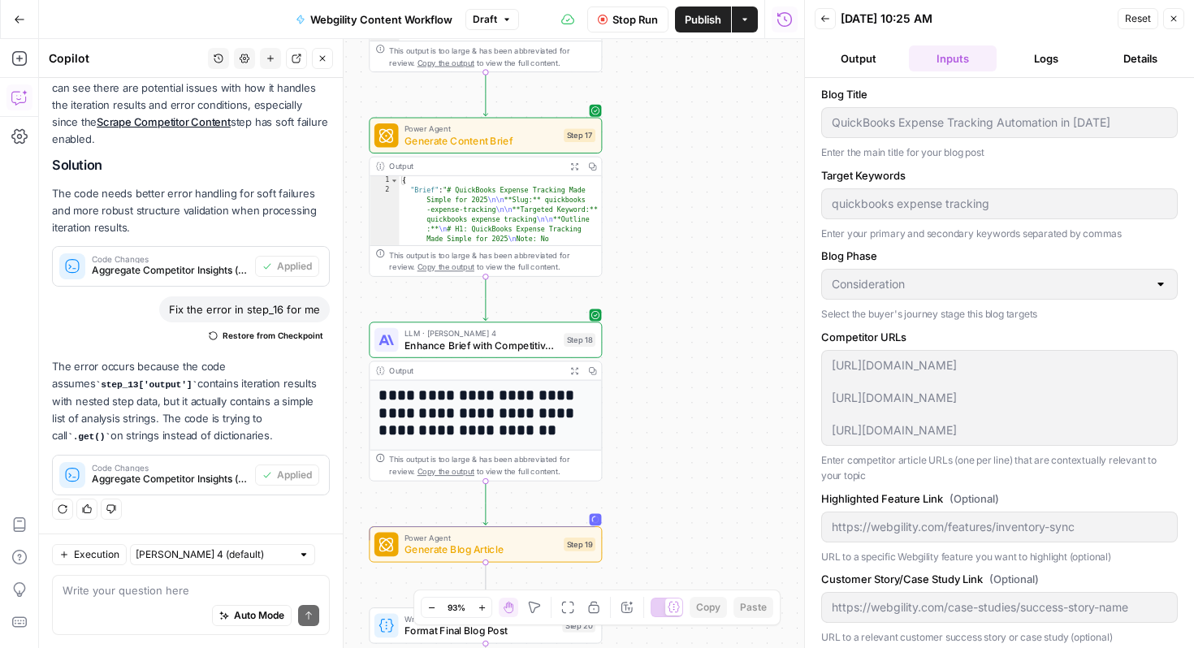
click at [1037, 59] on button "Logs" at bounding box center [1047, 58] width 88 height 26
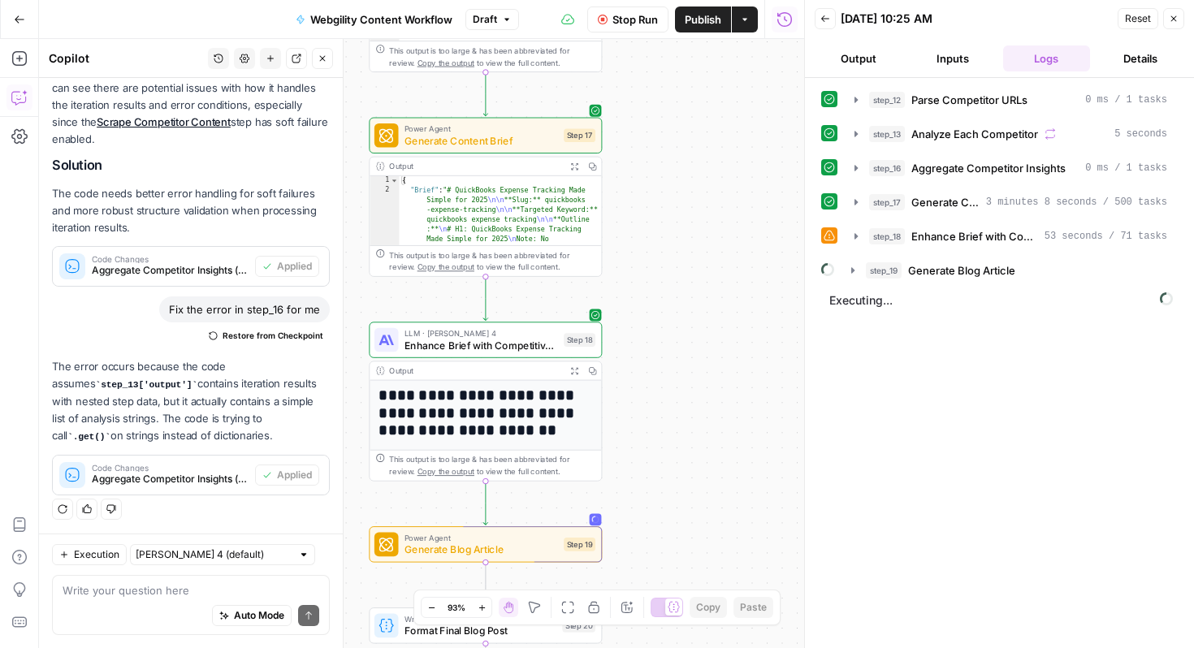
click at [1141, 60] on button "Details" at bounding box center [1141, 58] width 88 height 26
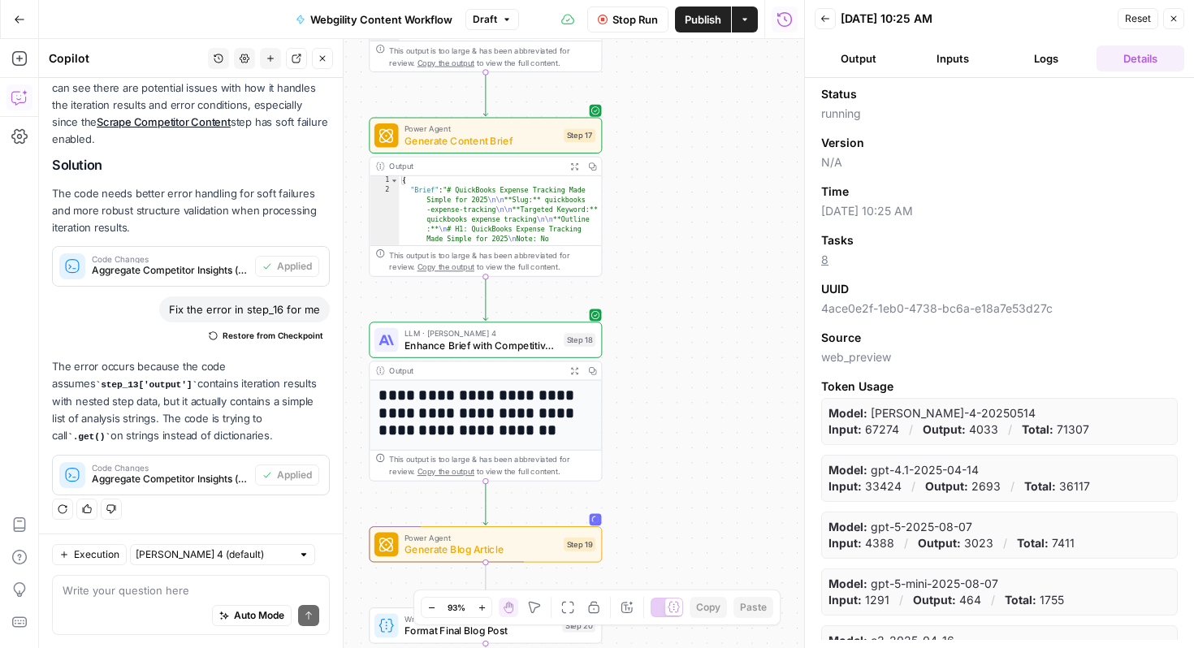
click at [1064, 65] on button "Logs" at bounding box center [1047, 58] width 88 height 26
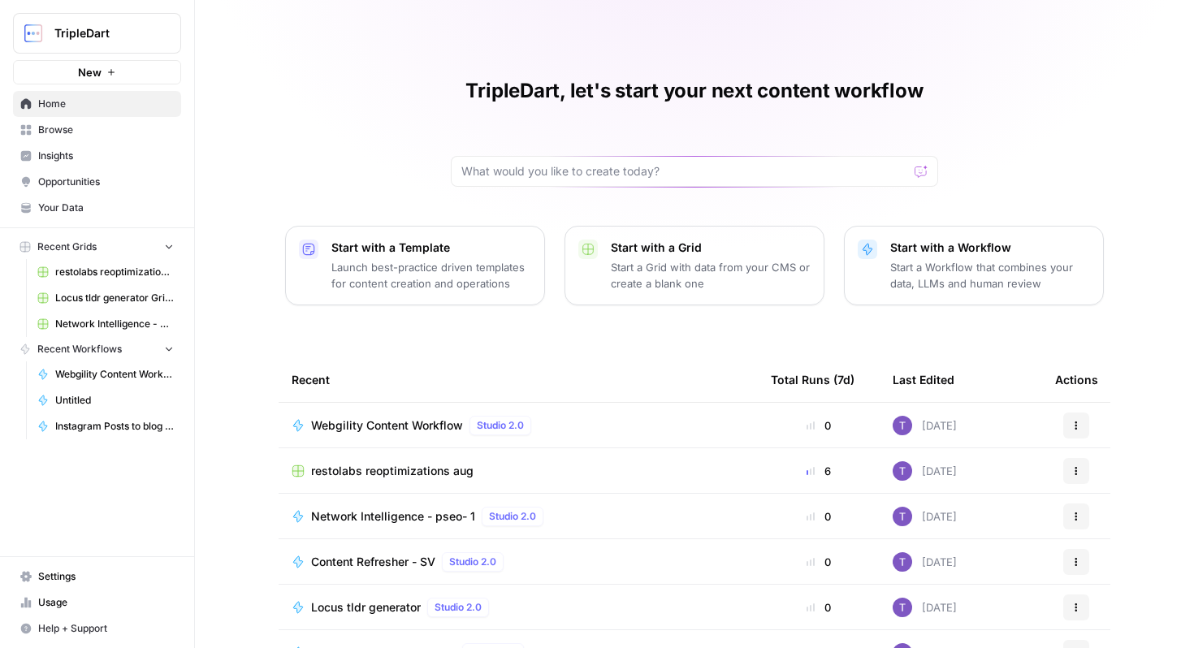
click at [106, 201] on span "Your Data" at bounding box center [106, 208] width 136 height 15
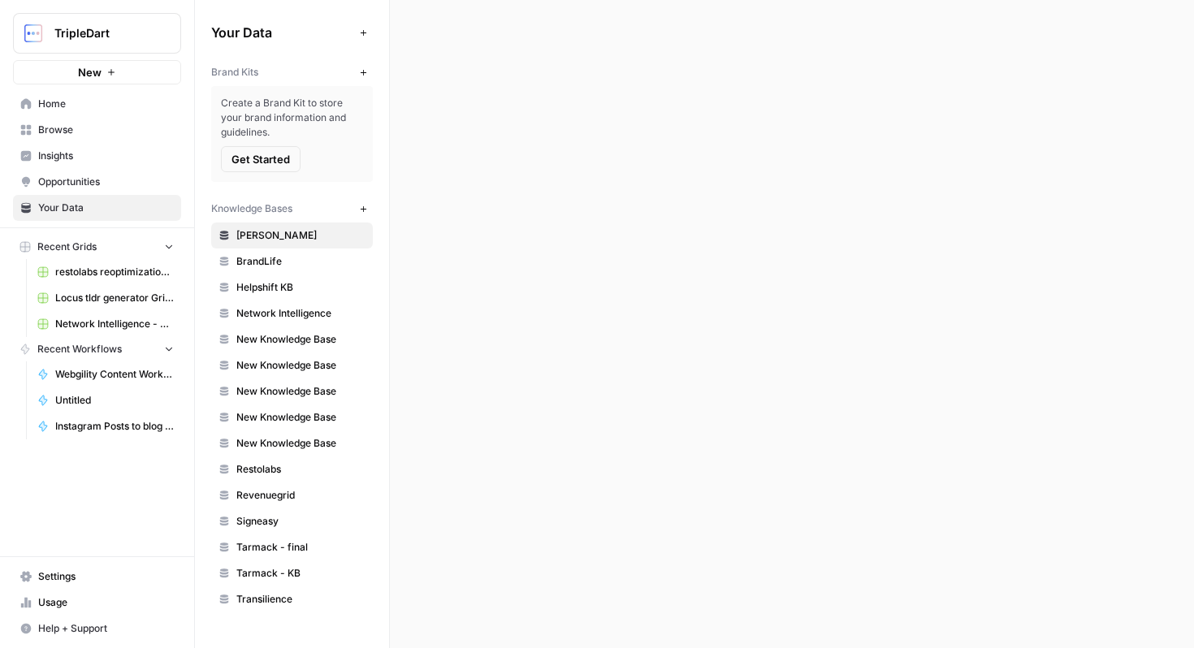
click at [75, 162] on span "Insights" at bounding box center [106, 156] width 136 height 15
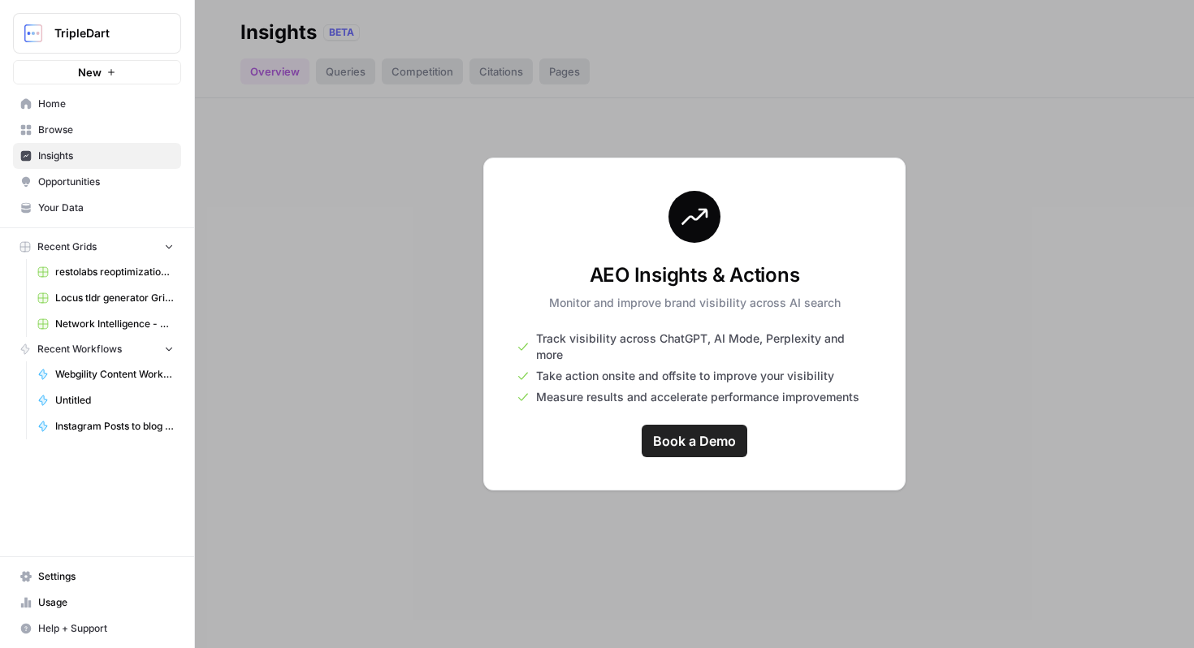
click at [63, 184] on span "Opportunities" at bounding box center [106, 182] width 136 height 15
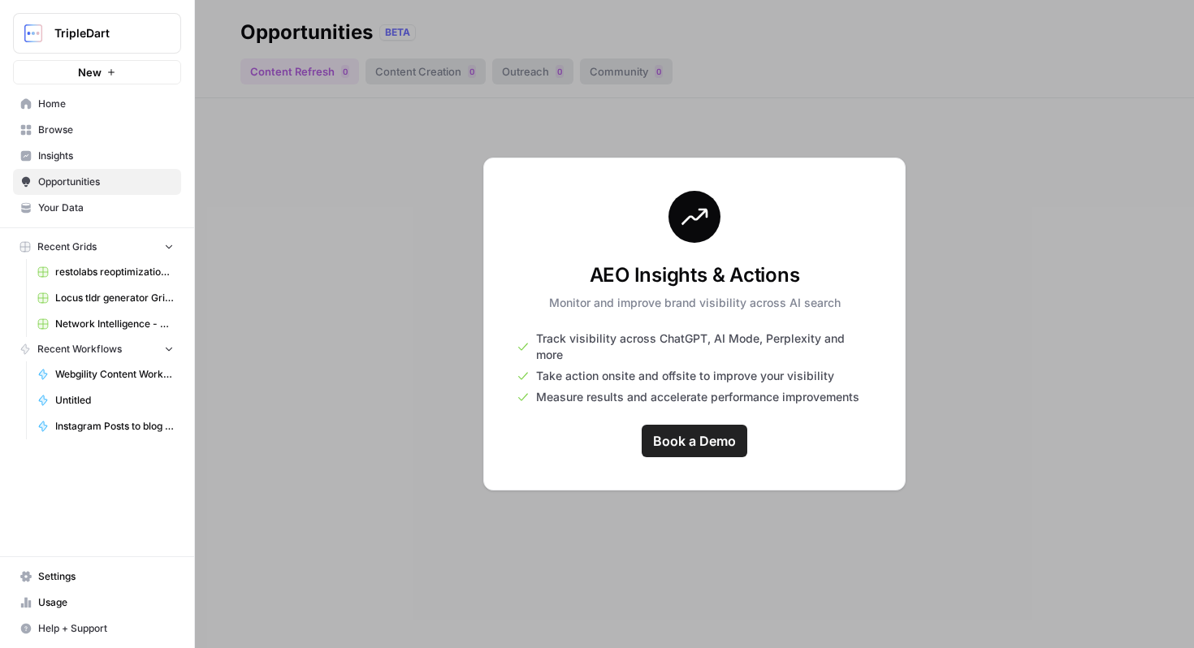
click at [76, 610] on link "Usage" at bounding box center [97, 603] width 168 height 26
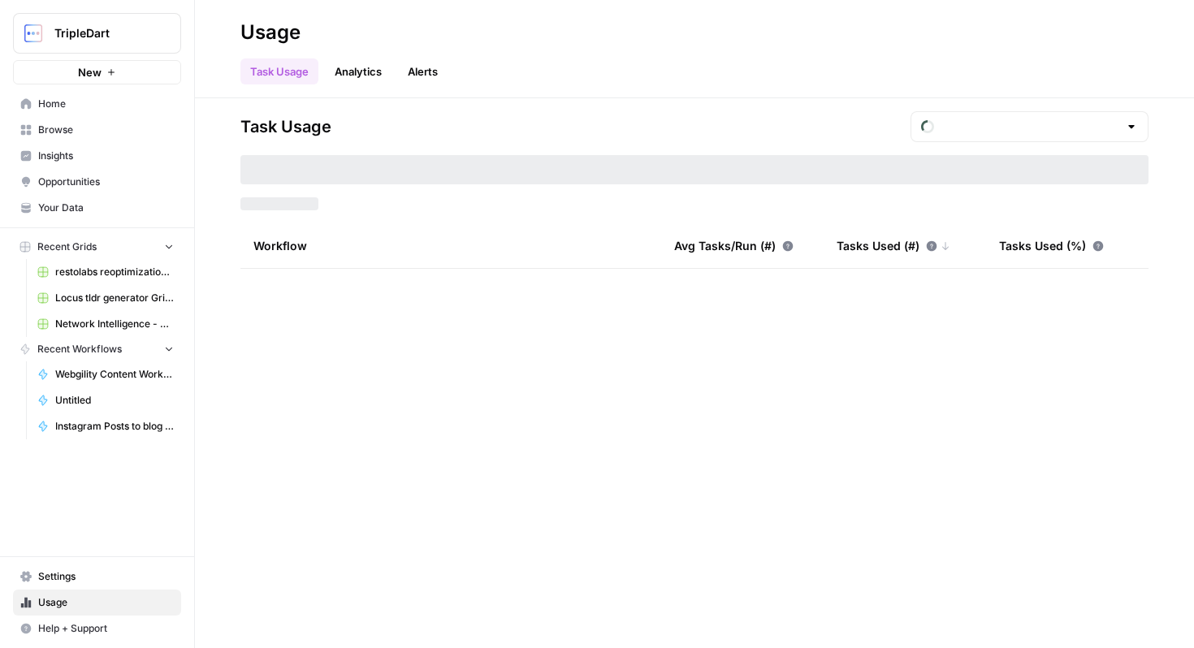
type input "September Tasks"
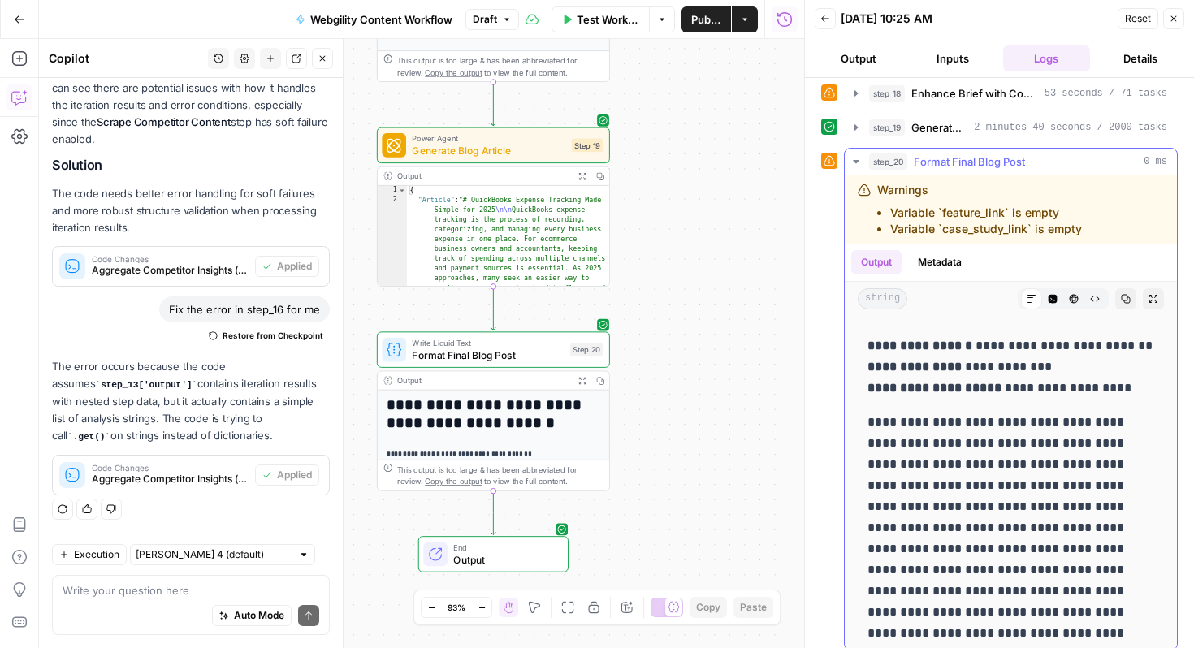
scroll to position [222, 0]
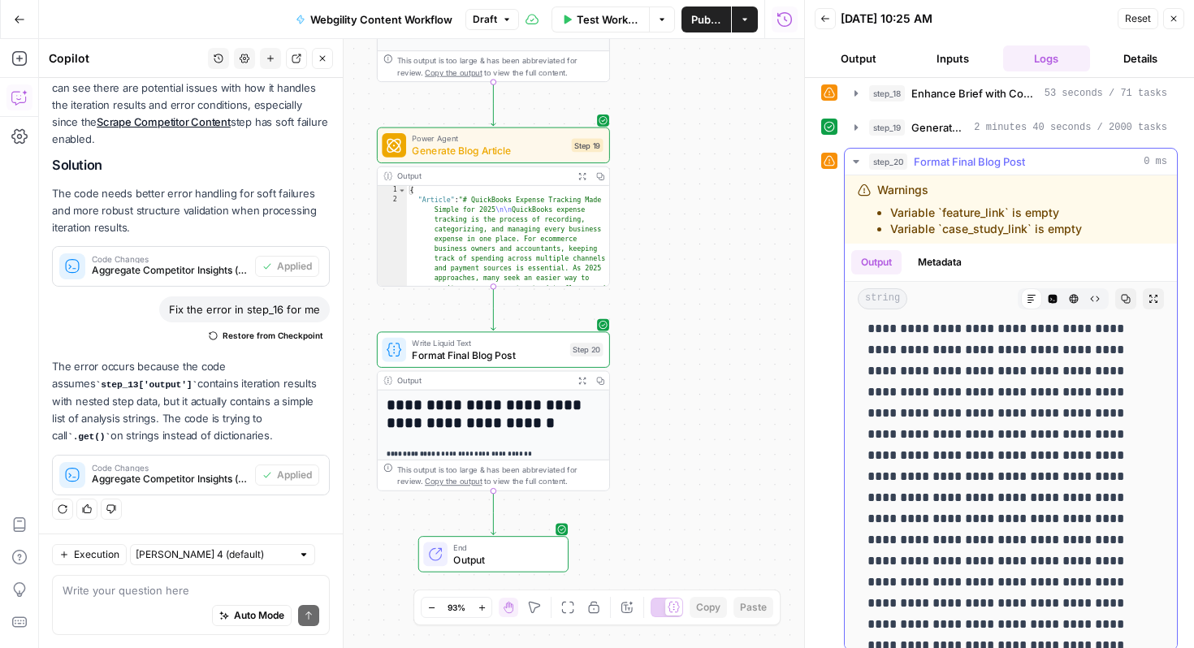
click at [1126, 301] on icon "button" at bounding box center [1126, 299] width 10 height 10
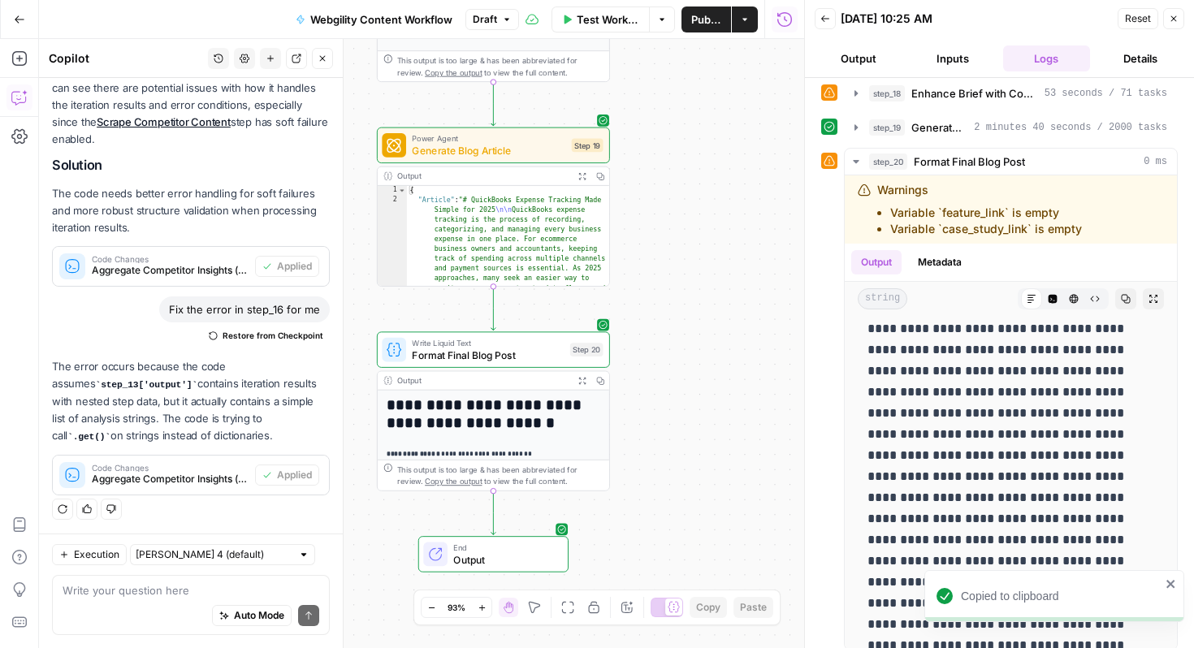
click at [176, 579] on div "Write your question here Auto Mode Send" at bounding box center [191, 605] width 278 height 60
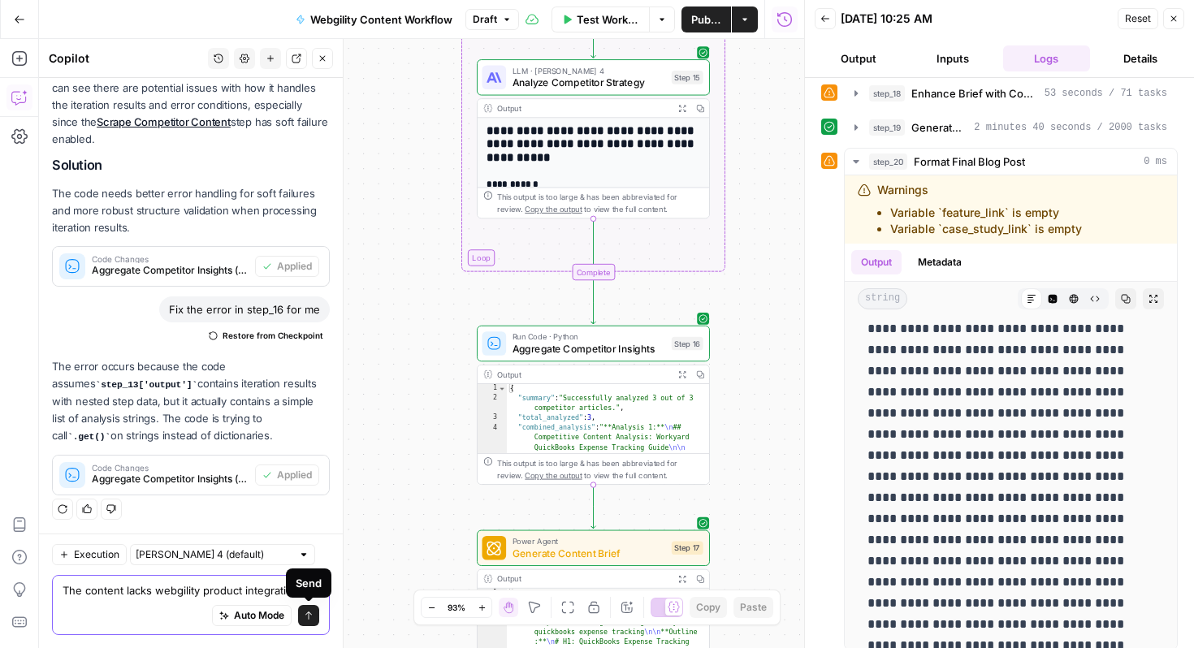
type textarea "The content lacks webgility product integration"
click at [304, 612] on icon "submit" at bounding box center [309, 616] width 10 height 10
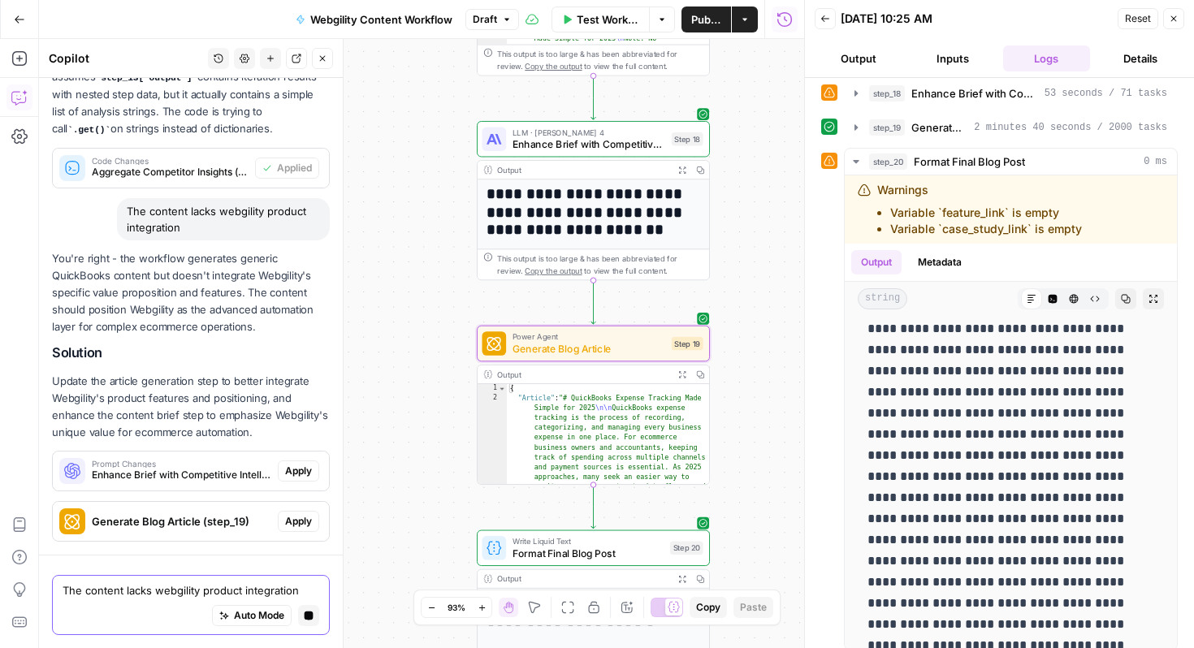
scroll to position [461, 0]
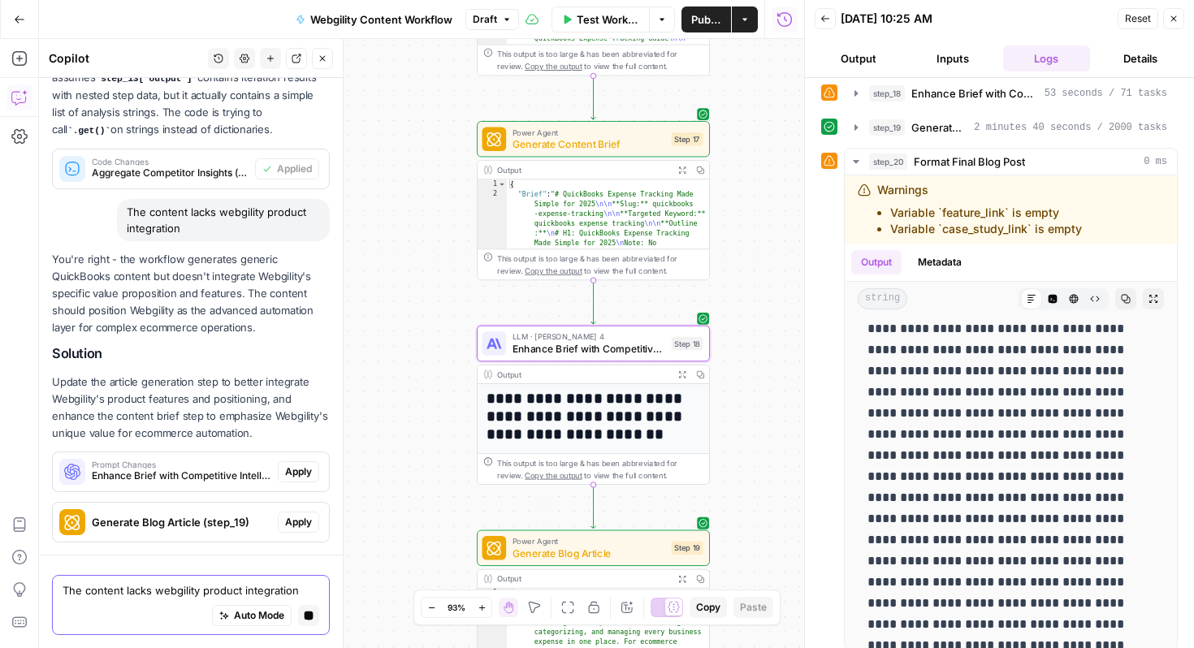
click at [300, 475] on span "Apply" at bounding box center [298, 472] width 27 height 15
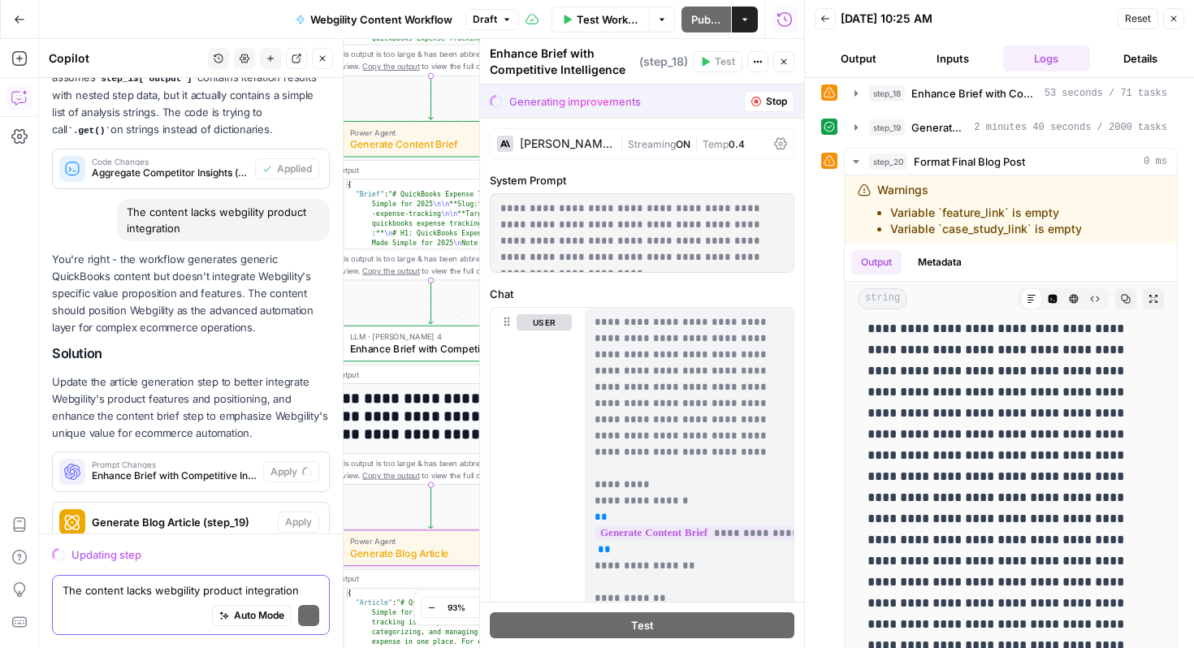
scroll to position [509, 0]
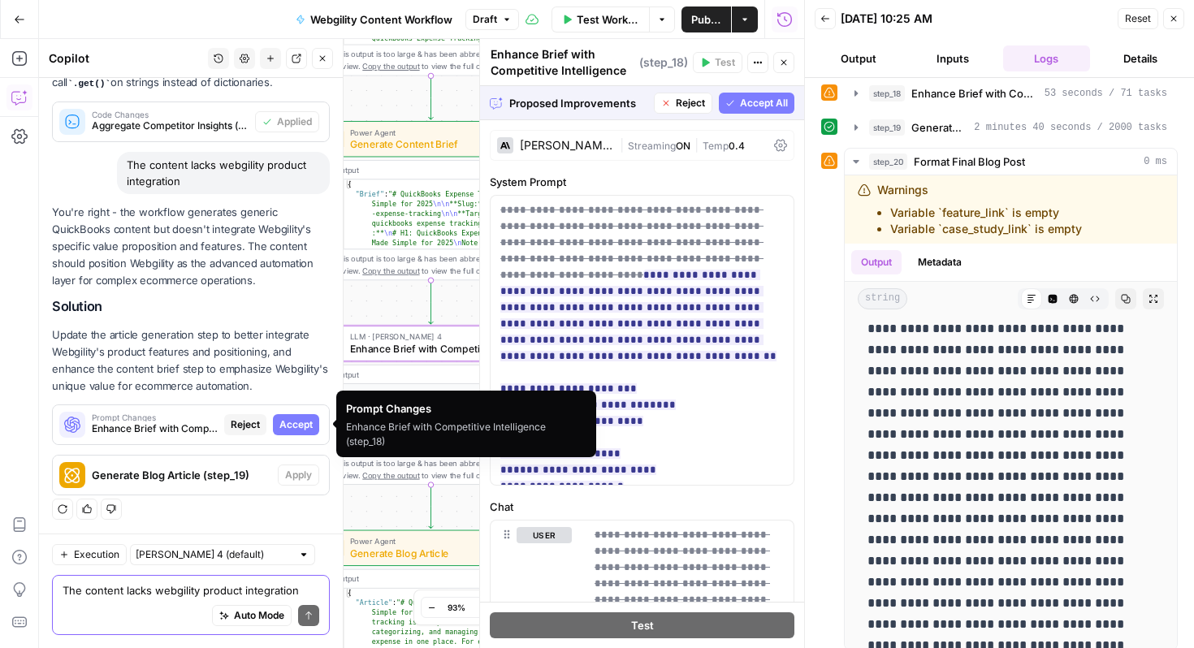
click at [289, 428] on span "Accept" at bounding box center [295, 425] width 33 height 15
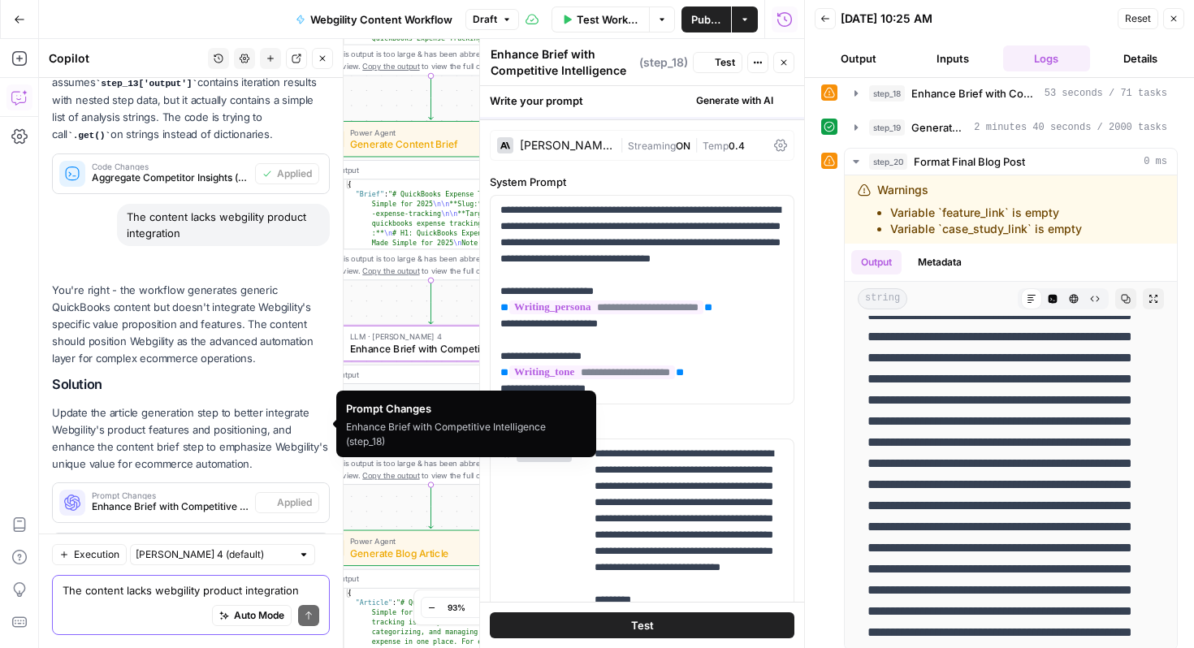
scroll to position [0, 0]
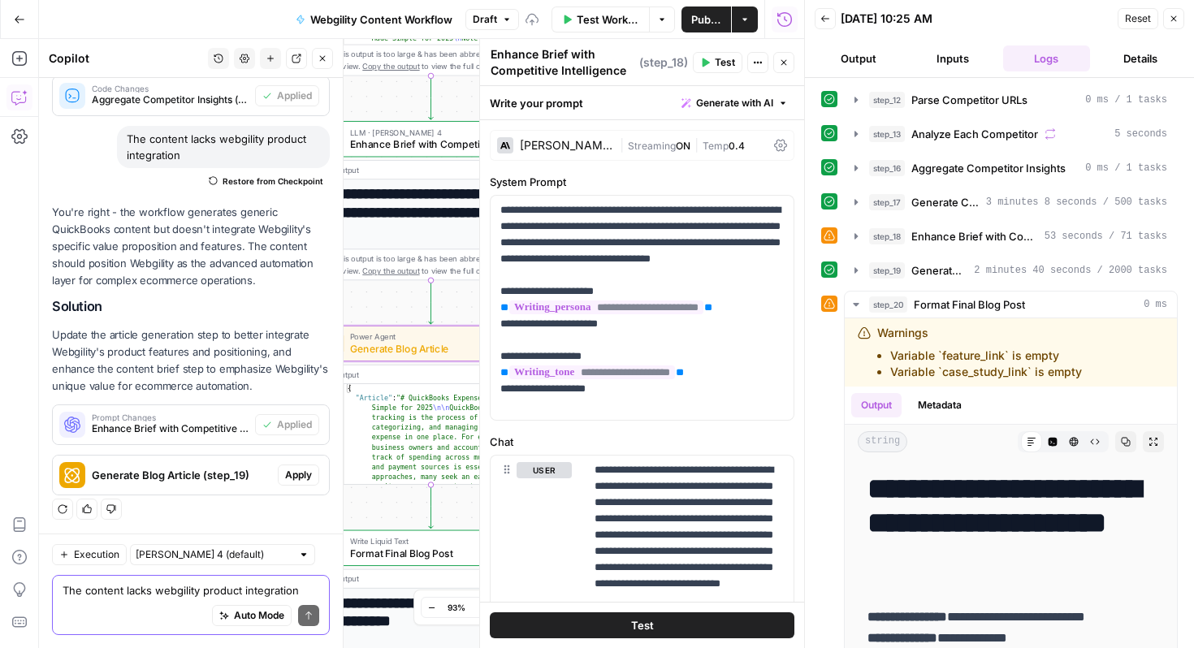
click at [305, 472] on span "Apply" at bounding box center [298, 475] width 27 height 15
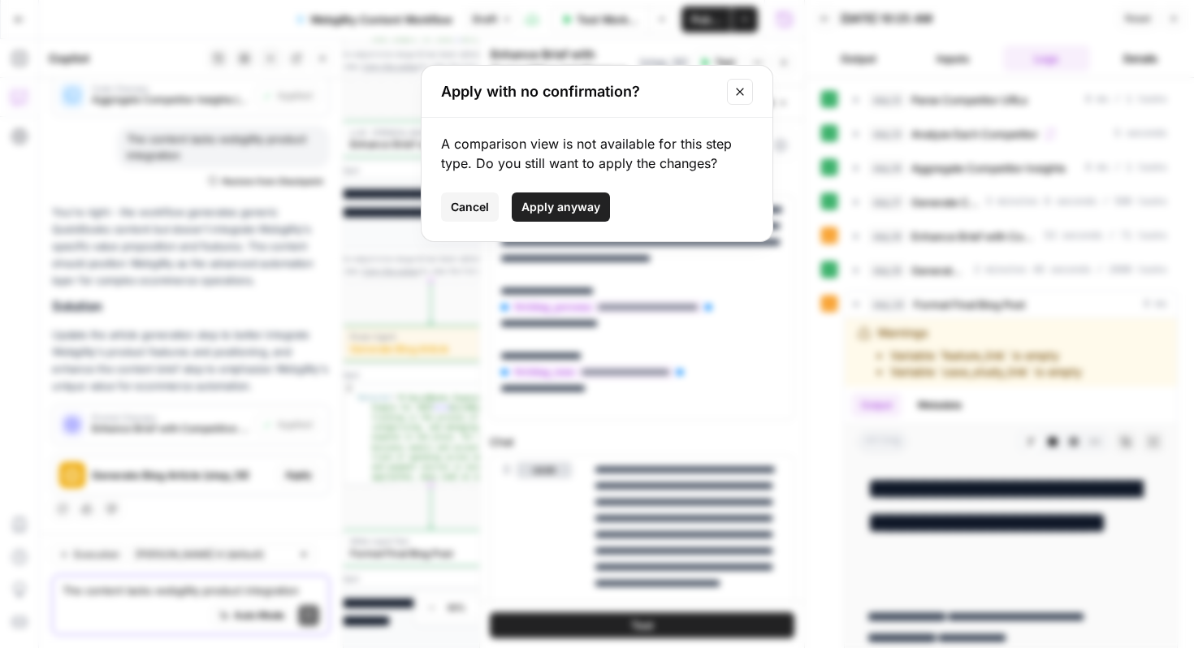
click at [596, 201] on span "Apply anyway" at bounding box center [561, 207] width 79 height 16
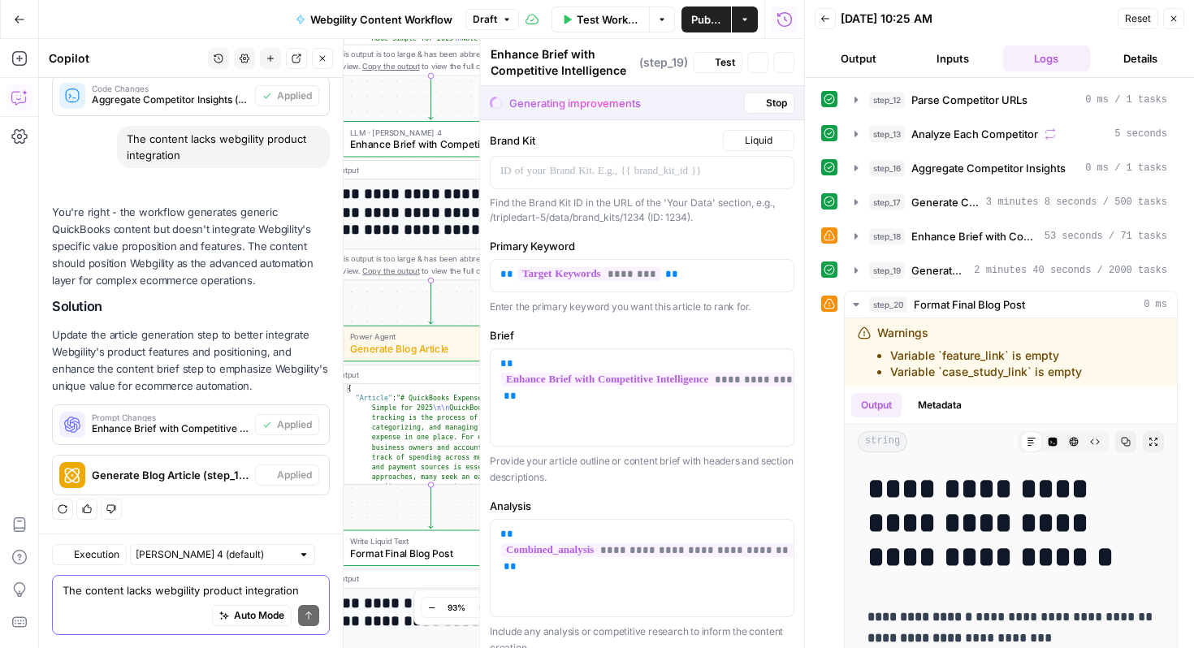
type textarea "Generate Blog Article"
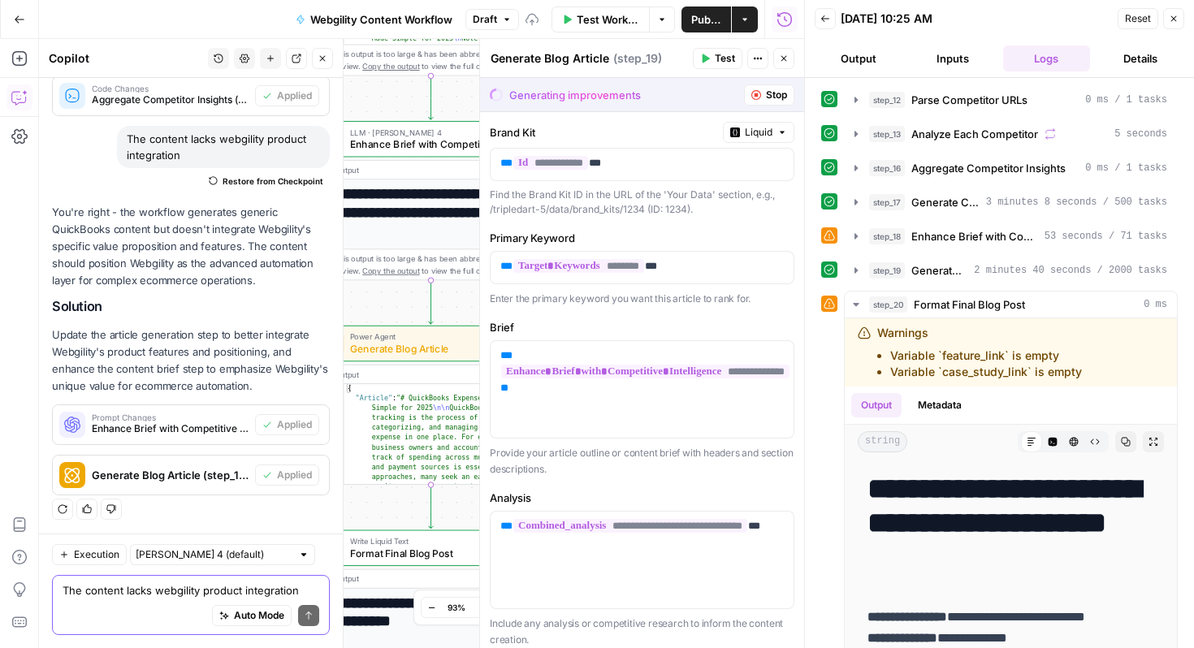
click at [186, 595] on textarea "The content lacks webgility product integration" at bounding box center [191, 590] width 257 height 16
type textarea "The content has to be atleast 1000 words"
click at [311, 613] on icon "submit" at bounding box center [309, 616] width 10 height 10
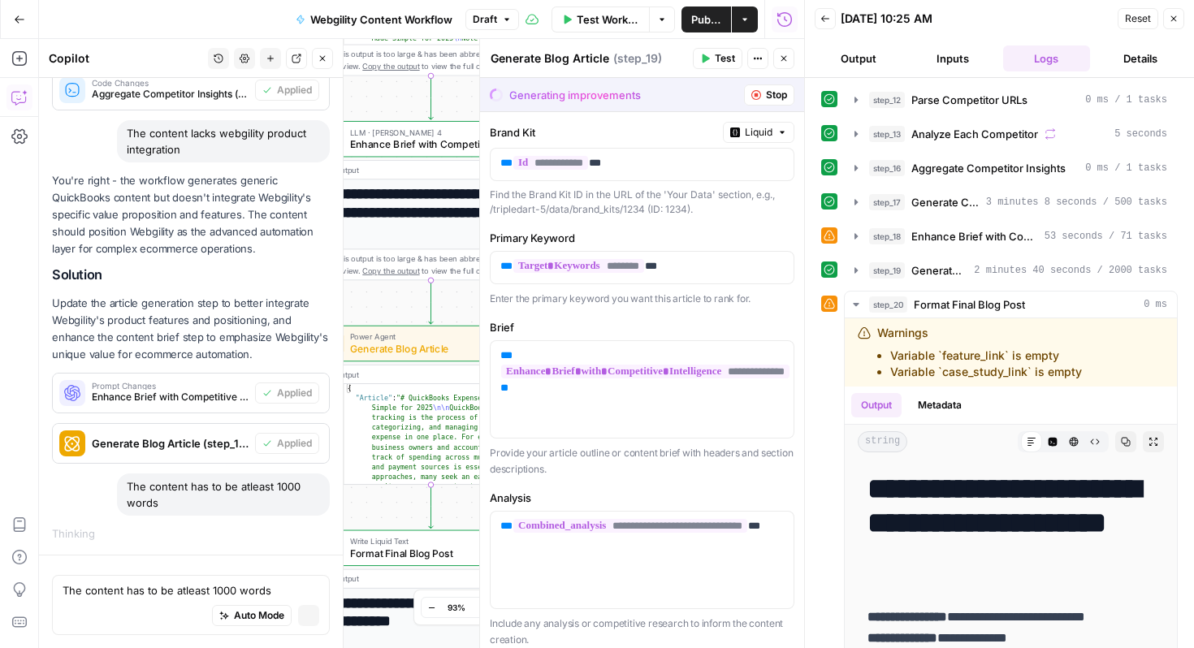
scroll to position [539, 0]
click at [851, 268] on icon "button" at bounding box center [856, 270] width 13 height 13
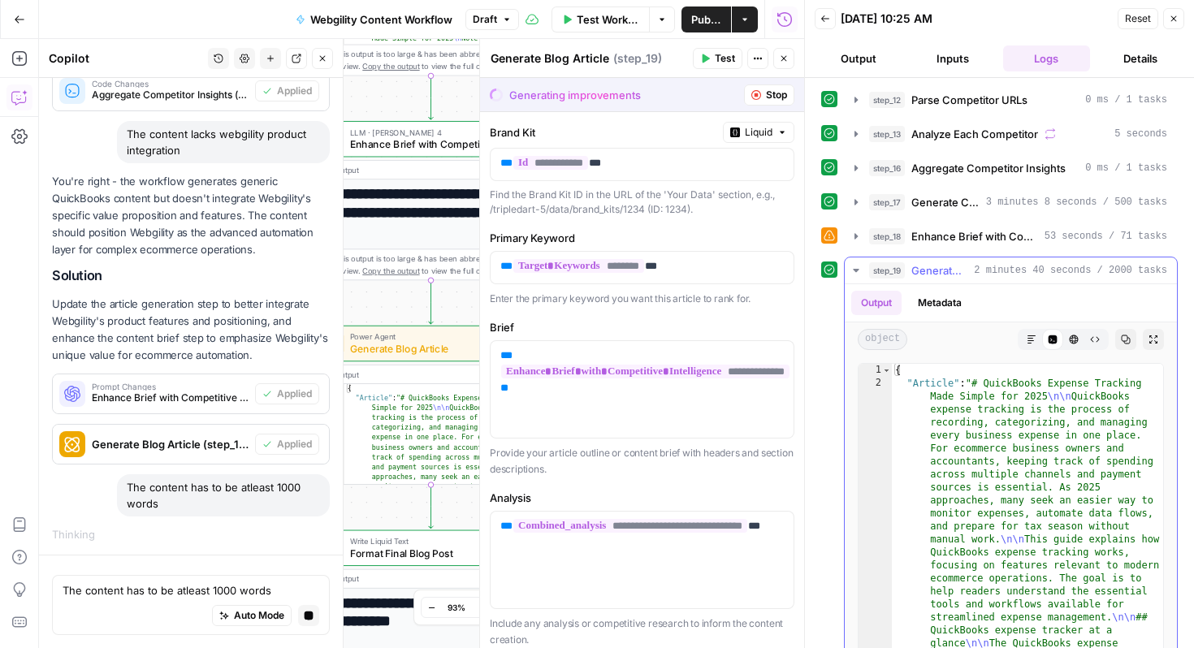
click at [851, 268] on icon "button" at bounding box center [856, 270] width 13 height 13
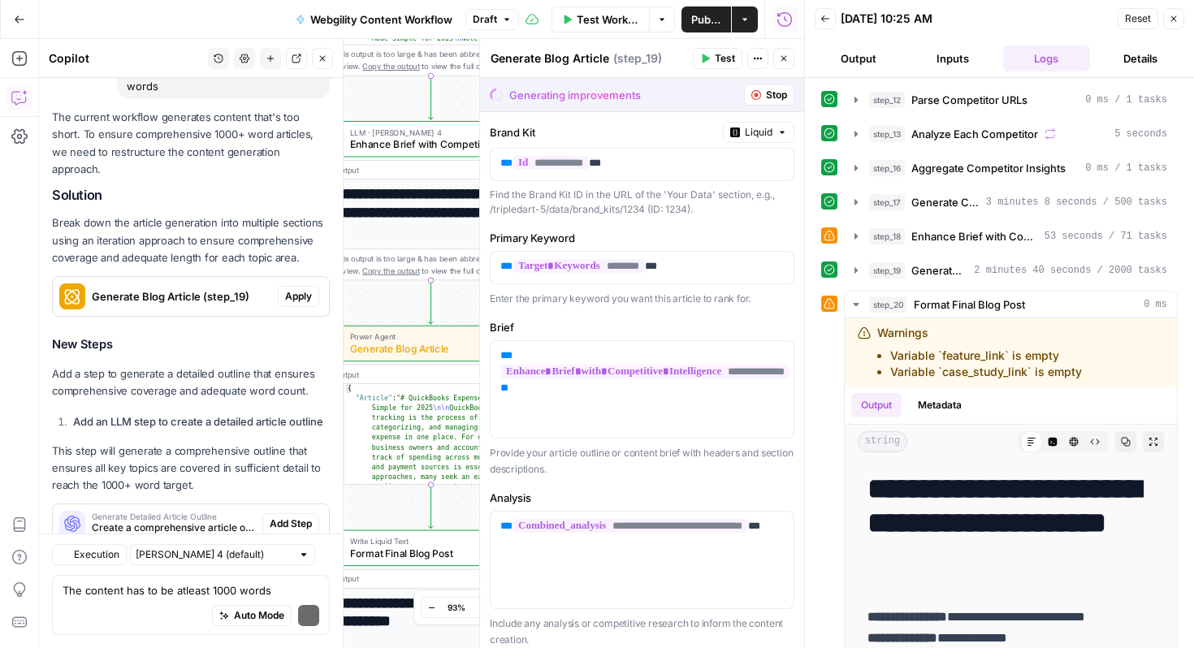
scroll to position [1167, 0]
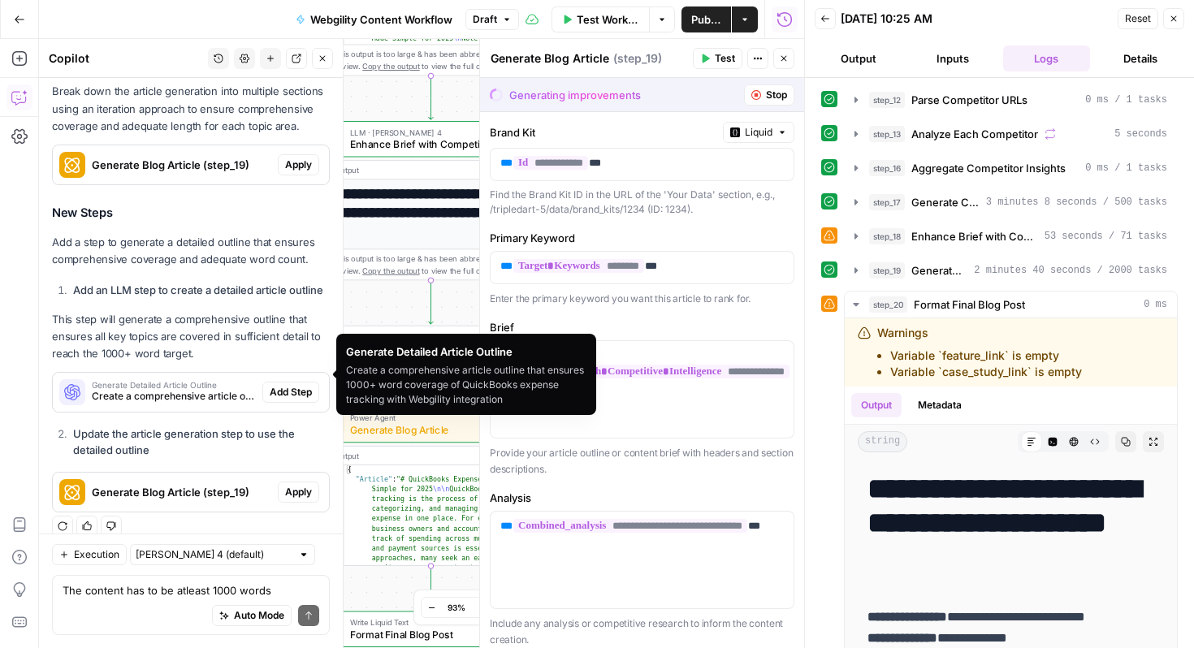
click at [282, 385] on span "Add Step" at bounding box center [291, 392] width 42 height 15
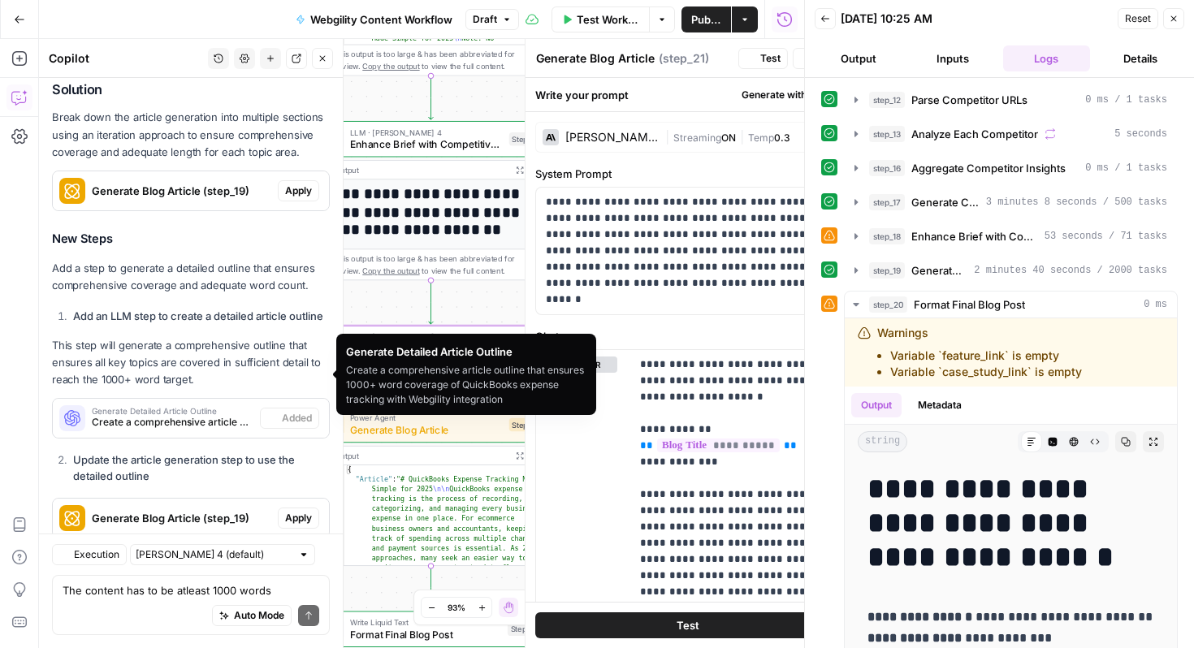
type textarea "Generate Detailed Article Outline"
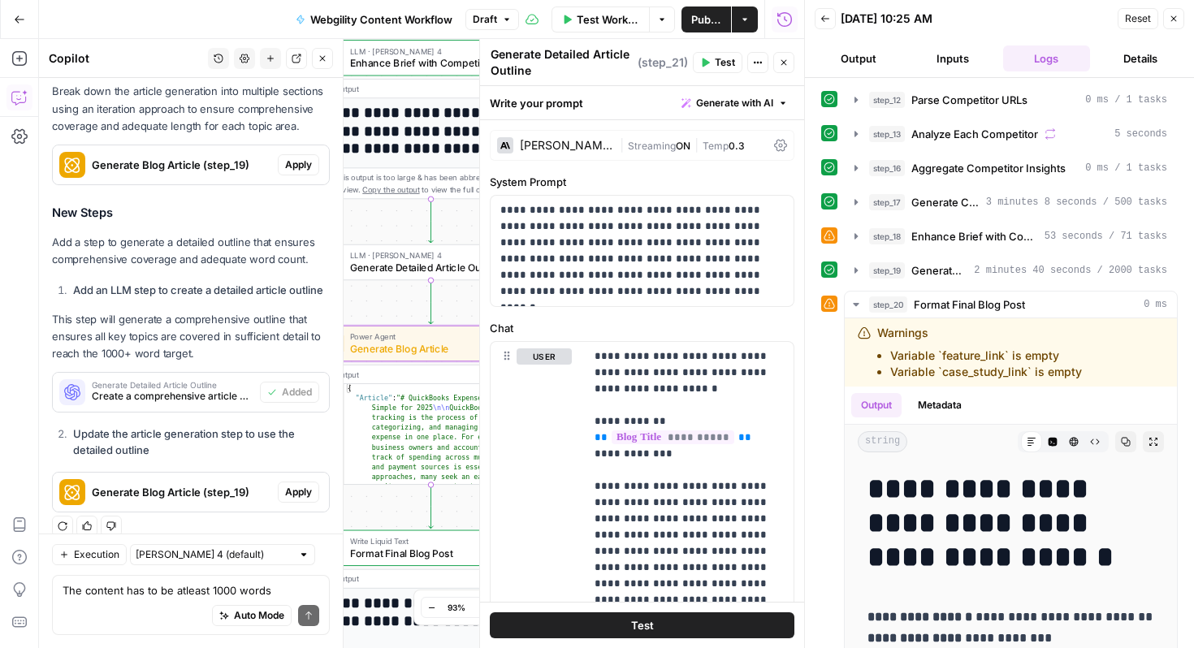
click at [305, 482] on button "Apply" at bounding box center [298, 492] width 41 height 21
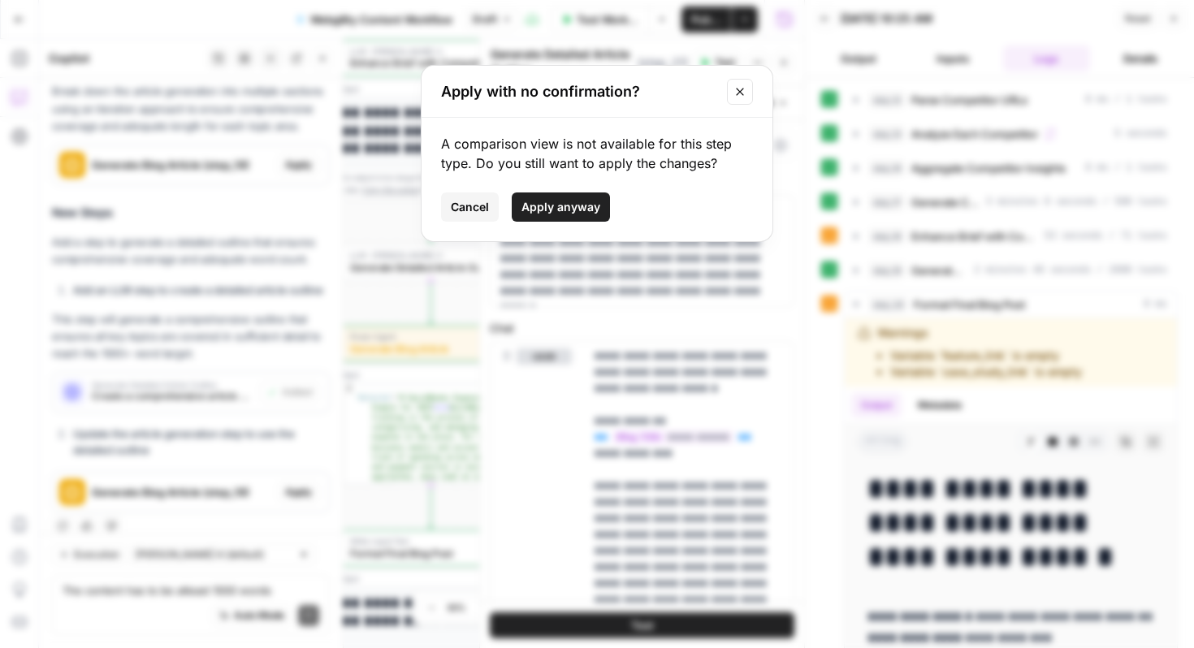
click at [597, 193] on button "Apply anyway" at bounding box center [561, 207] width 98 height 29
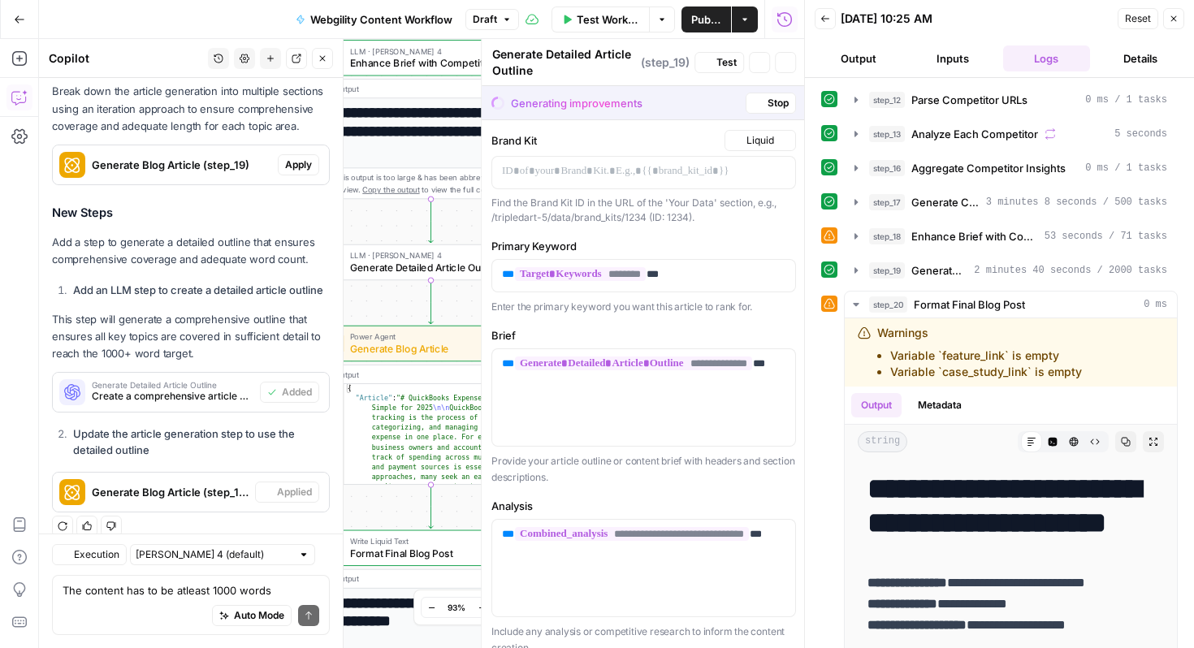
type textarea "Generate Blog Article"
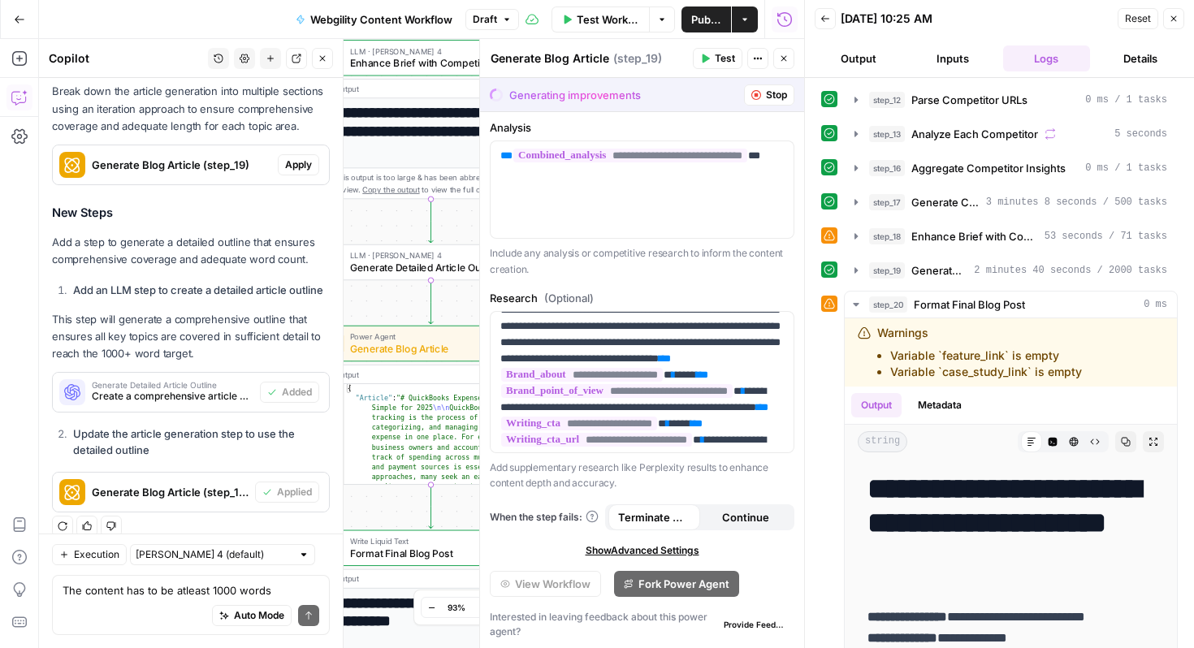
click at [746, 13] on button "Actions" at bounding box center [745, 19] width 26 height 26
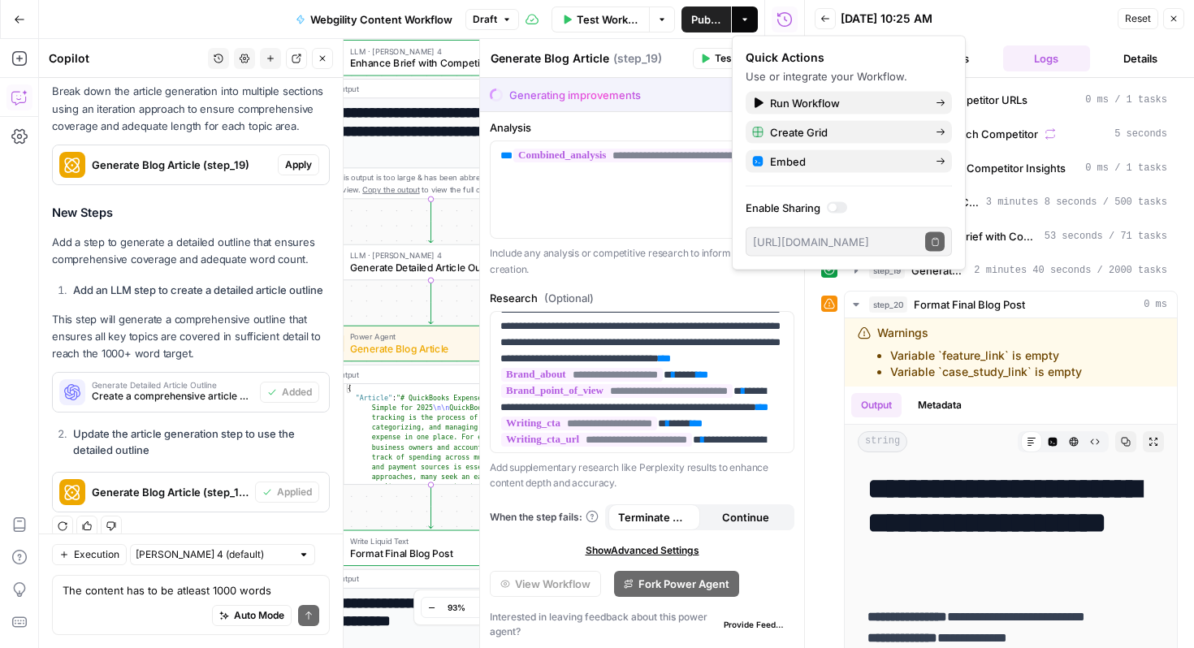
click at [746, 13] on button "Actions" at bounding box center [745, 19] width 26 height 26
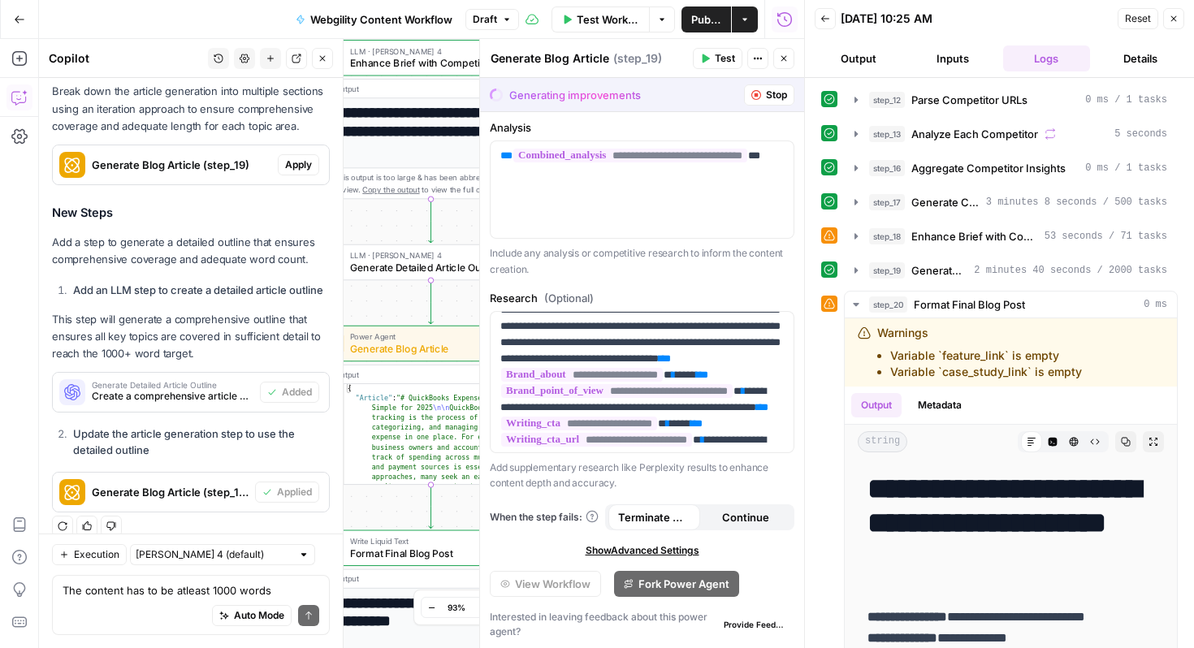
click at [665, 18] on icon "button" at bounding box center [662, 20] width 10 height 10
click at [782, 62] on icon "button" at bounding box center [784, 59] width 10 height 10
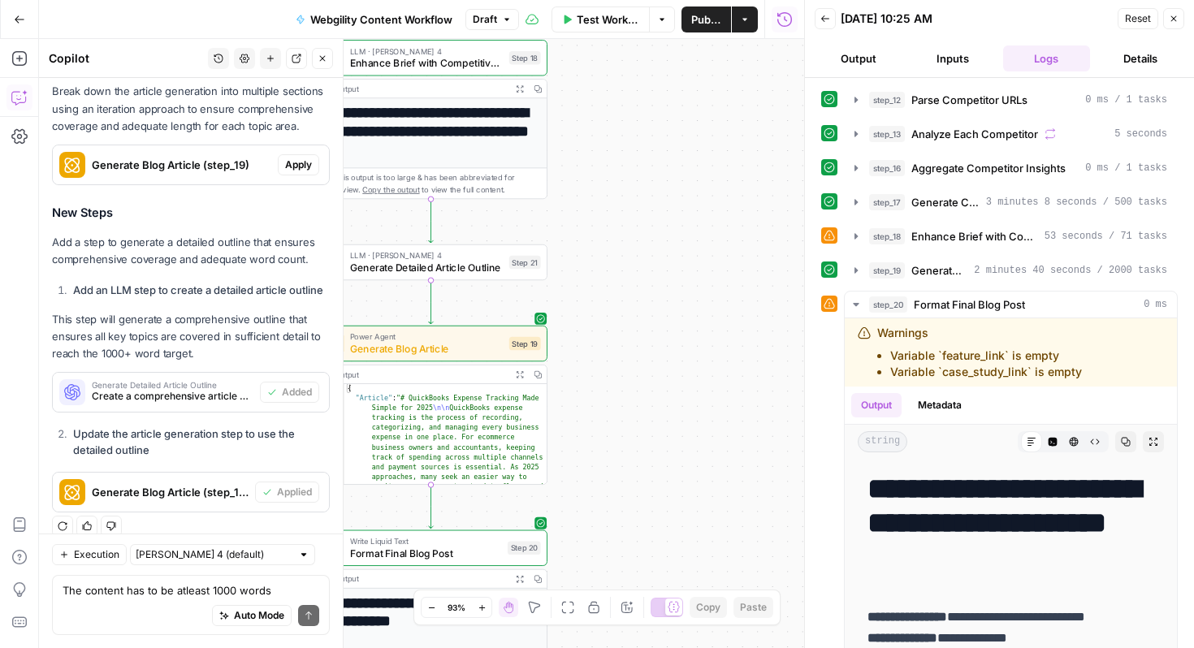
click at [26, 19] on button "Go Back" at bounding box center [19, 19] width 29 height 29
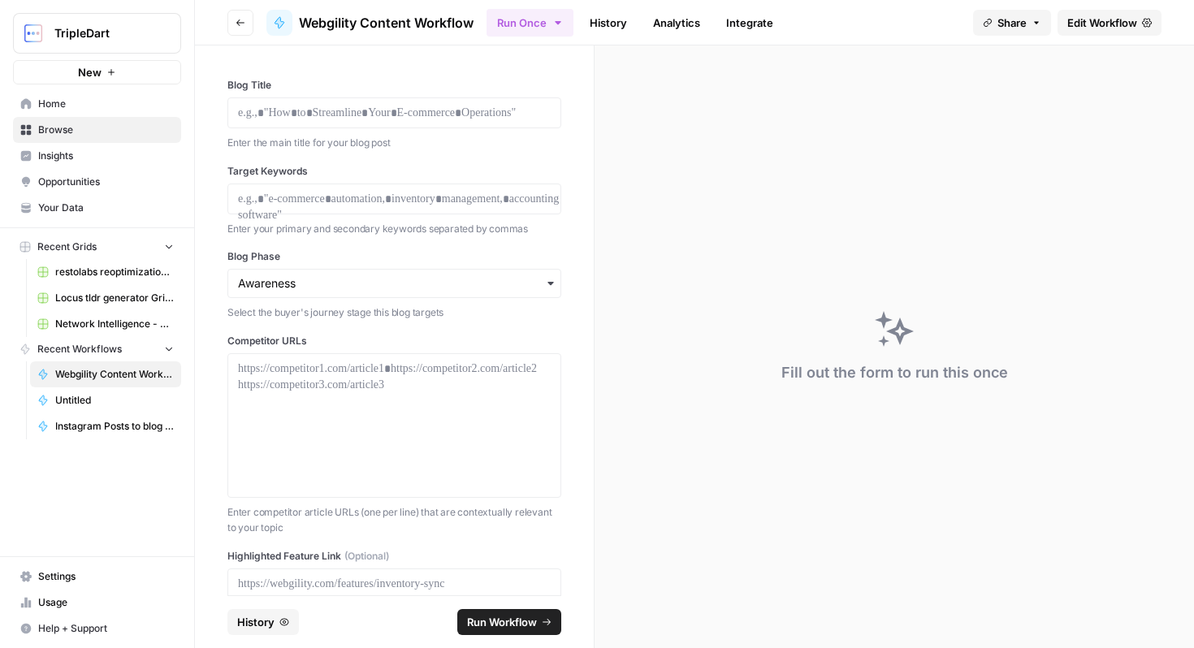
click at [995, 19] on button "Share" at bounding box center [1012, 23] width 78 height 26
click at [1052, 67] on div at bounding box center [1060, 66] width 16 height 16
click at [1057, 102] on icon at bounding box center [1062, 101] width 11 height 12
click at [1022, 102] on button "Copy" at bounding box center [1048, 101] width 53 height 16
click at [1057, 106] on icon at bounding box center [1062, 101] width 11 height 12
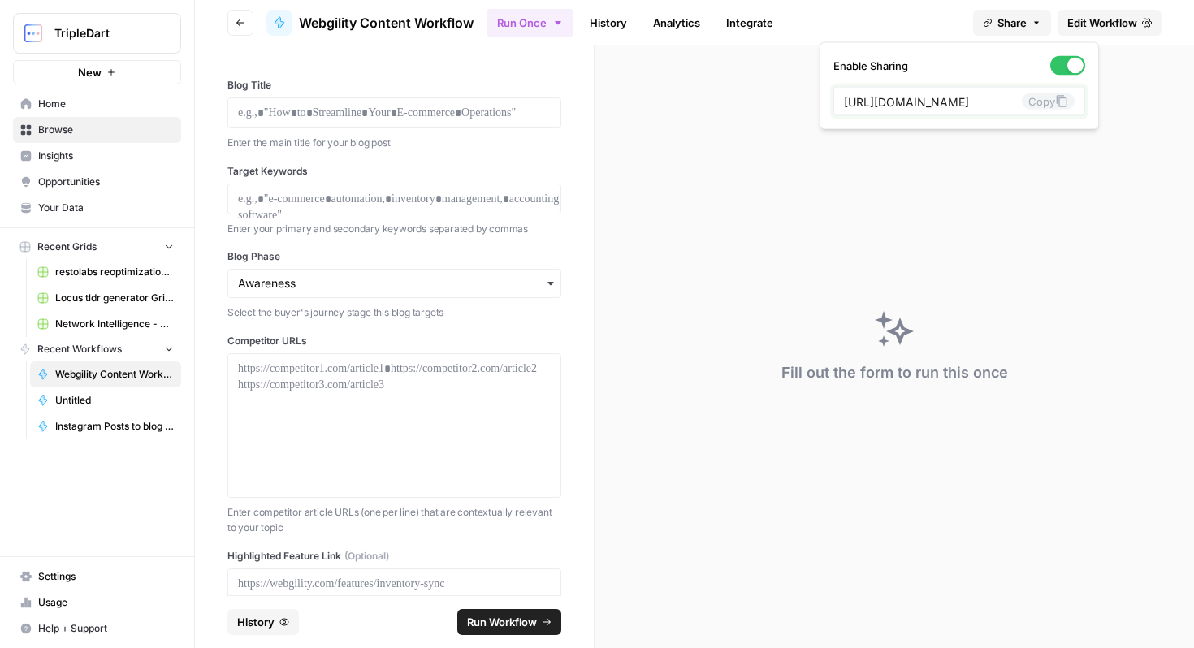
click at [1022, 106] on button "Copy" at bounding box center [1048, 101] width 53 height 16
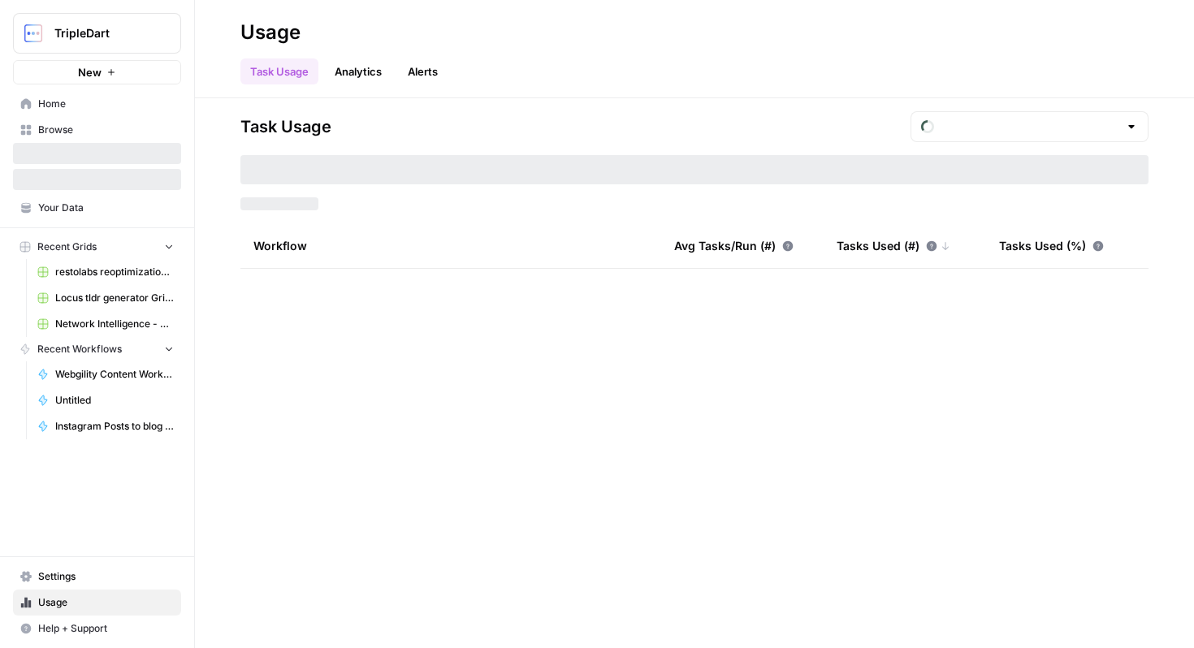
type input "September Tasks"
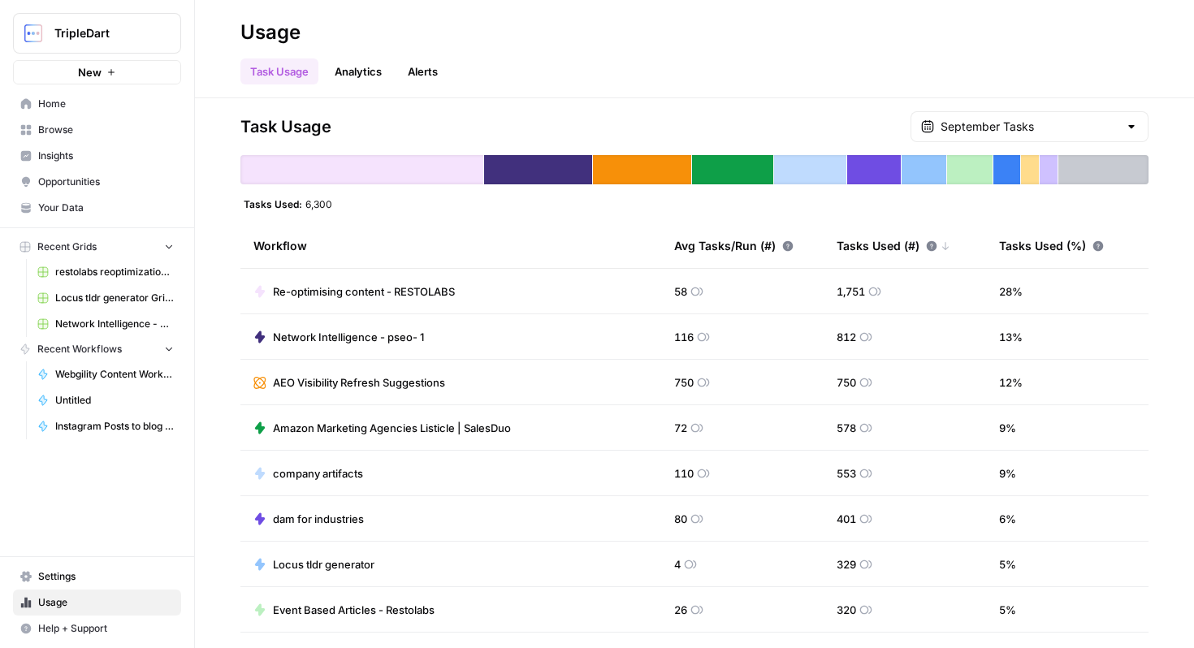
click at [66, 95] on link "Home" at bounding box center [97, 104] width 168 height 26
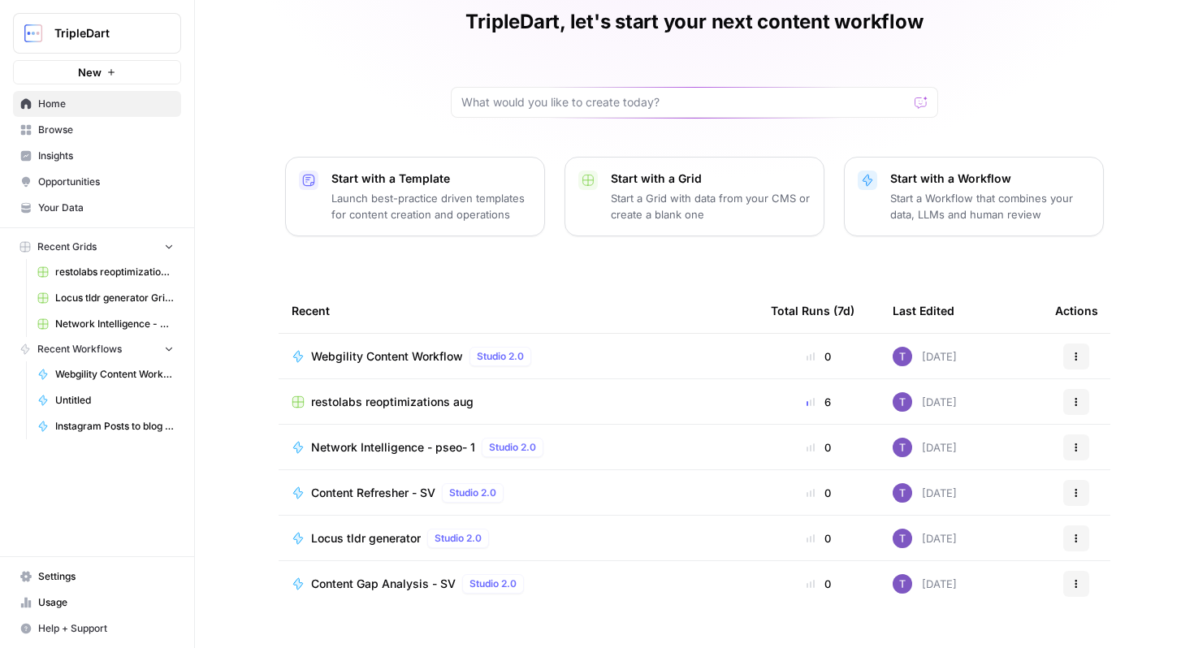
scroll to position [99, 0]
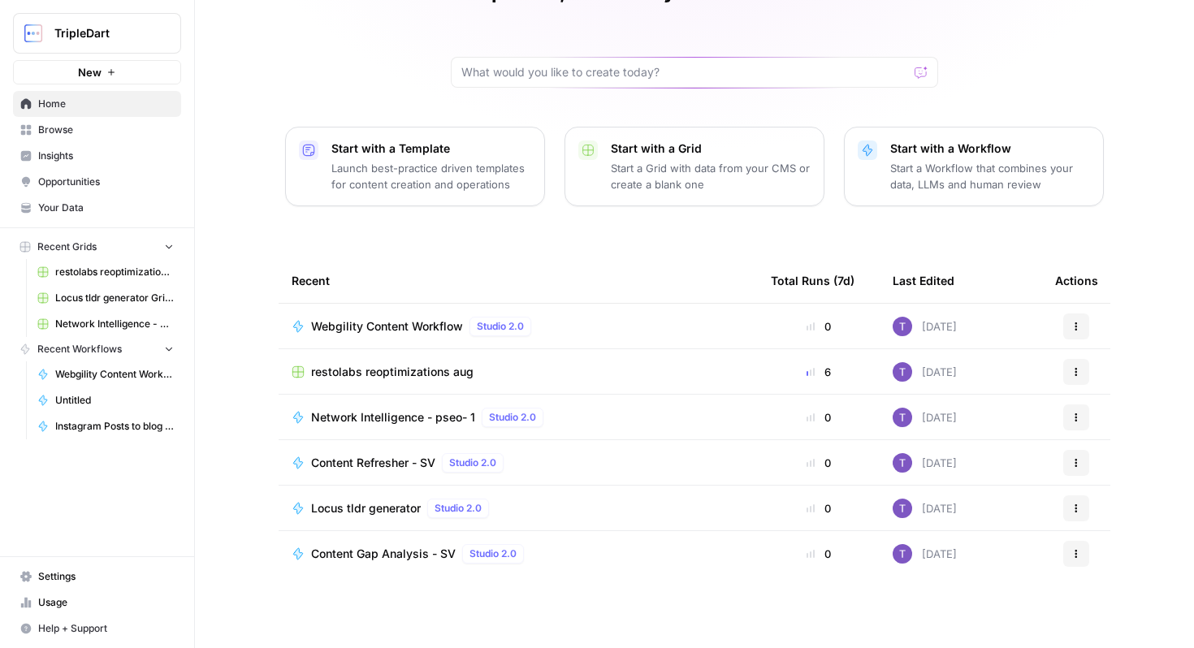
click at [394, 323] on span "Webgility Content Workflow" at bounding box center [387, 326] width 152 height 16
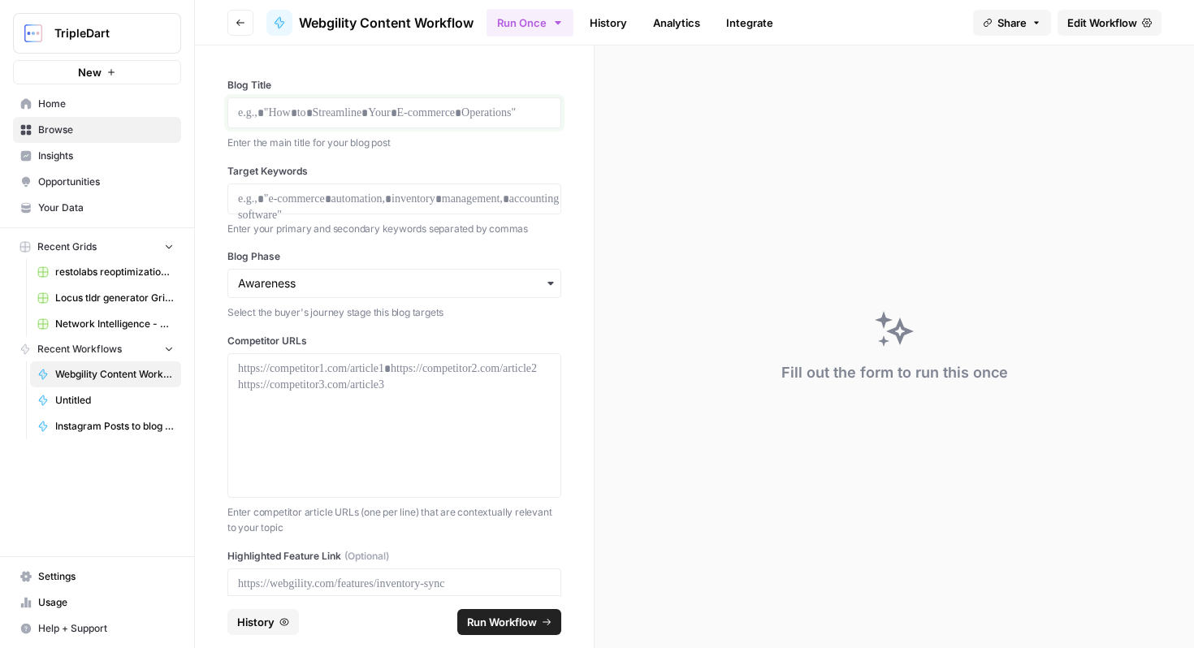
click at [418, 118] on p at bounding box center [394, 113] width 313 height 16
